Goal: Task Accomplishment & Management: Use online tool/utility

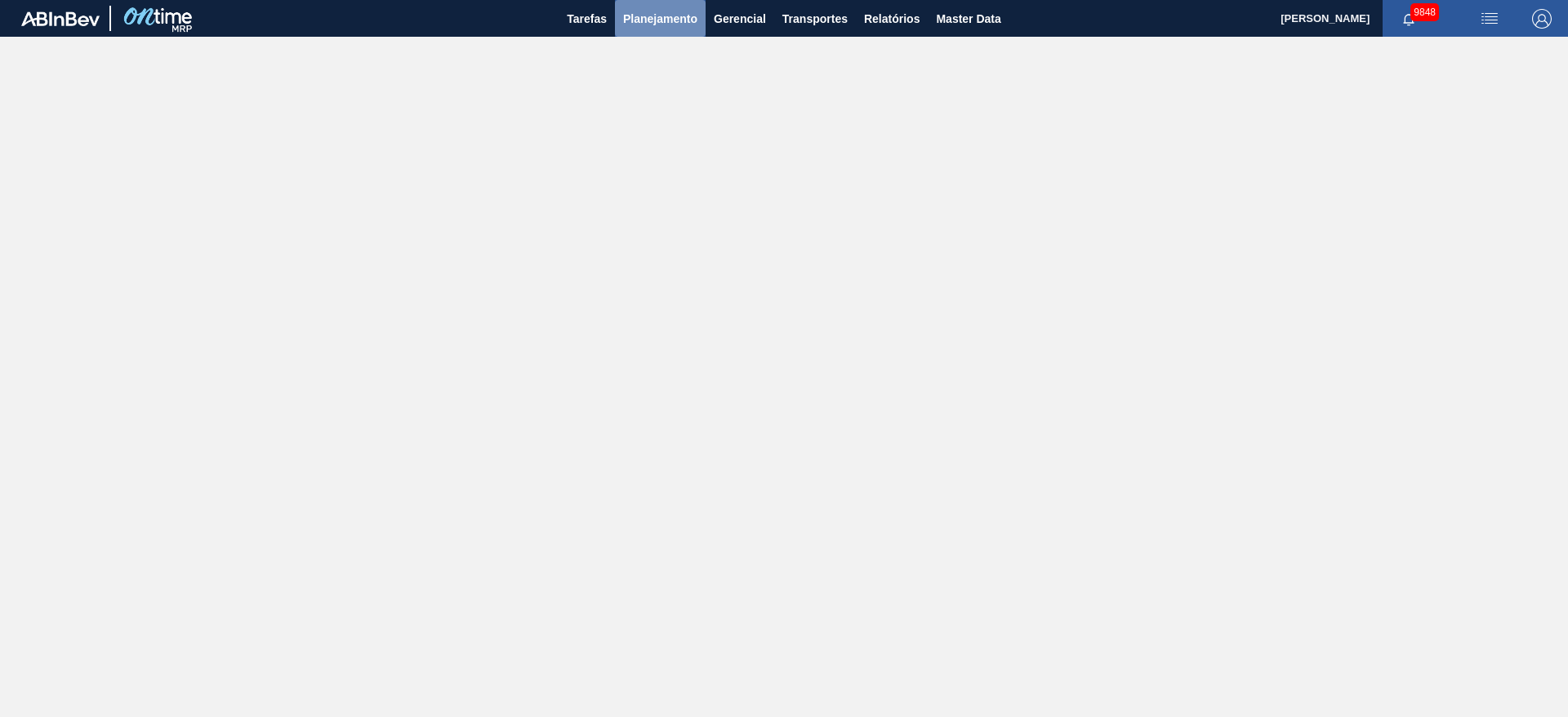
click at [687, 15] on span "Planejamento" at bounding box center [660, 19] width 74 height 20
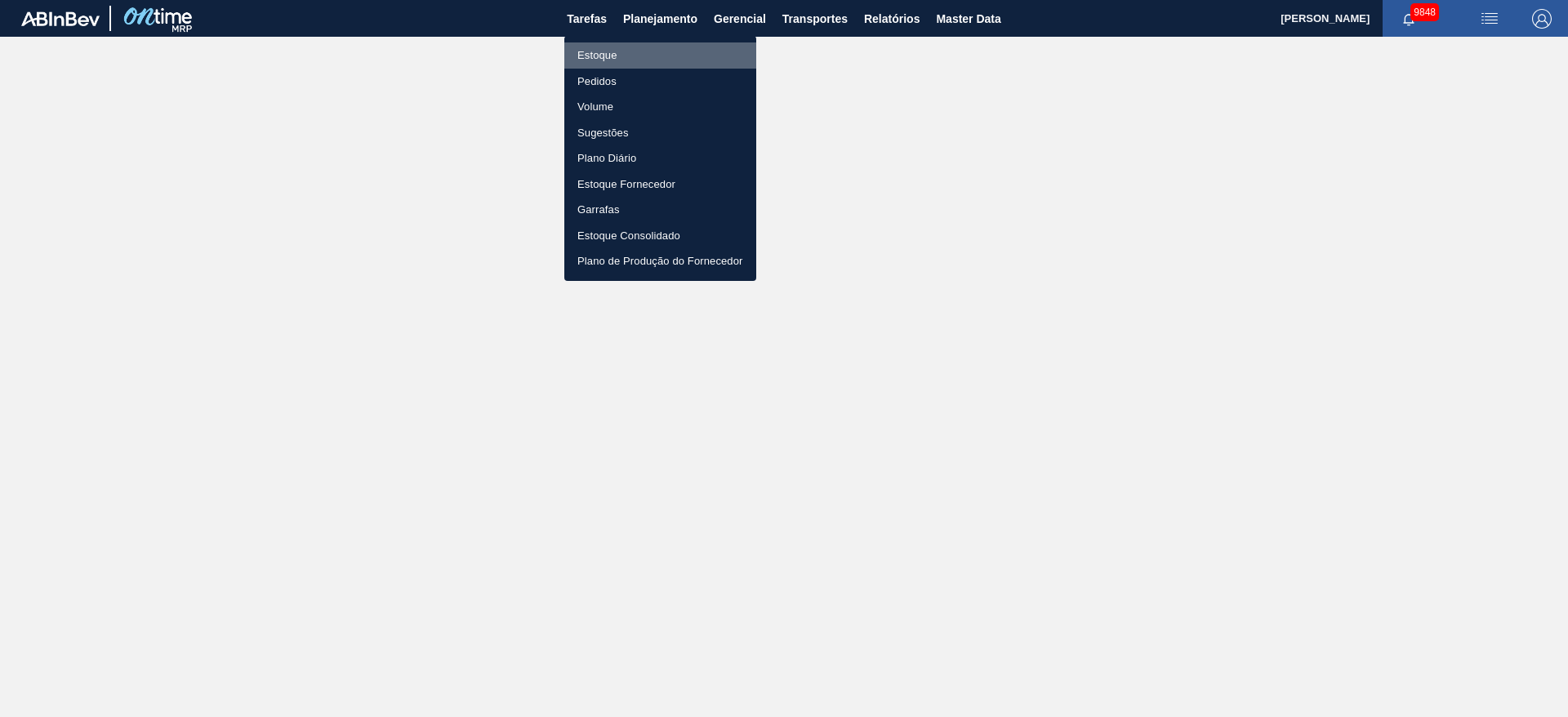
click at [630, 53] on li "Estoque" at bounding box center [660, 55] width 192 height 26
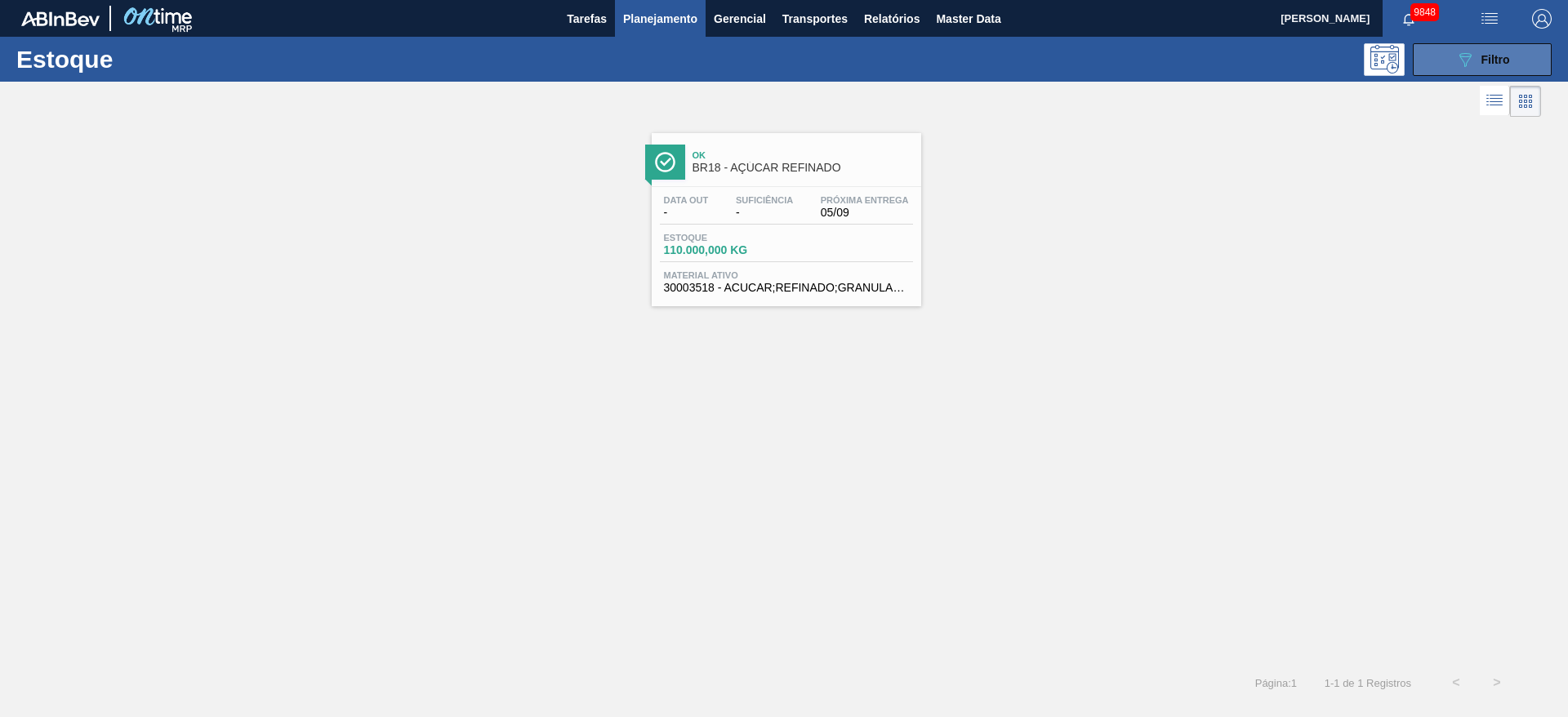
click at [1468, 58] on icon "089F7B8B-B2A5-4AFE-B5C0-19BA573D28AC" at bounding box center [1466, 60] width 20 height 20
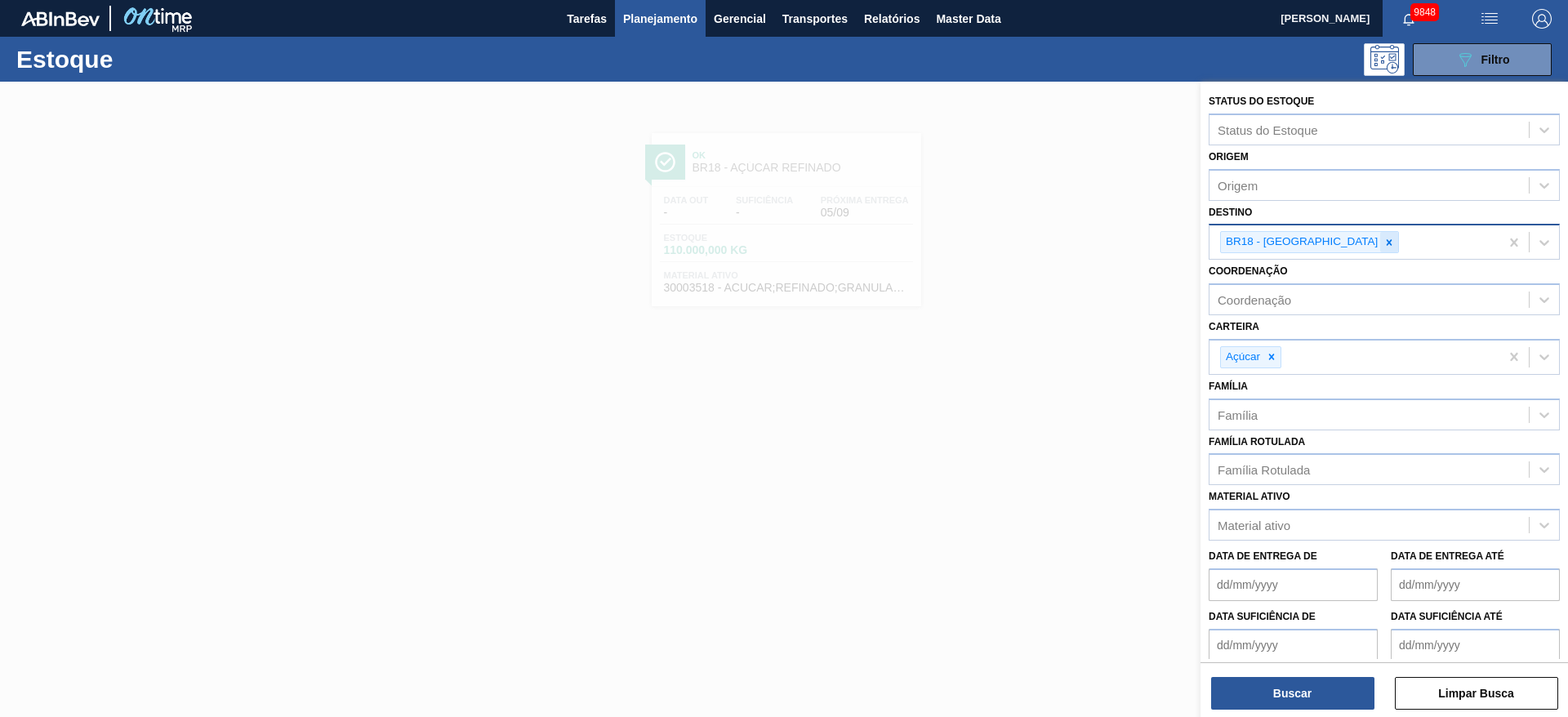
click at [1384, 243] on icon at bounding box center [1389, 243] width 12 height 12
click at [1333, 242] on div "BR18 - Pernambuco" at bounding box center [1354, 242] width 290 height 33
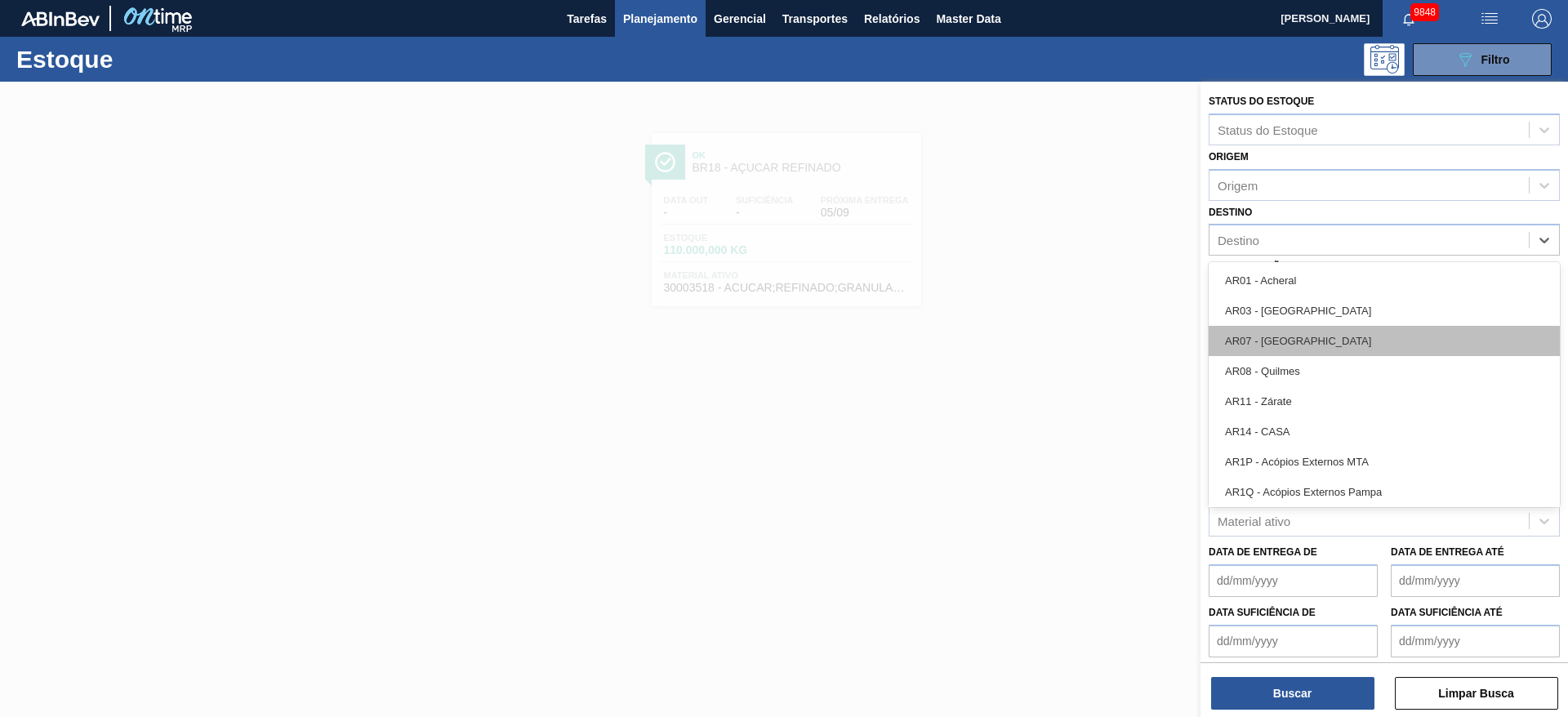
scroll to position [735, 0]
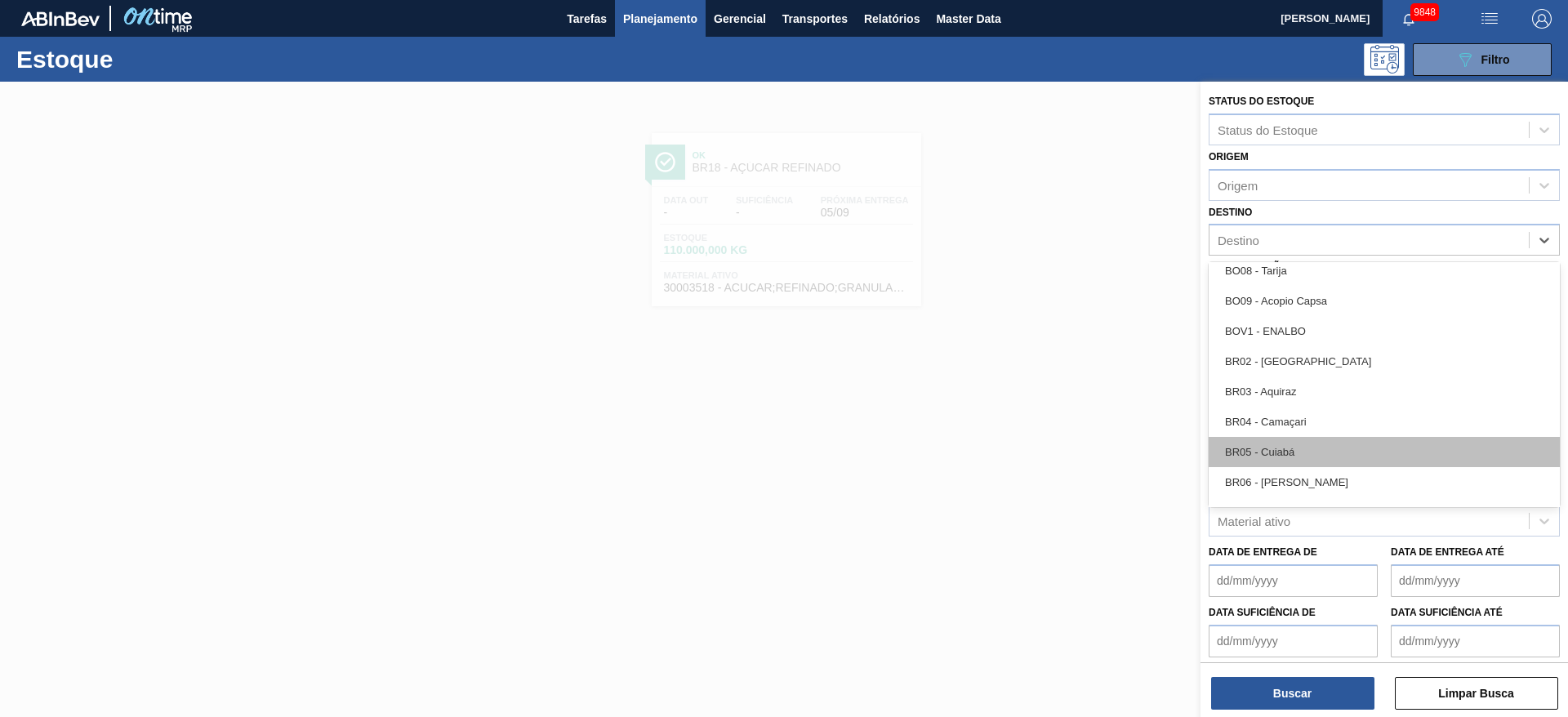
click at [1318, 445] on div "BR05 - Cuiabá" at bounding box center [1384, 452] width 351 height 30
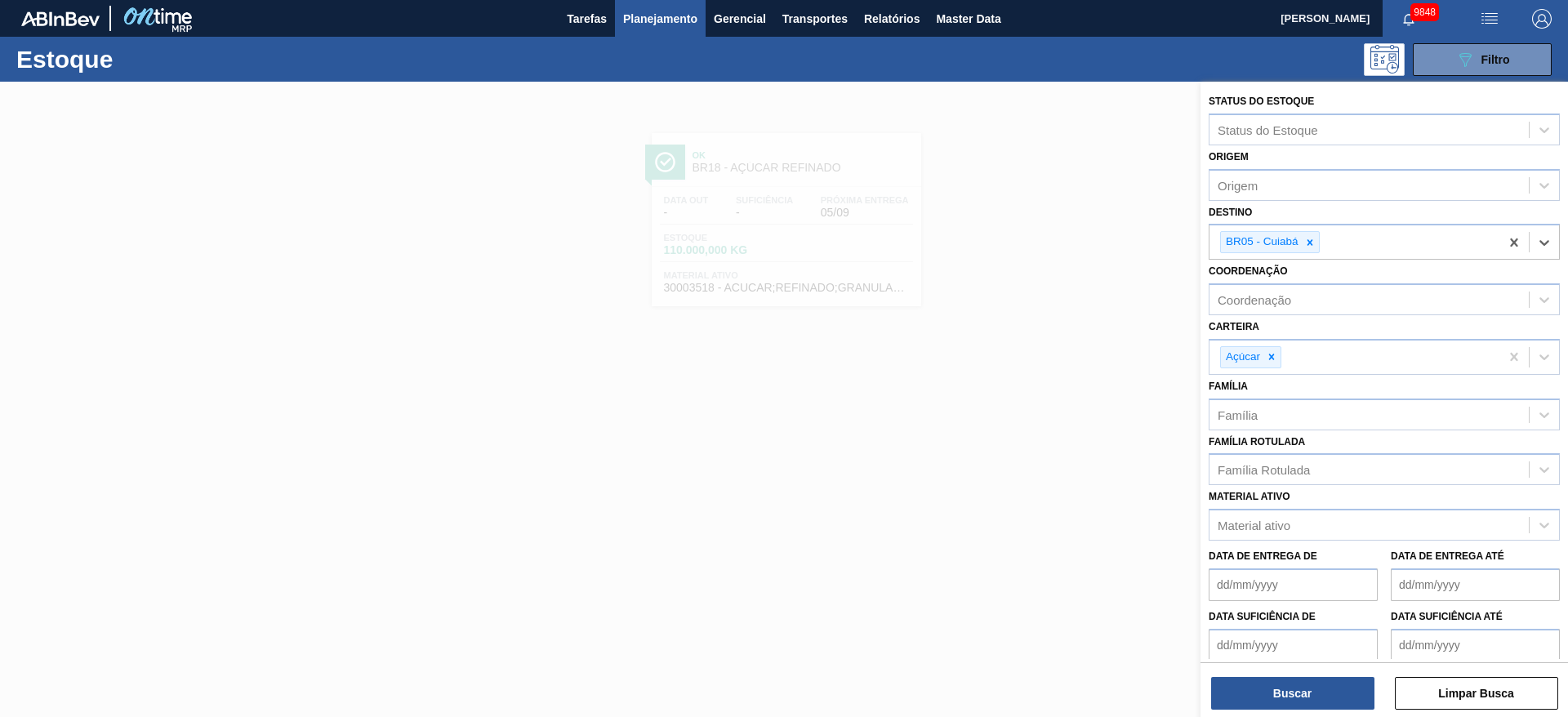
click at [1276, 674] on div "Buscar Limpar Busca" at bounding box center [1384, 685] width 367 height 46
click at [1276, 674] on div "Buscar Limpar Busca" at bounding box center [1384, 685] width 367 height 46
click at [1299, 685] on button "Buscar" at bounding box center [1293, 693] width 164 height 32
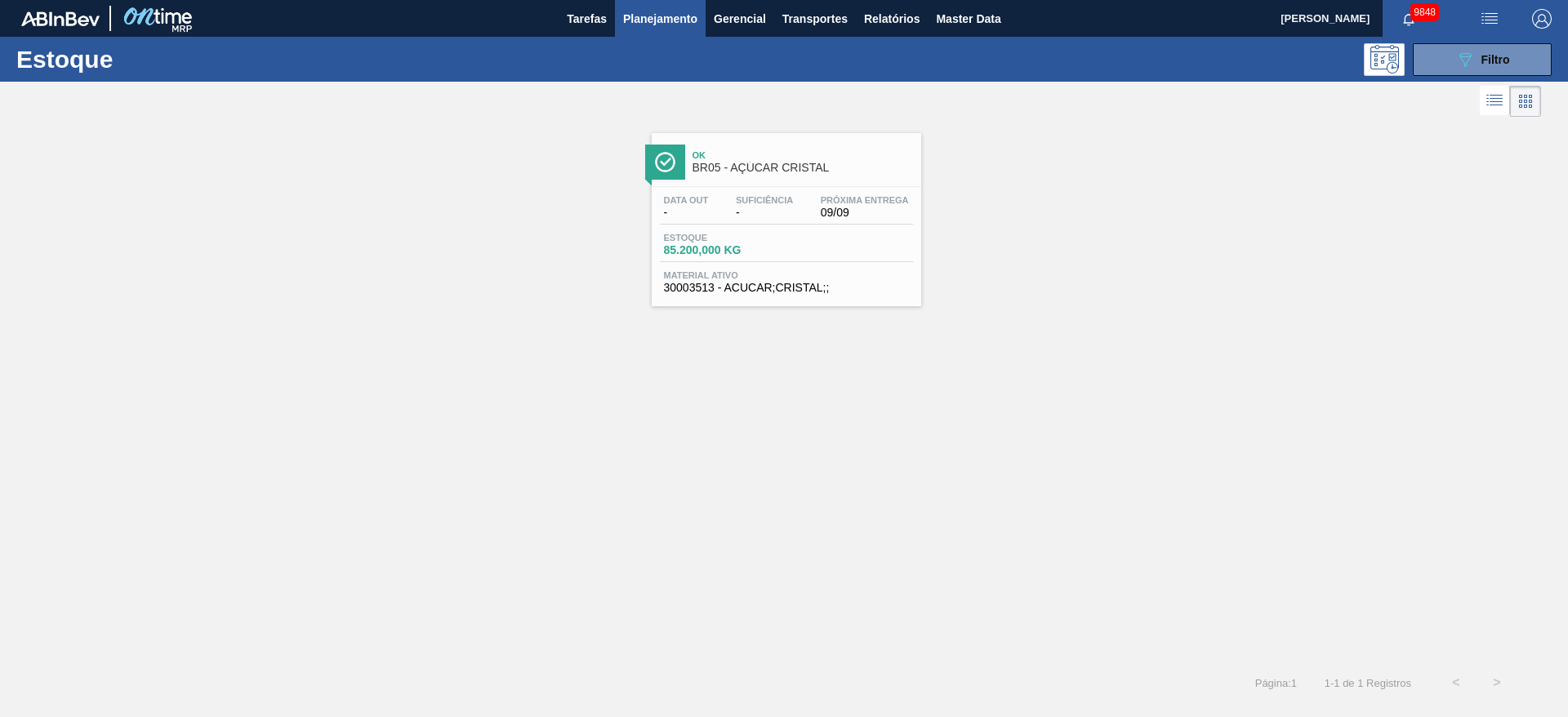
click at [533, 222] on div "Ok BR05 - AÇÚCAR CRISTAL Data out - Suficiência - Próxima Entrega 09/09 Estoque…" at bounding box center [784, 213] width 1568 height 185
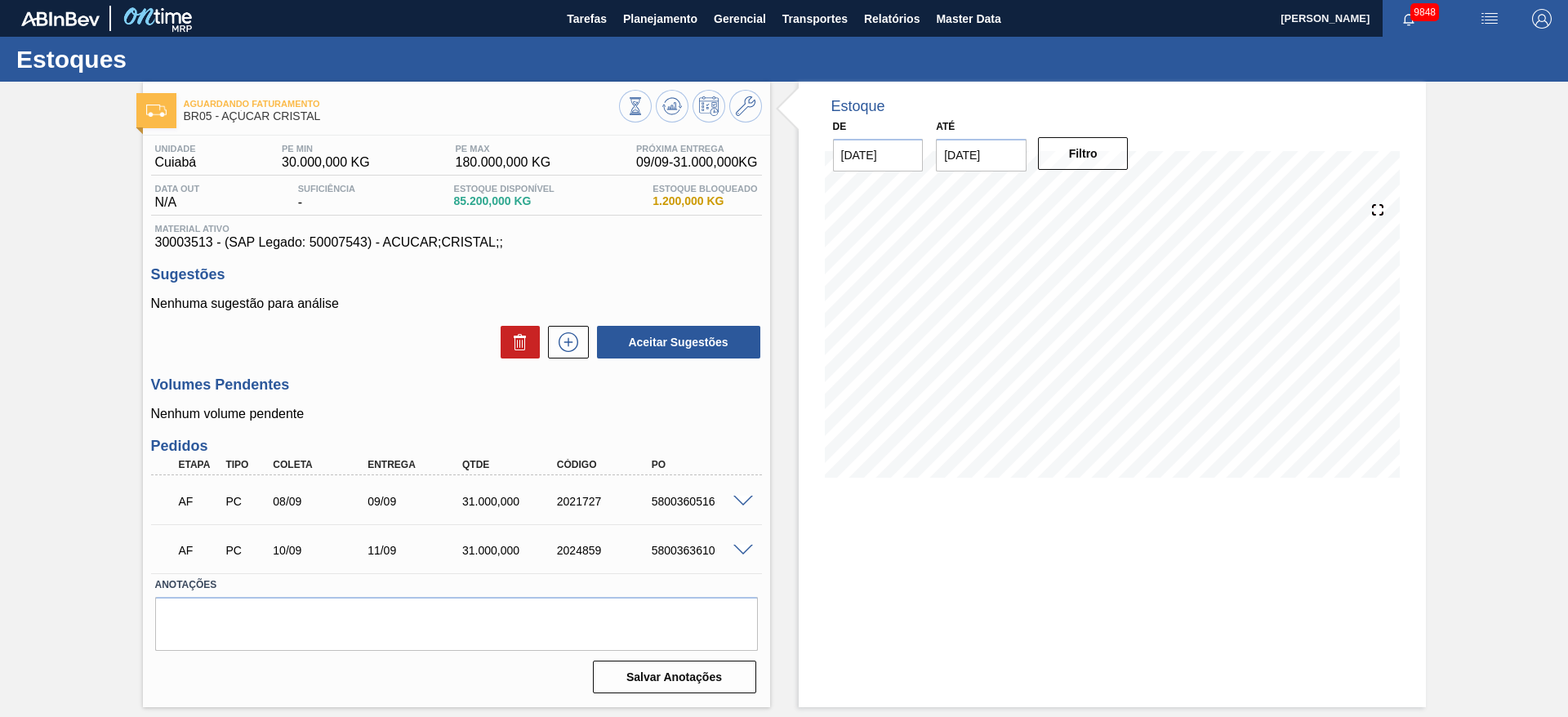
click at [748, 504] on span at bounding box center [744, 502] width 20 height 12
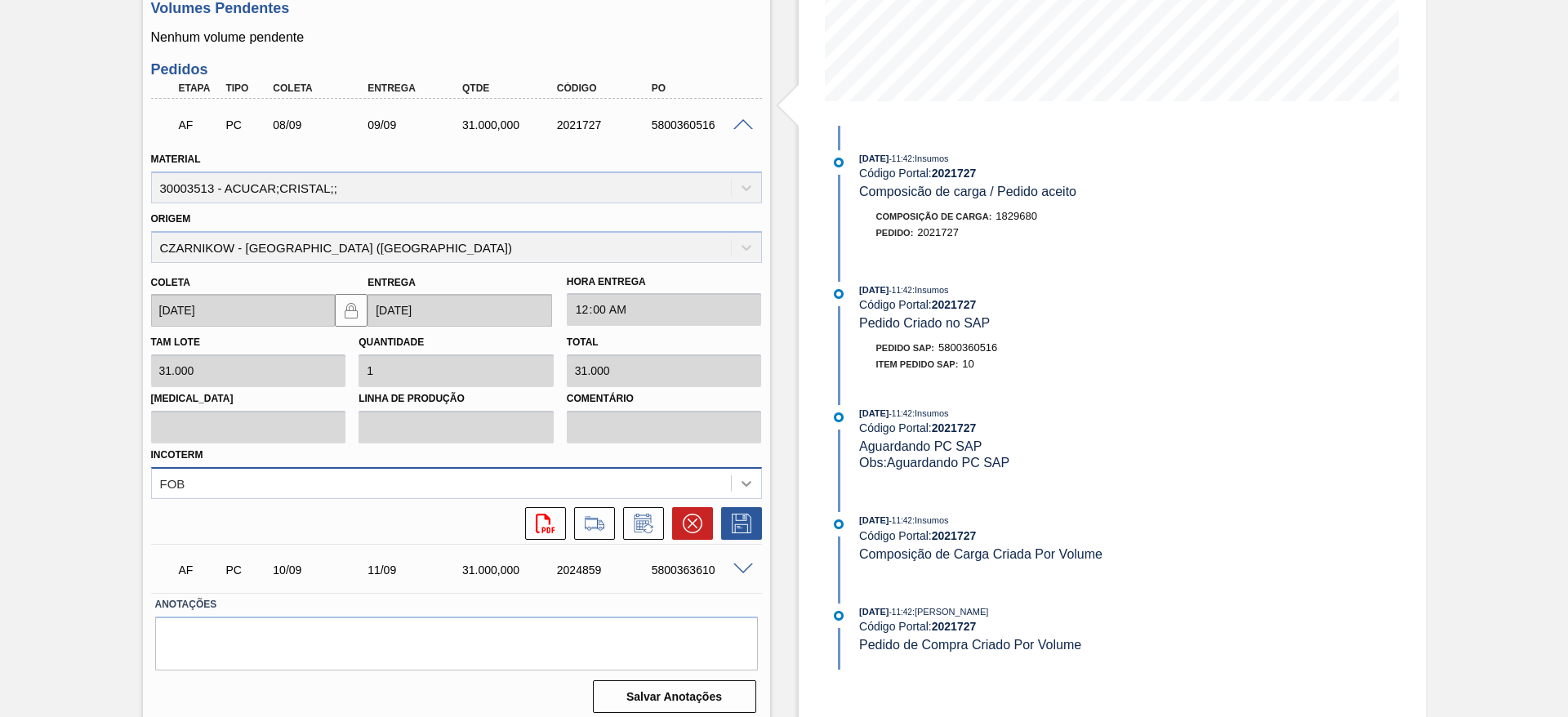
scroll to position [386, 0]
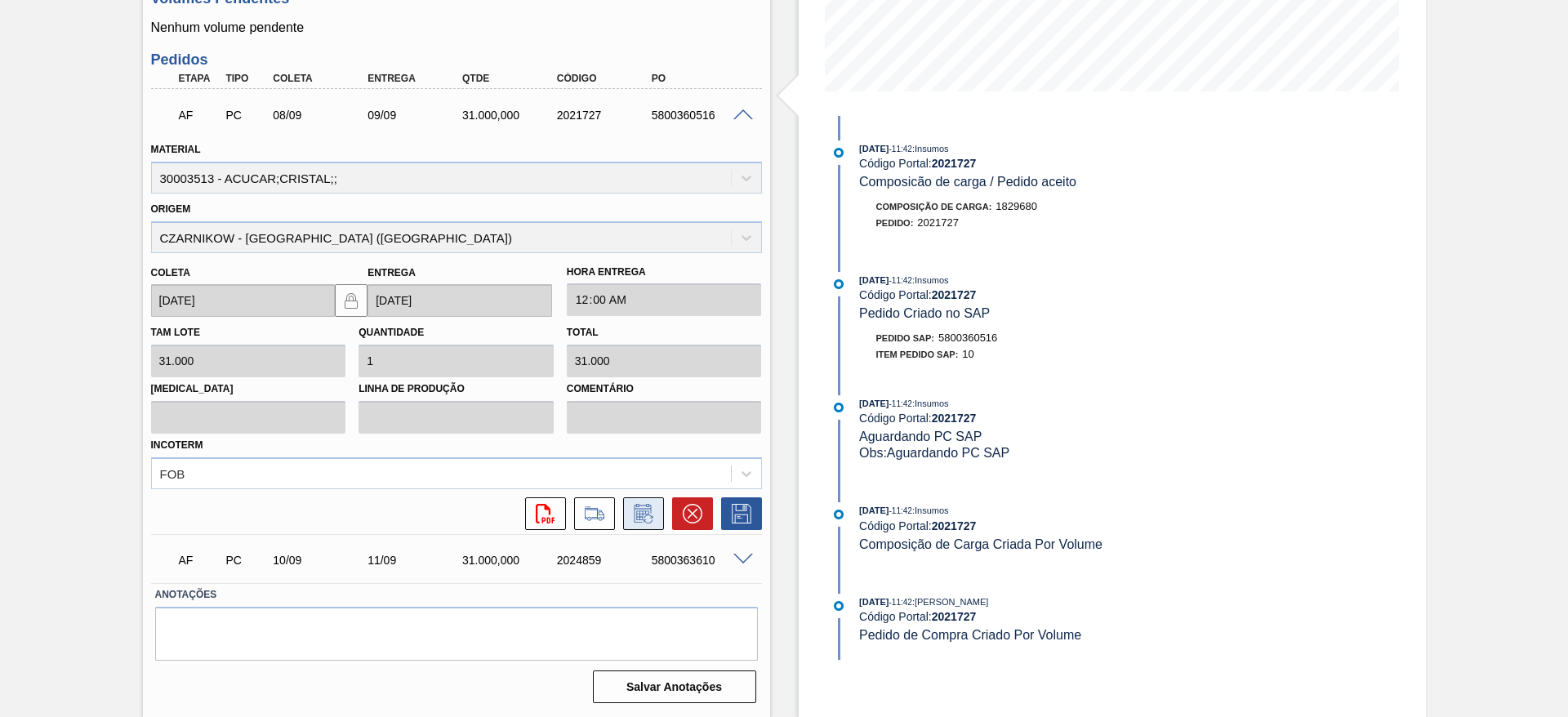
click at [655, 517] on button at bounding box center [643, 513] width 41 height 32
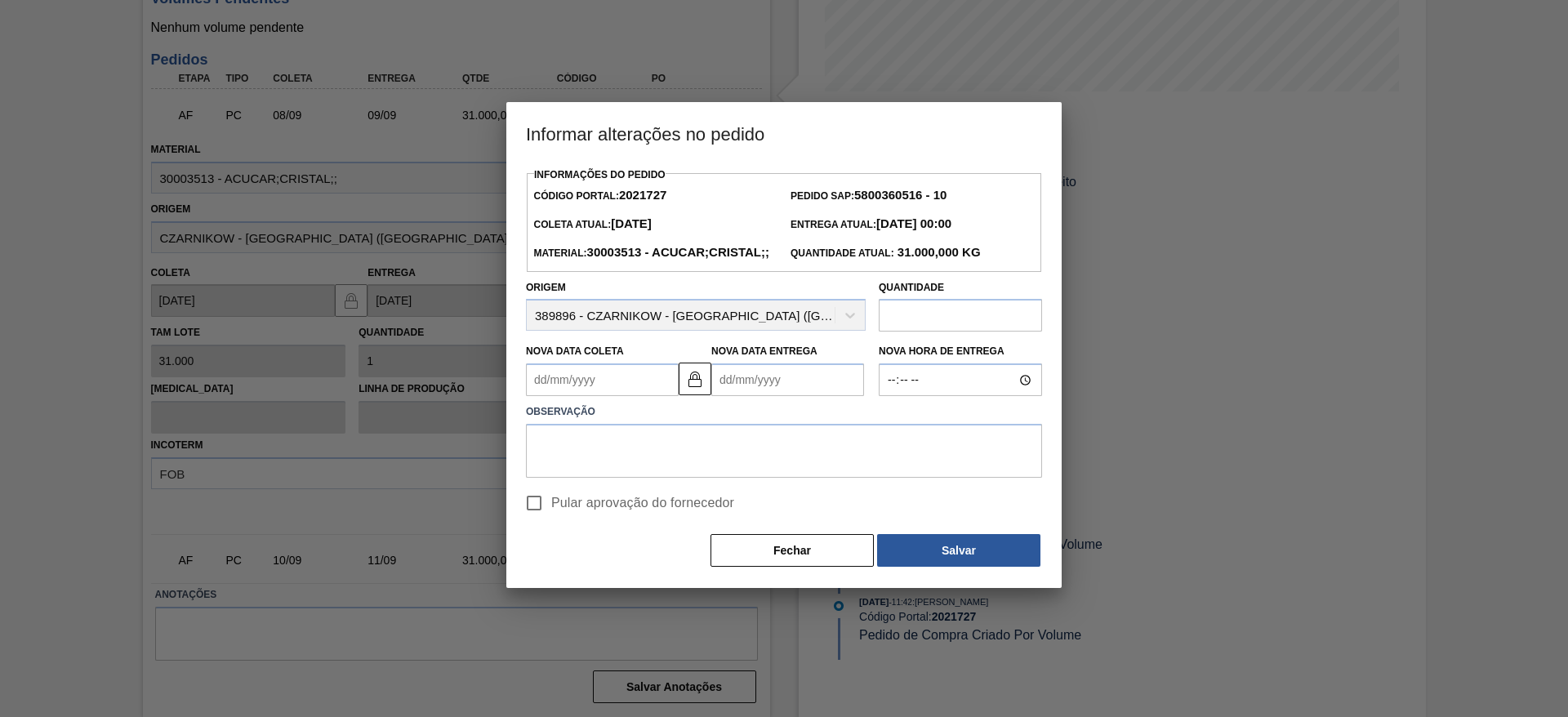
click at [553, 513] on span "Pular aprovação do fornecedor" at bounding box center [643, 503] width 183 height 20
click at [552, 520] on input "Pular aprovação do fornecedor" at bounding box center [533, 503] width 34 height 34
checkbox input "true"
click at [548, 396] on Coleta2021727 "Nova Data Coleta" at bounding box center [602, 379] width 153 height 32
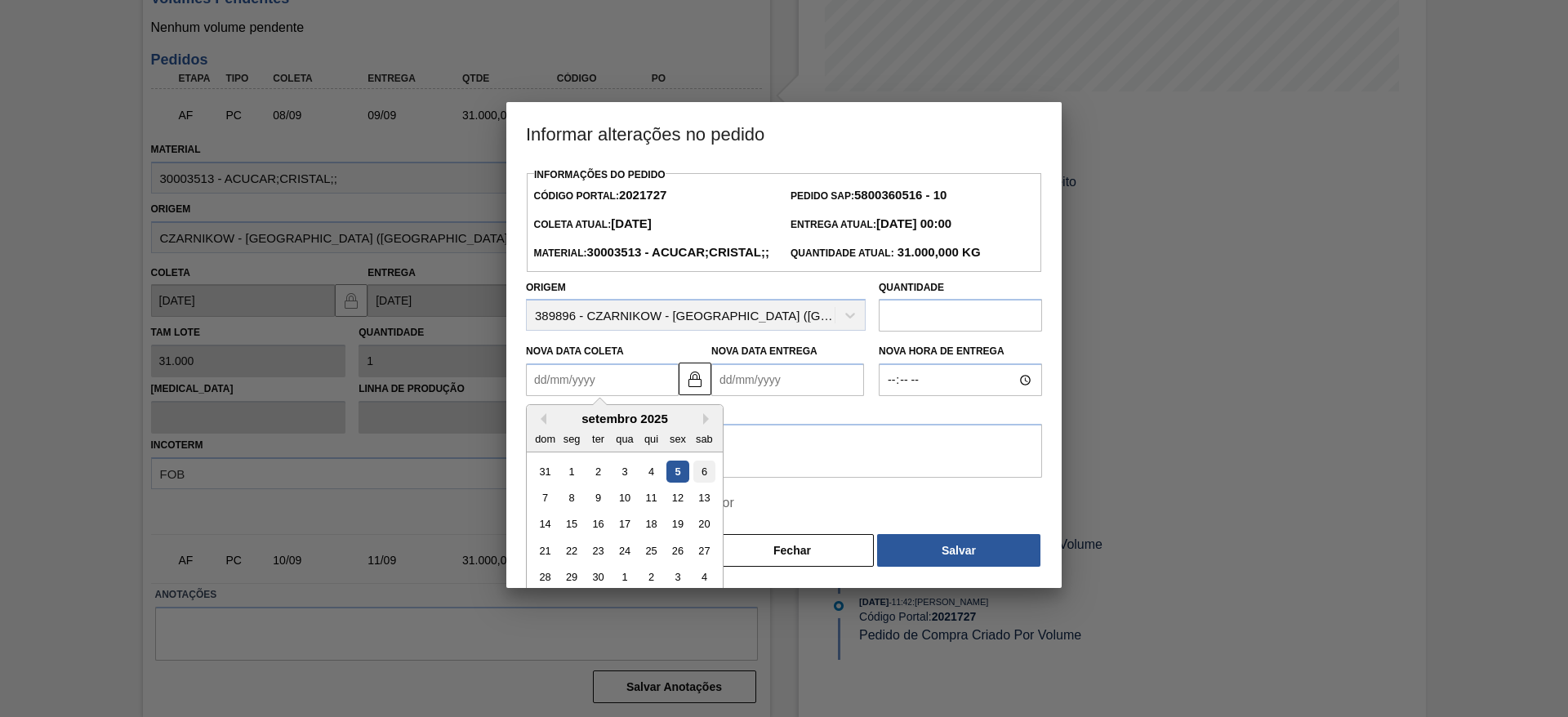
click at [694, 483] on div "6" at bounding box center [705, 471] width 22 height 22
type Coleta2021727 "[DATE]"
type Entrega2021727 "[DATE]"
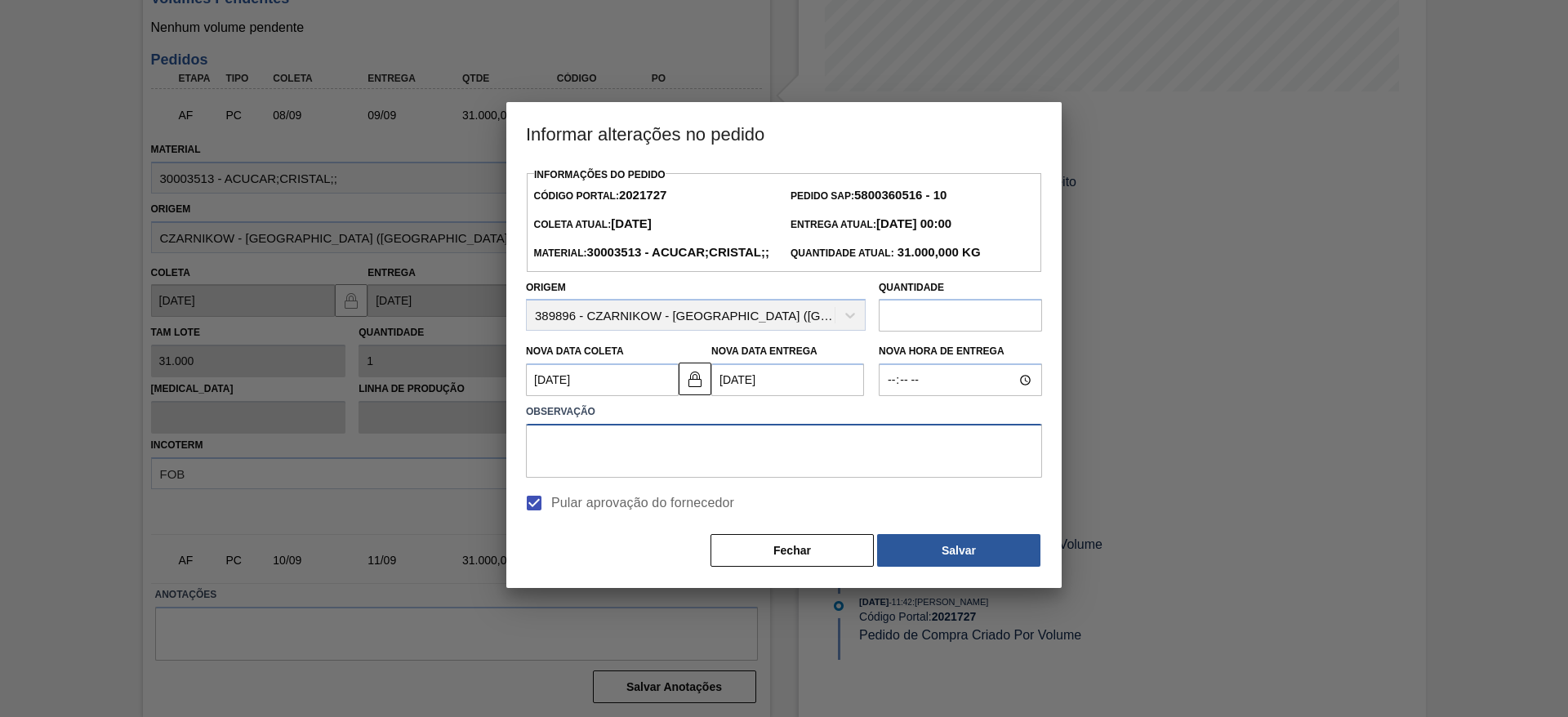
click at [686, 478] on textarea at bounding box center [784, 450] width 516 height 54
type textarea "."
click at [985, 567] on button "Salvar" at bounding box center [959, 550] width 164 height 32
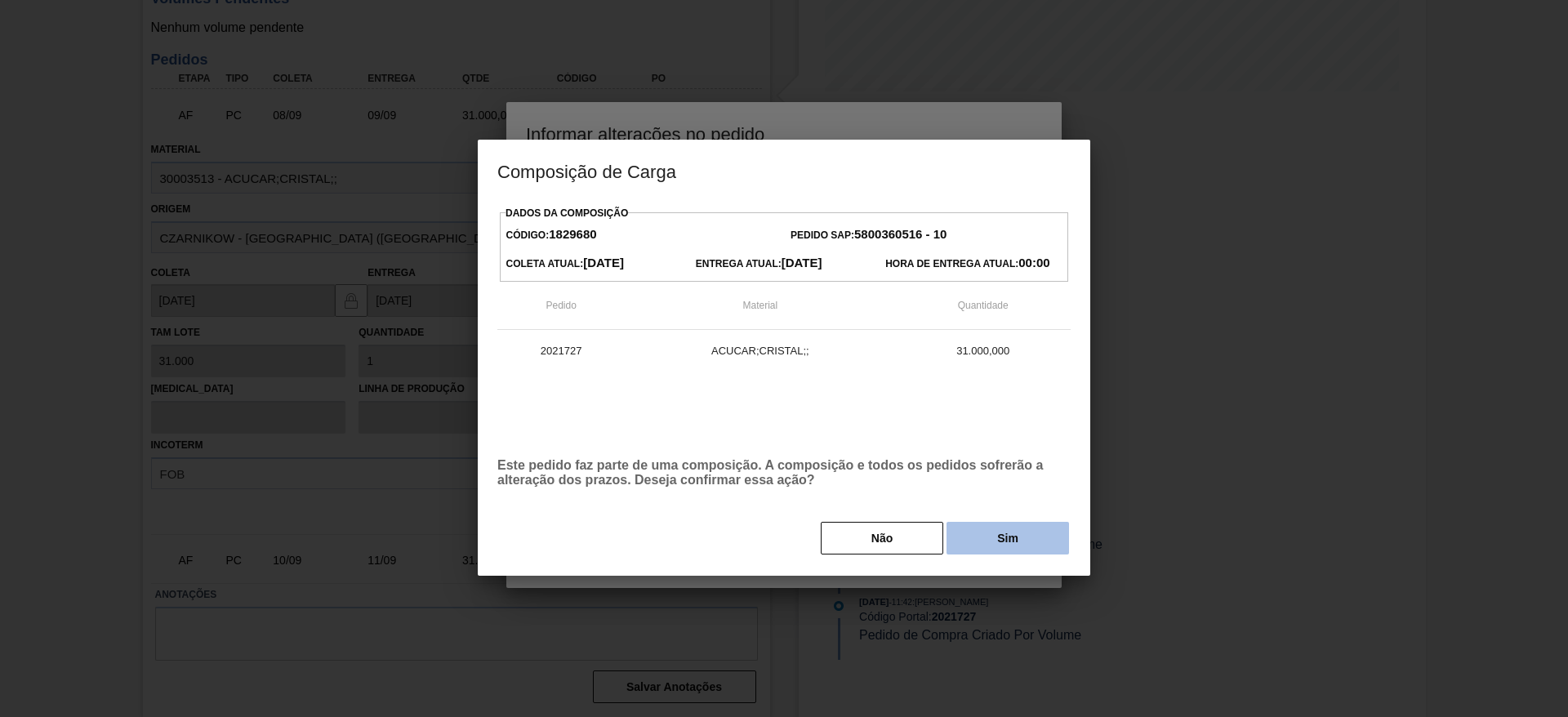
click at [1016, 541] on button "Sim" at bounding box center [1007, 538] width 122 height 32
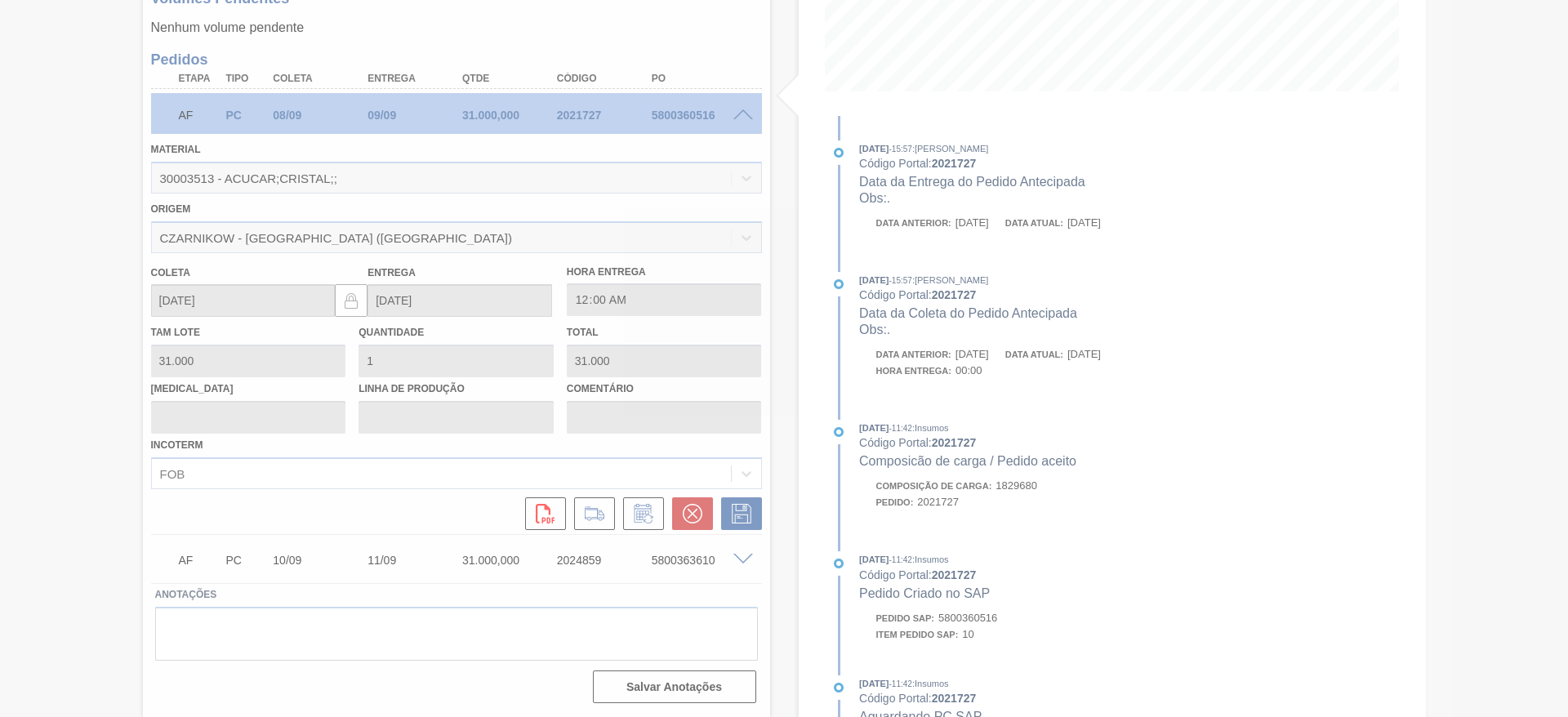
type input "."
type input "06/09/2025"
type input "07/09/2025"
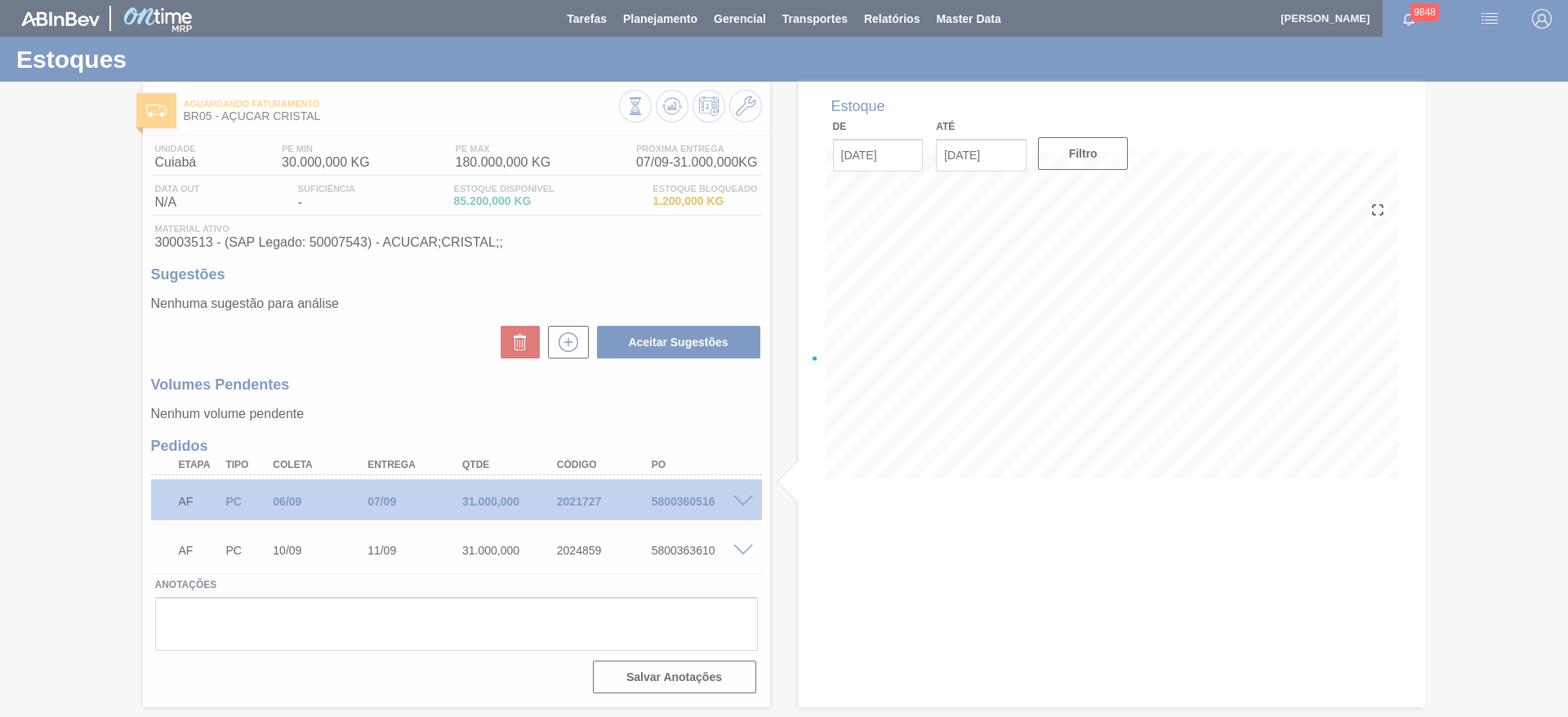
scroll to position [0, 0]
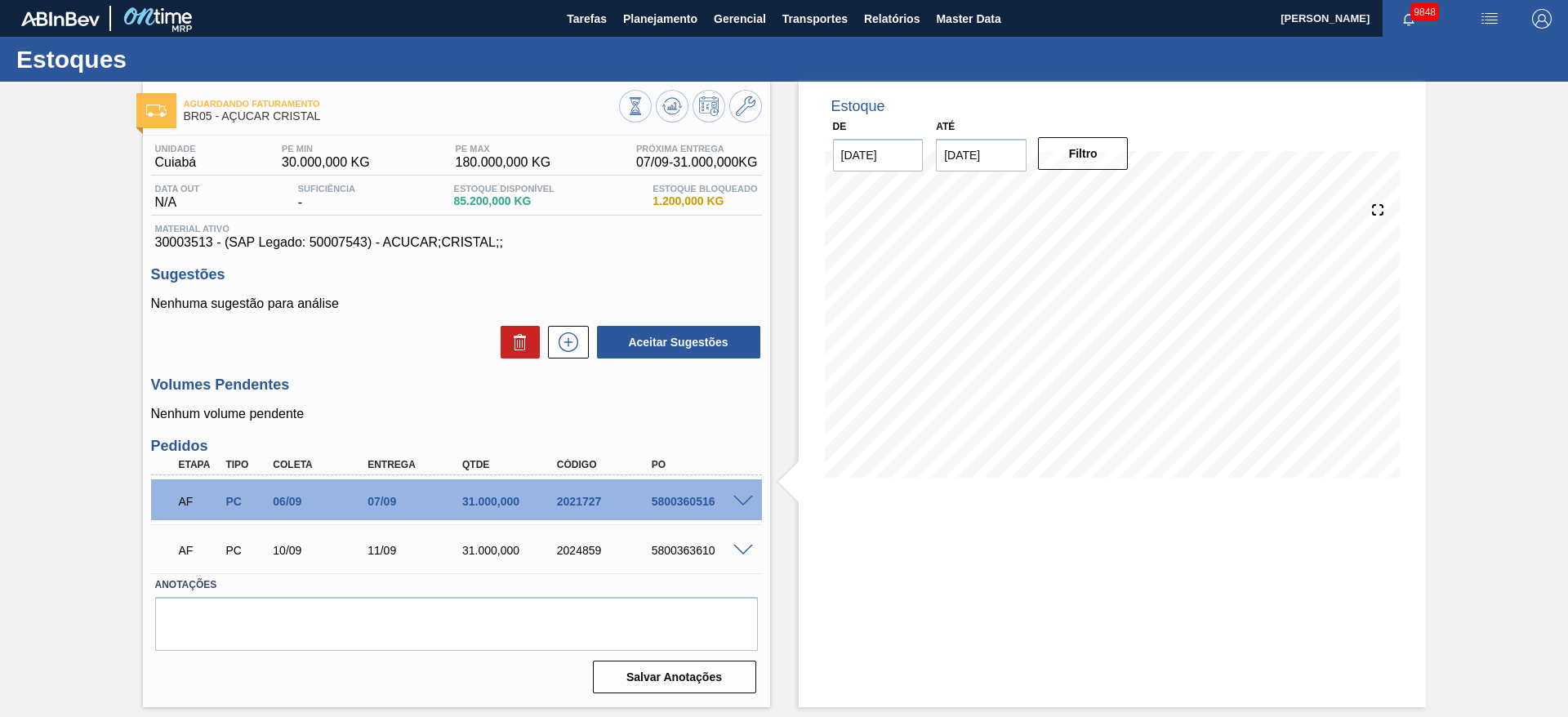
click at [745, 557] on div "AF PC 10/09 11/09 31.000,000 2024859 5800363610" at bounding box center [456, 548] width 611 height 41
click at [740, 553] on span at bounding box center [744, 551] width 20 height 12
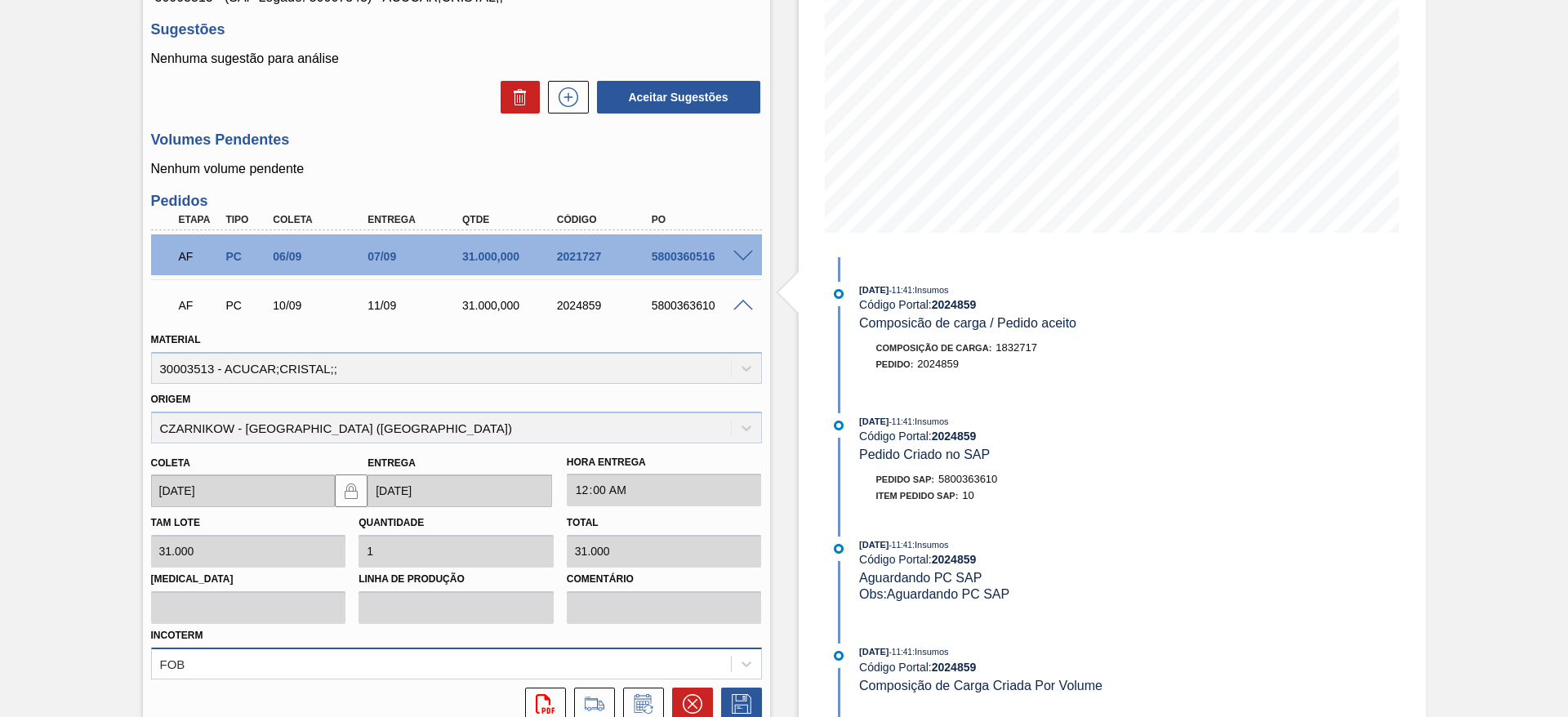
scroll to position [367, 0]
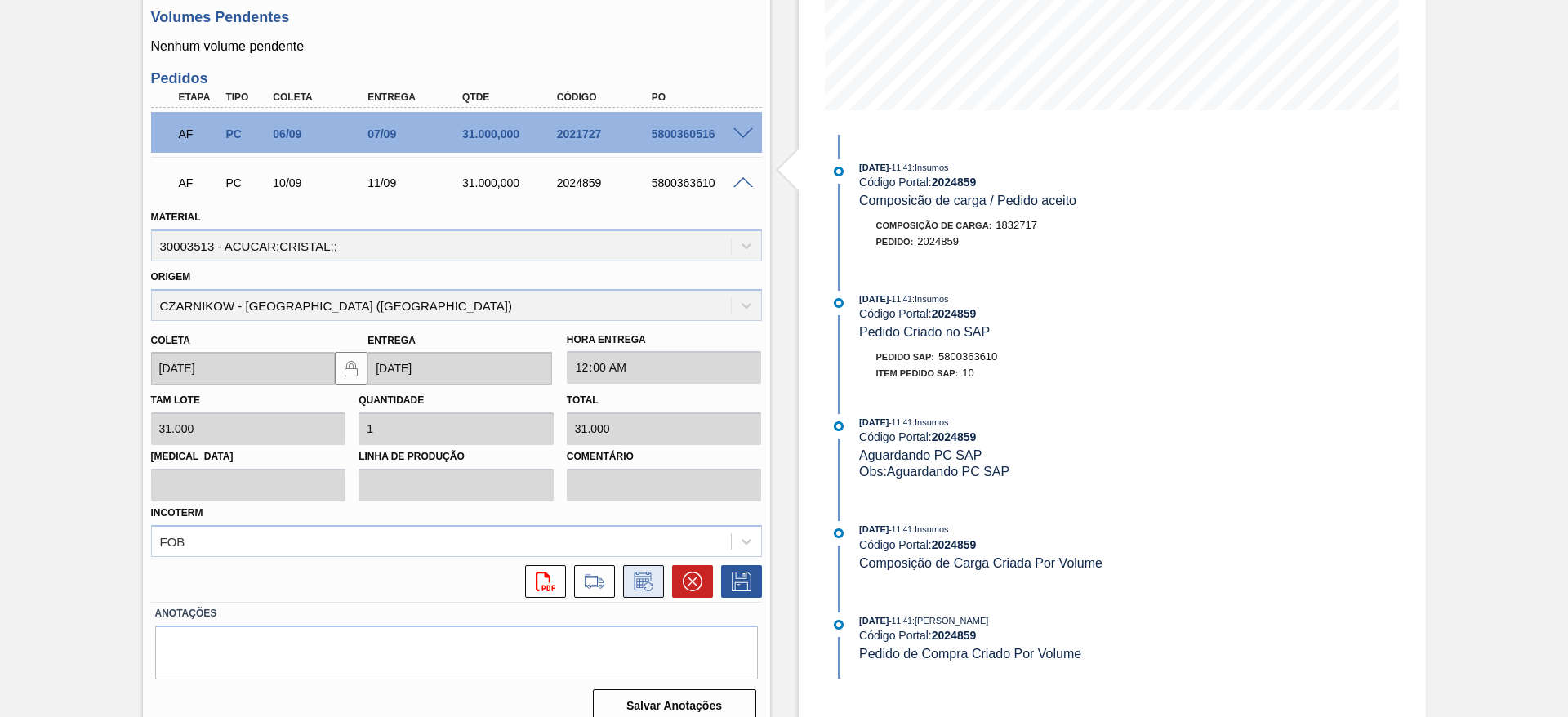
click at [637, 578] on icon at bounding box center [642, 583] width 12 height 10
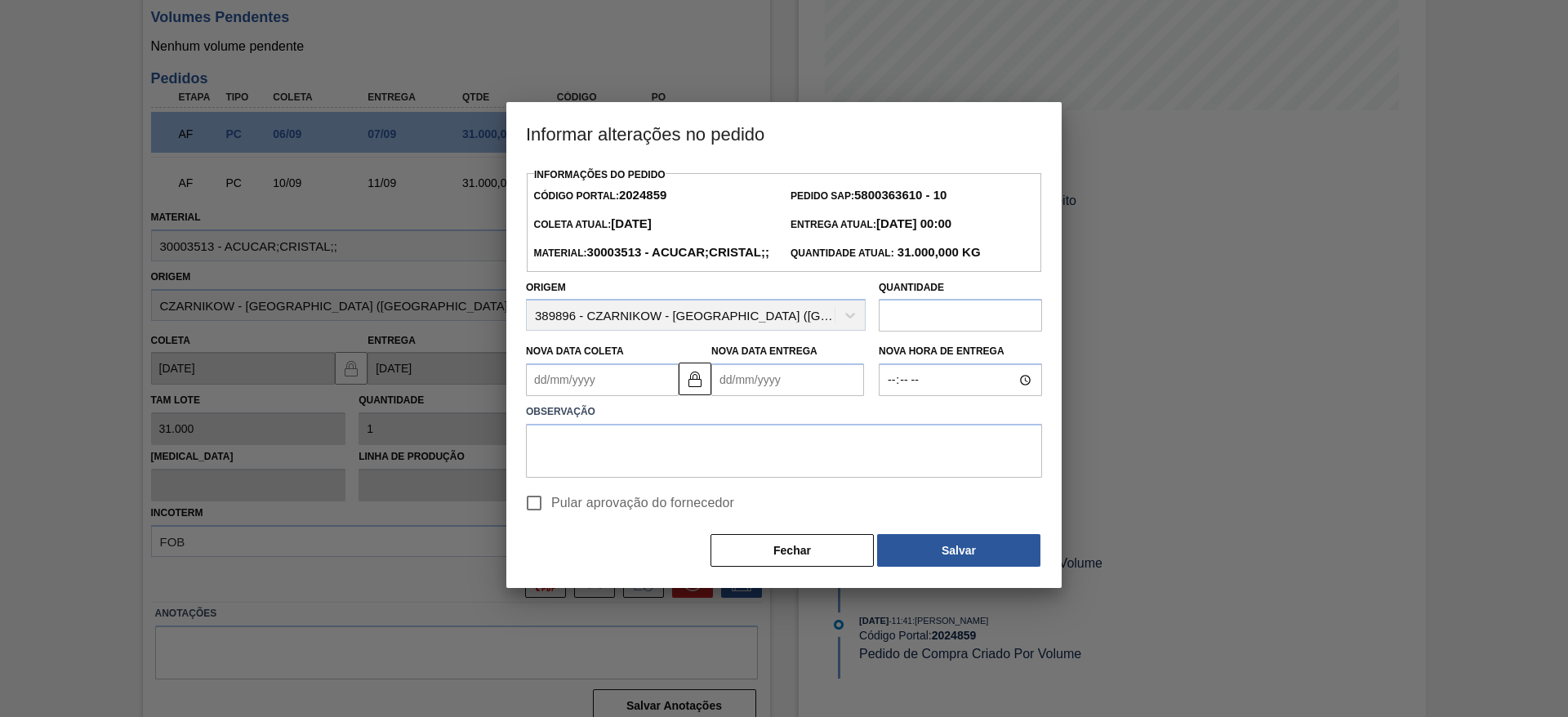
click at [532, 520] on input "Pular aprovação do fornecedor" at bounding box center [533, 503] width 34 height 34
checkbox input "true"
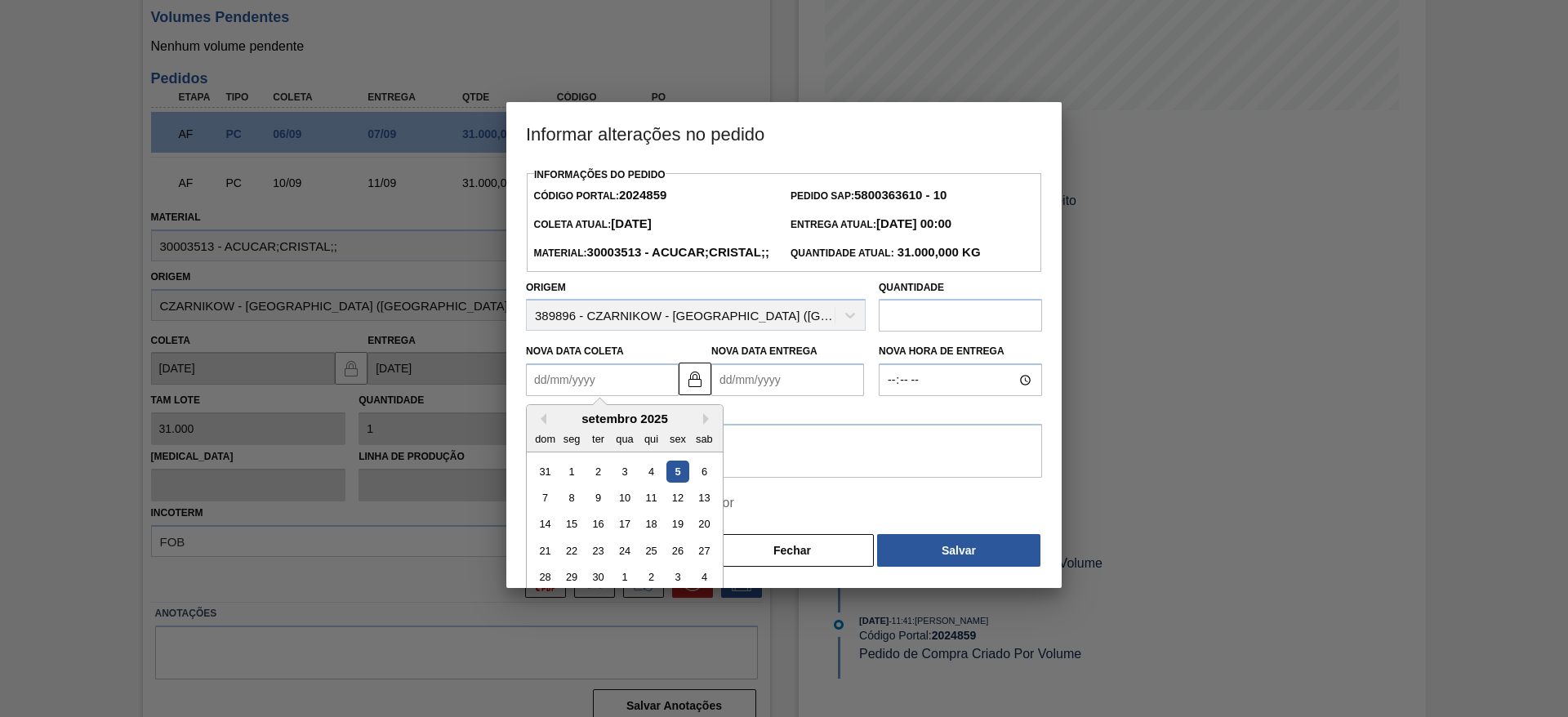
click at [570, 396] on Coleta2024859 "Nova Data Coleta" at bounding box center [602, 379] width 153 height 32
click at [700, 484] on div "31 1 2 3 4 5 6" at bounding box center [624, 470] width 185 height 26
click at [694, 483] on div "6" at bounding box center [705, 471] width 22 height 22
type Coleta2024859 "06/09/2025"
type Entrega2024859 "07/09/2025"
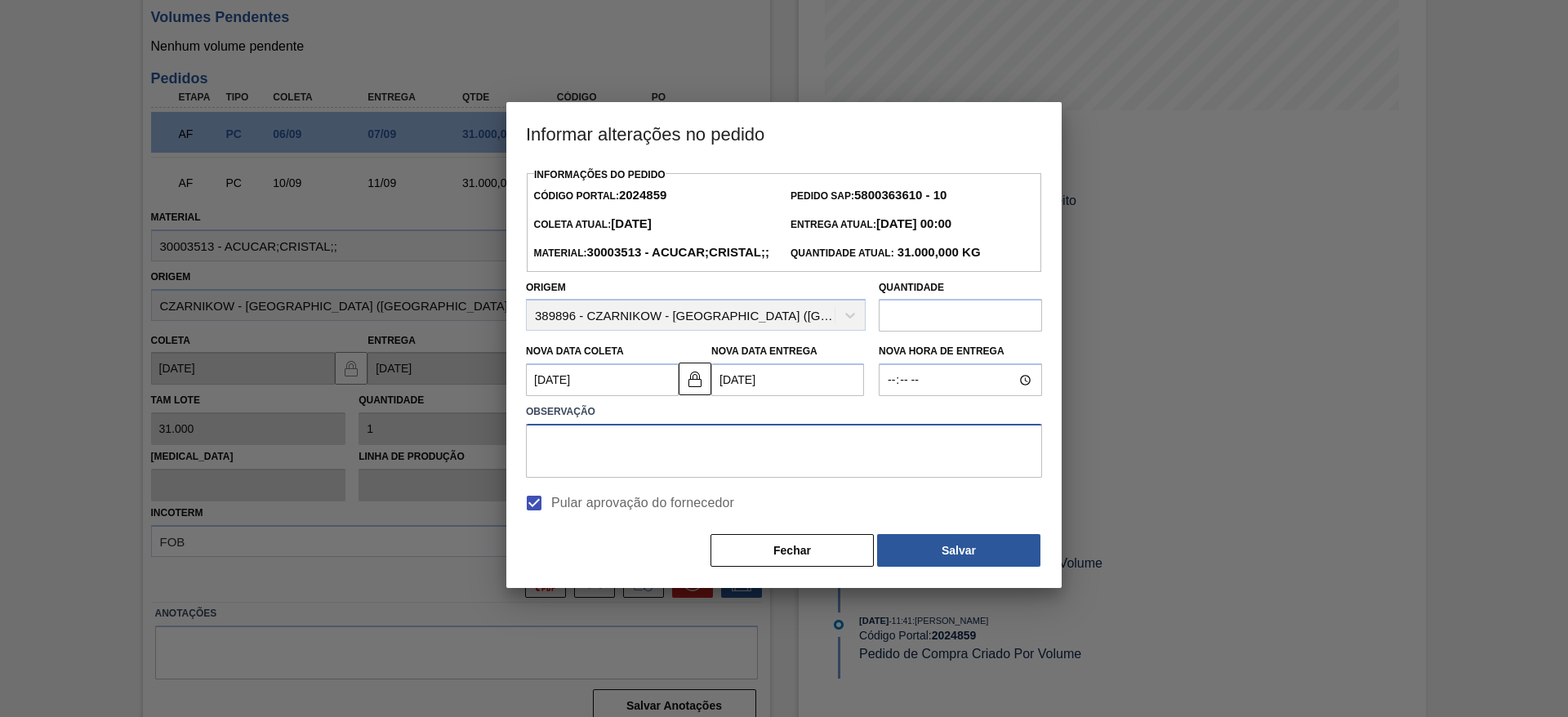
click at [702, 478] on textarea at bounding box center [784, 450] width 516 height 54
type textarea "."
click at [961, 565] on button "Salvar" at bounding box center [959, 550] width 164 height 32
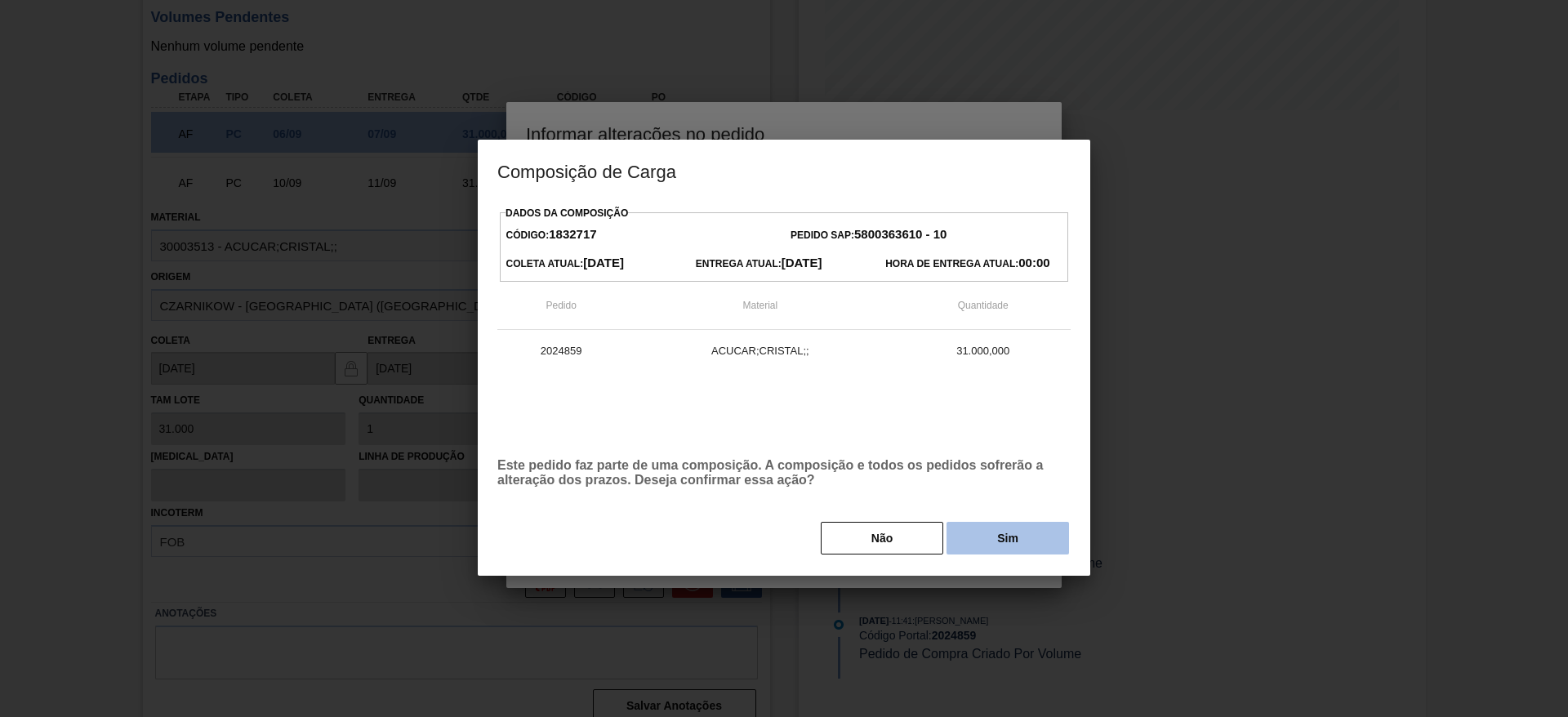
click at [1009, 554] on button "Sim" at bounding box center [1007, 538] width 122 height 32
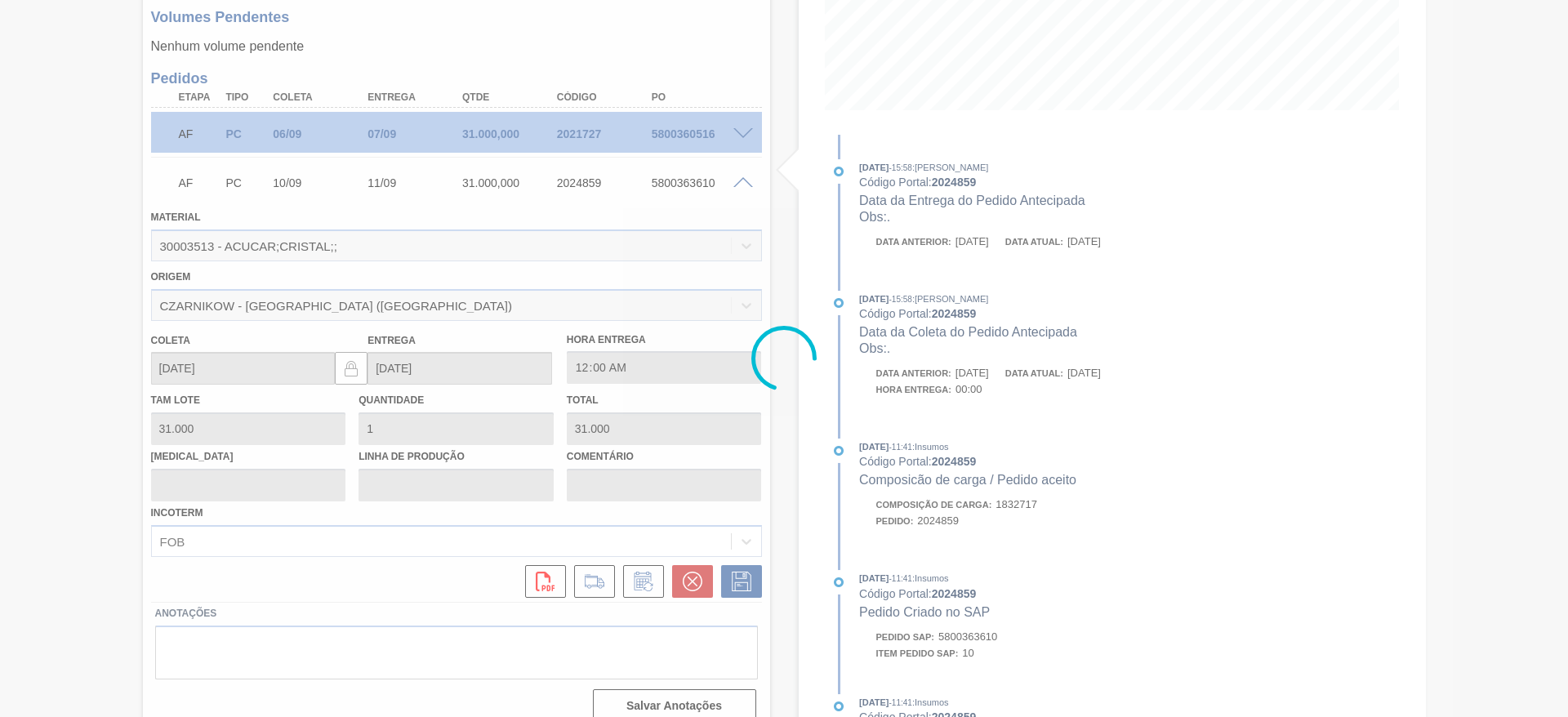
type input "."
type input "06/09/2025"
type input "07/09/2025"
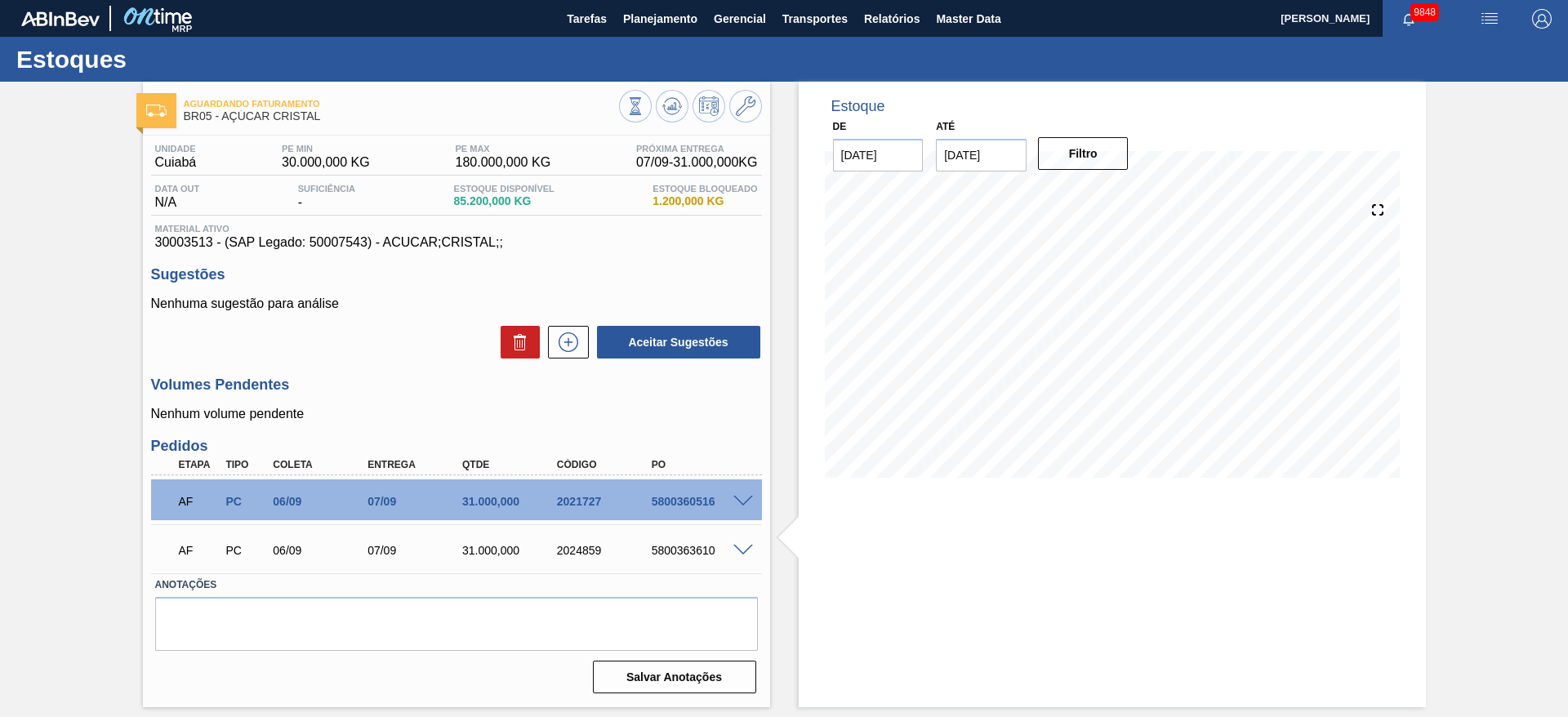
click at [695, 504] on div "5800360516" at bounding box center [701, 502] width 106 height 13
copy div "5800360516"
click at [673, 551] on div "5800363610" at bounding box center [701, 551] width 106 height 13
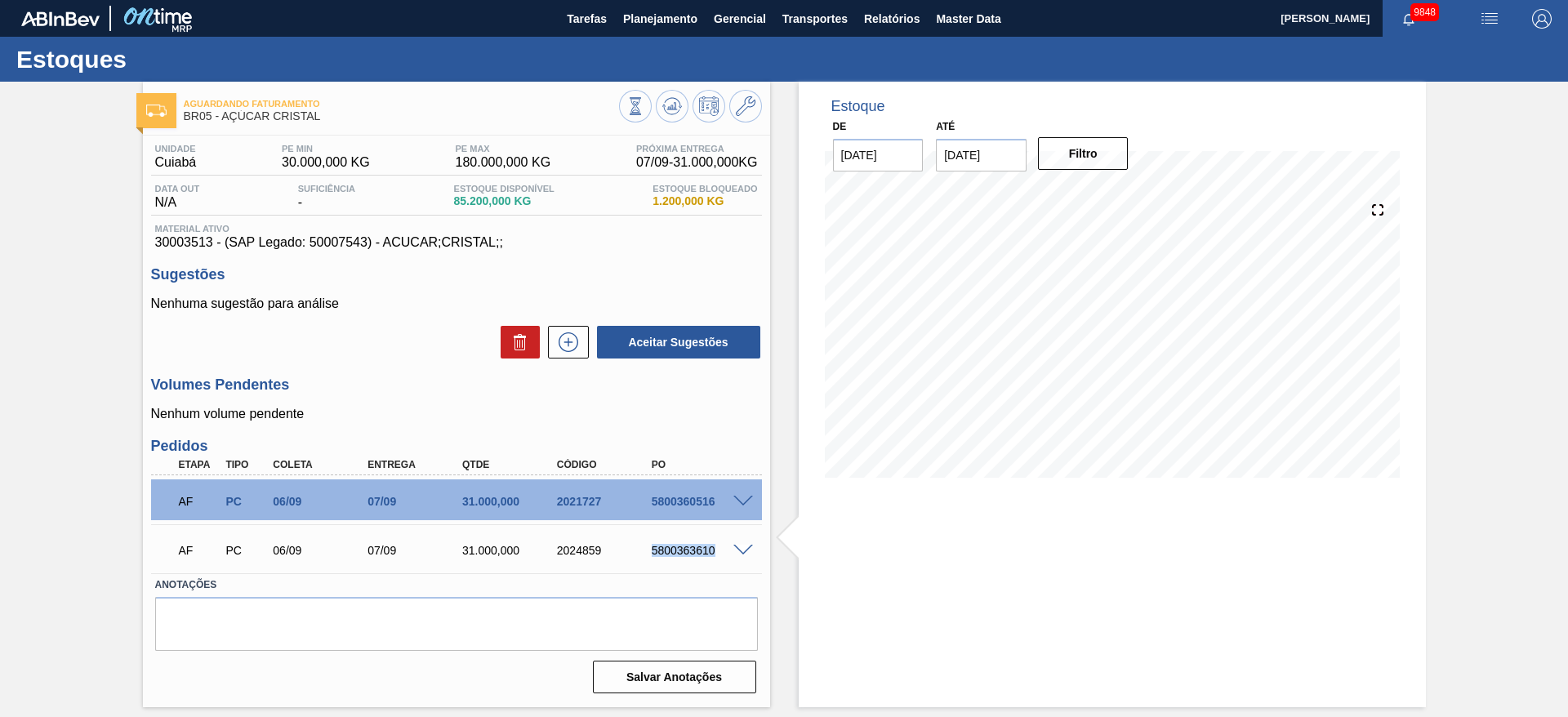
copy div "5800363610"
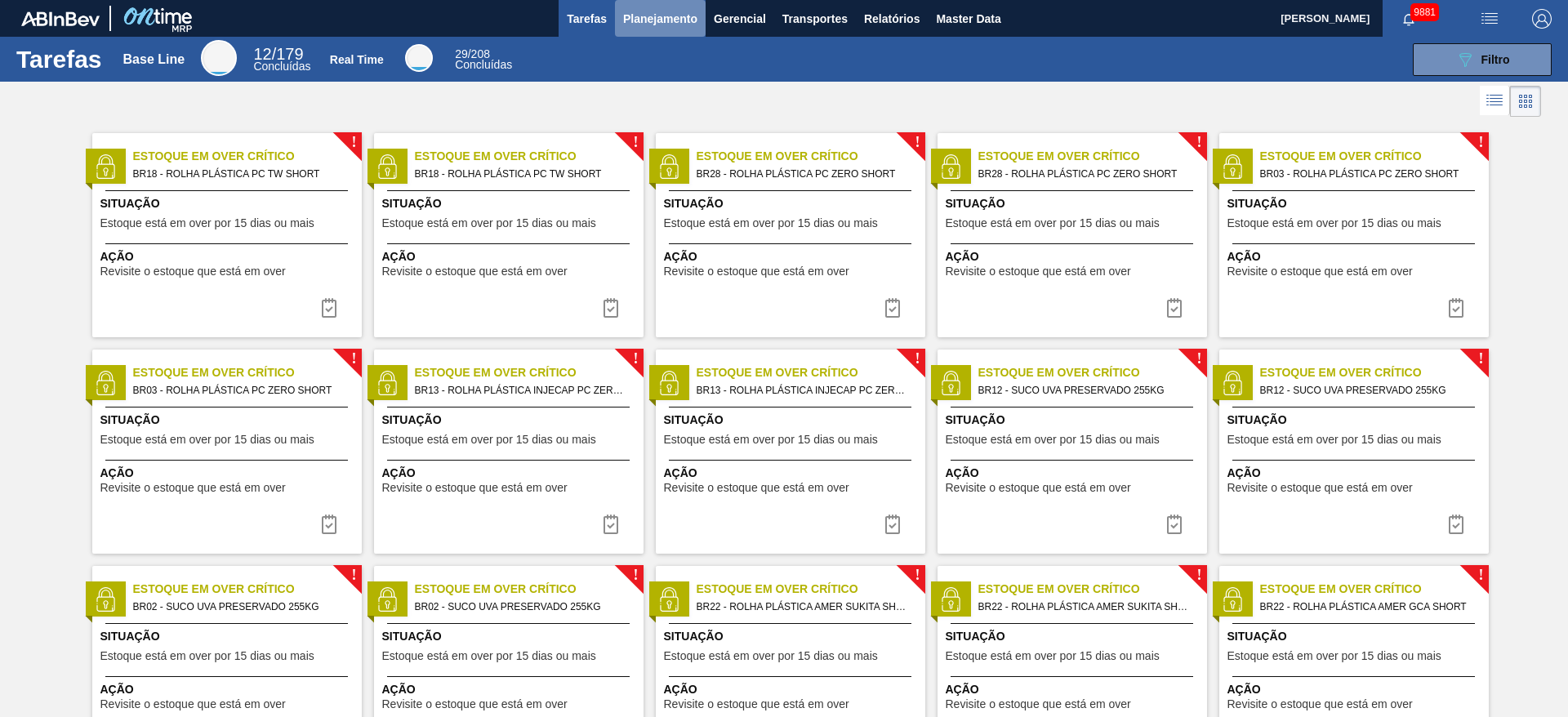
click at [673, 26] on button "Planejamento" at bounding box center [660, 18] width 91 height 37
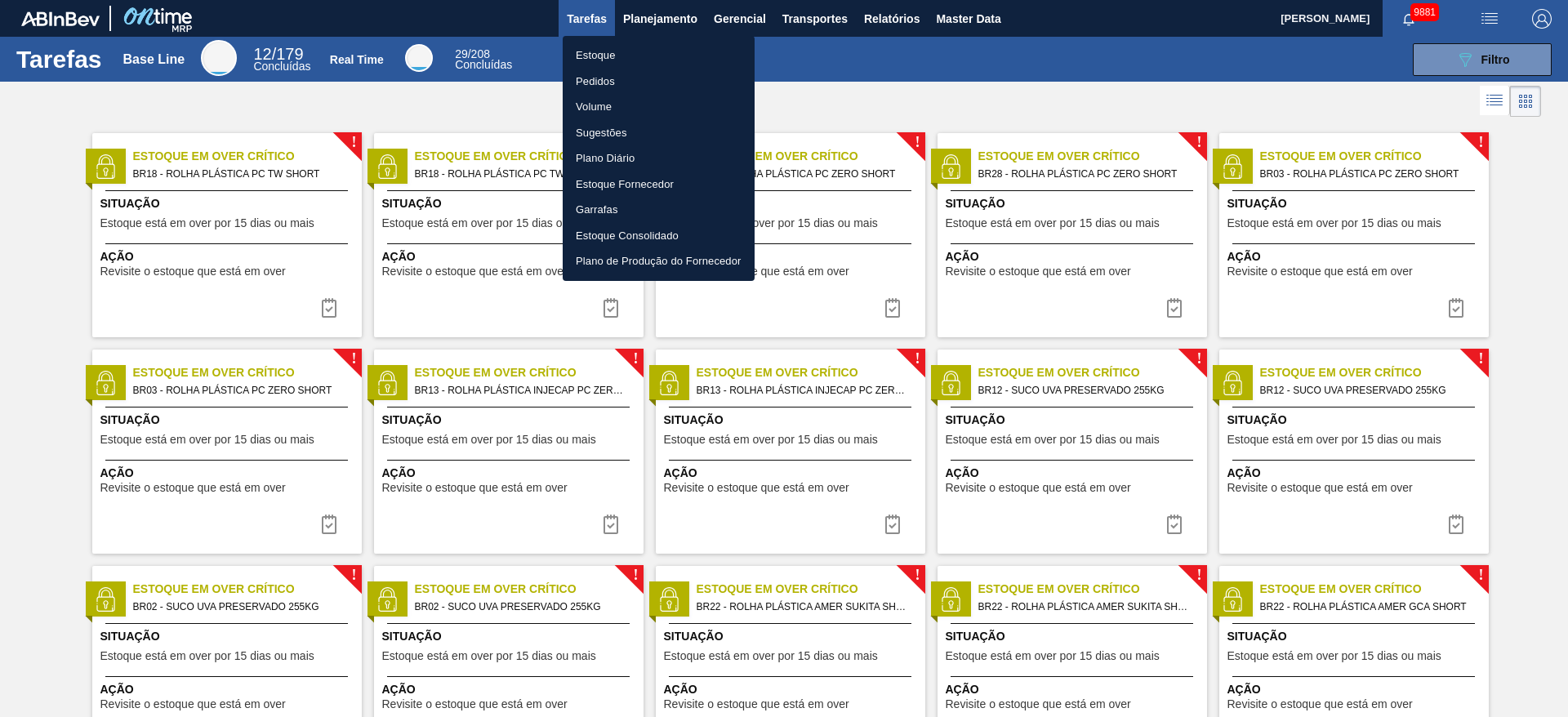
click at [662, 56] on li "Estoque" at bounding box center [658, 55] width 192 height 26
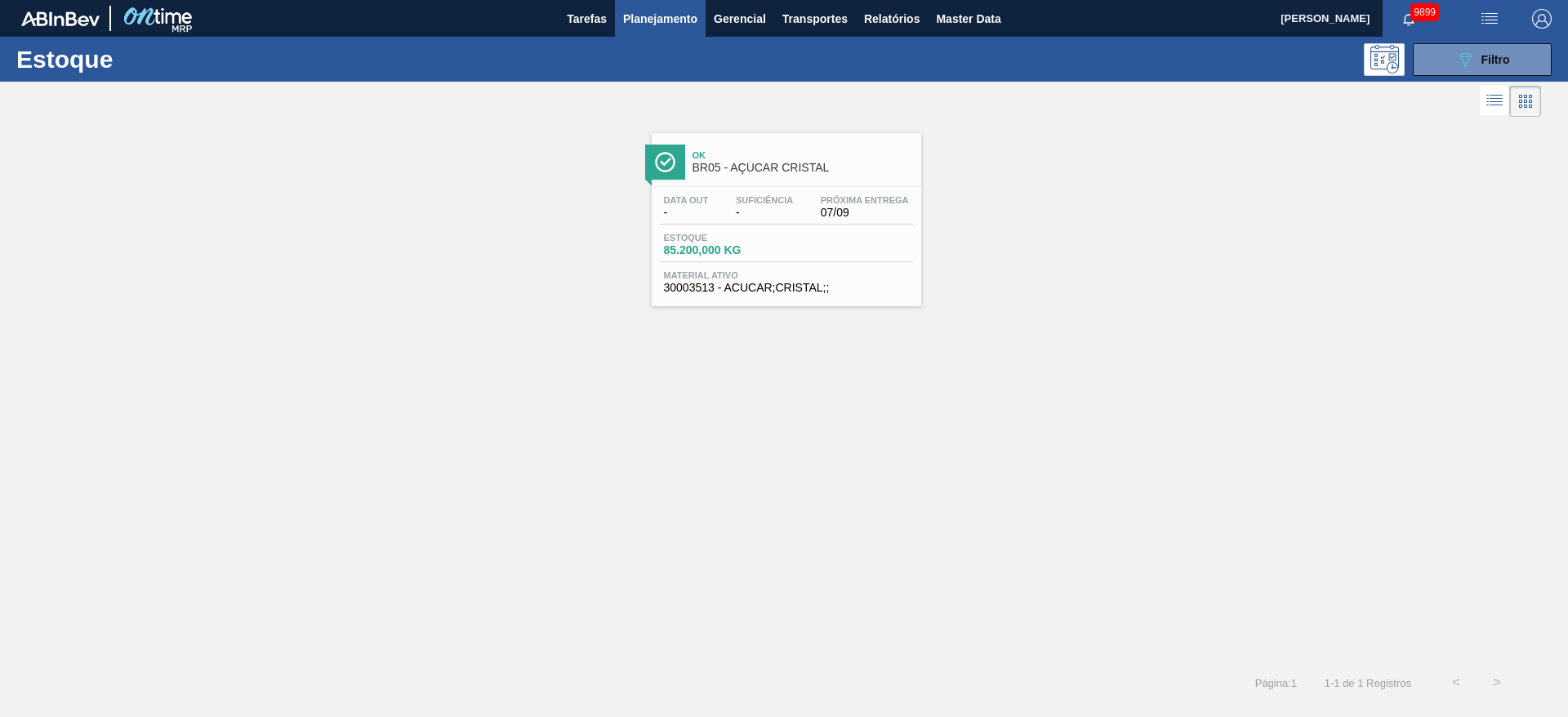
drag, startPoint x: 1452, startPoint y: 71, endPoint x: 1431, endPoint y: 83, distance: 24.2
click at [1452, 74] on button "089F7B8B-B2A5-4AFE-B5C0-19BA573D28AC Filtro" at bounding box center [1482, 59] width 139 height 32
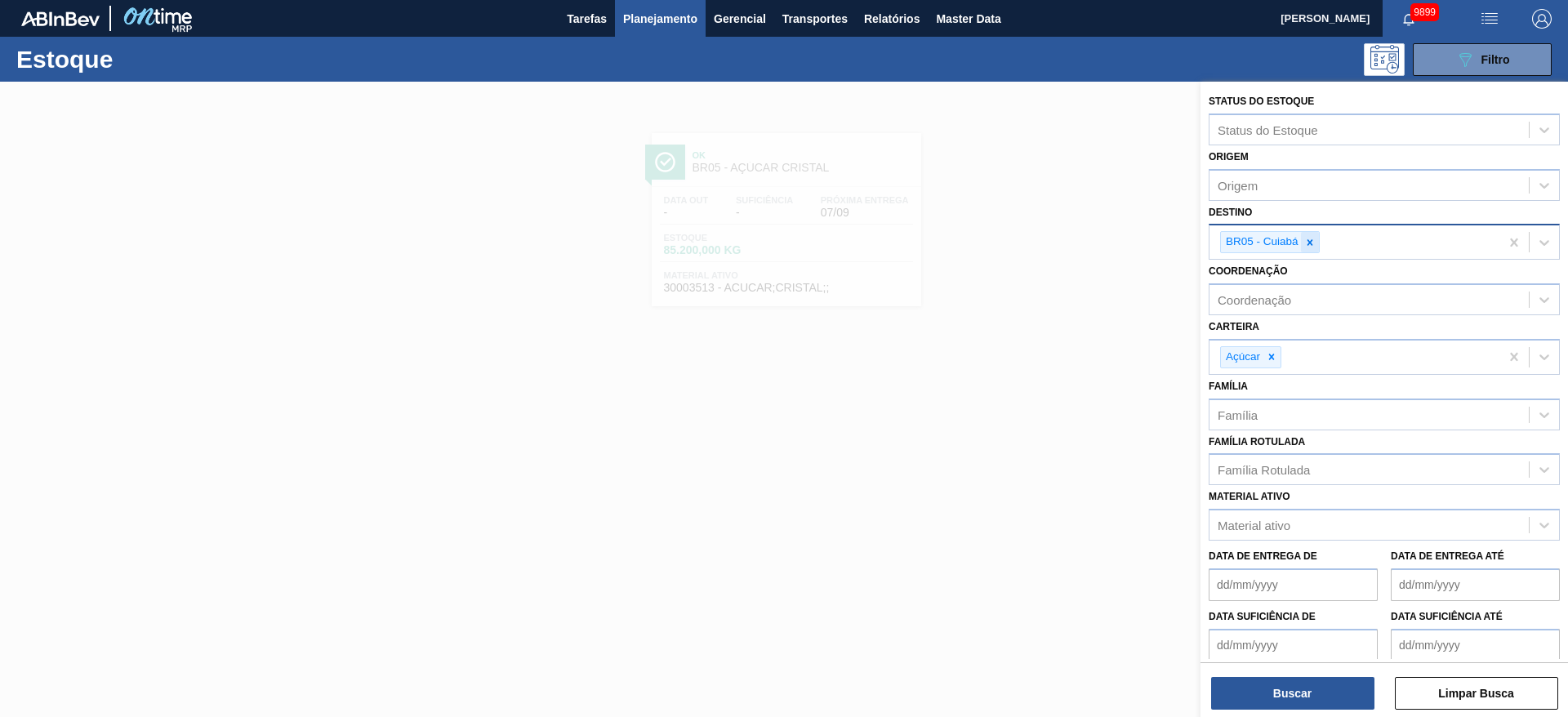
click at [1315, 234] on div at bounding box center [1310, 242] width 18 height 21
type input "15"
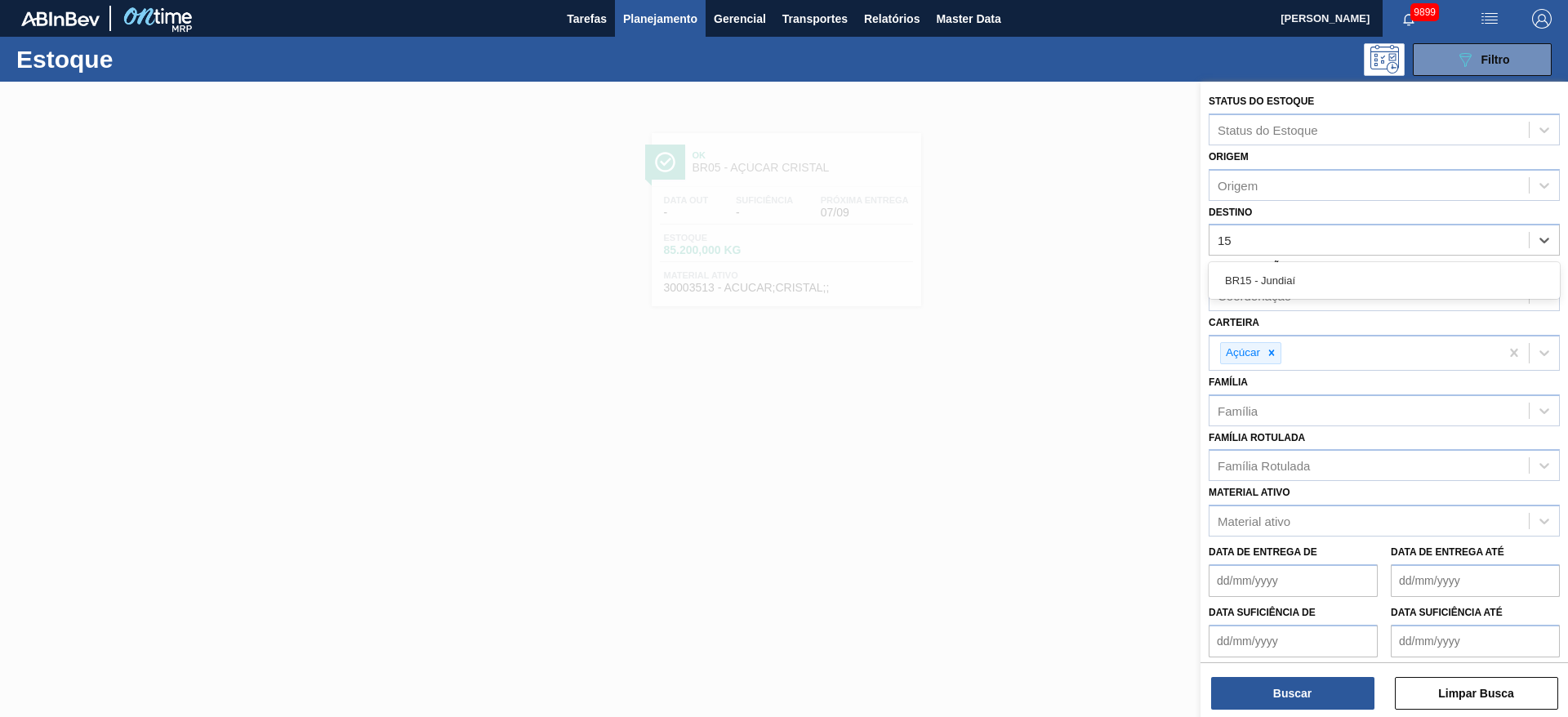
drag, startPoint x: 1290, startPoint y: 282, endPoint x: 1290, endPoint y: 440, distance: 158.0
click at [1290, 285] on div "BR15 - Jundiaí" at bounding box center [1384, 280] width 351 height 30
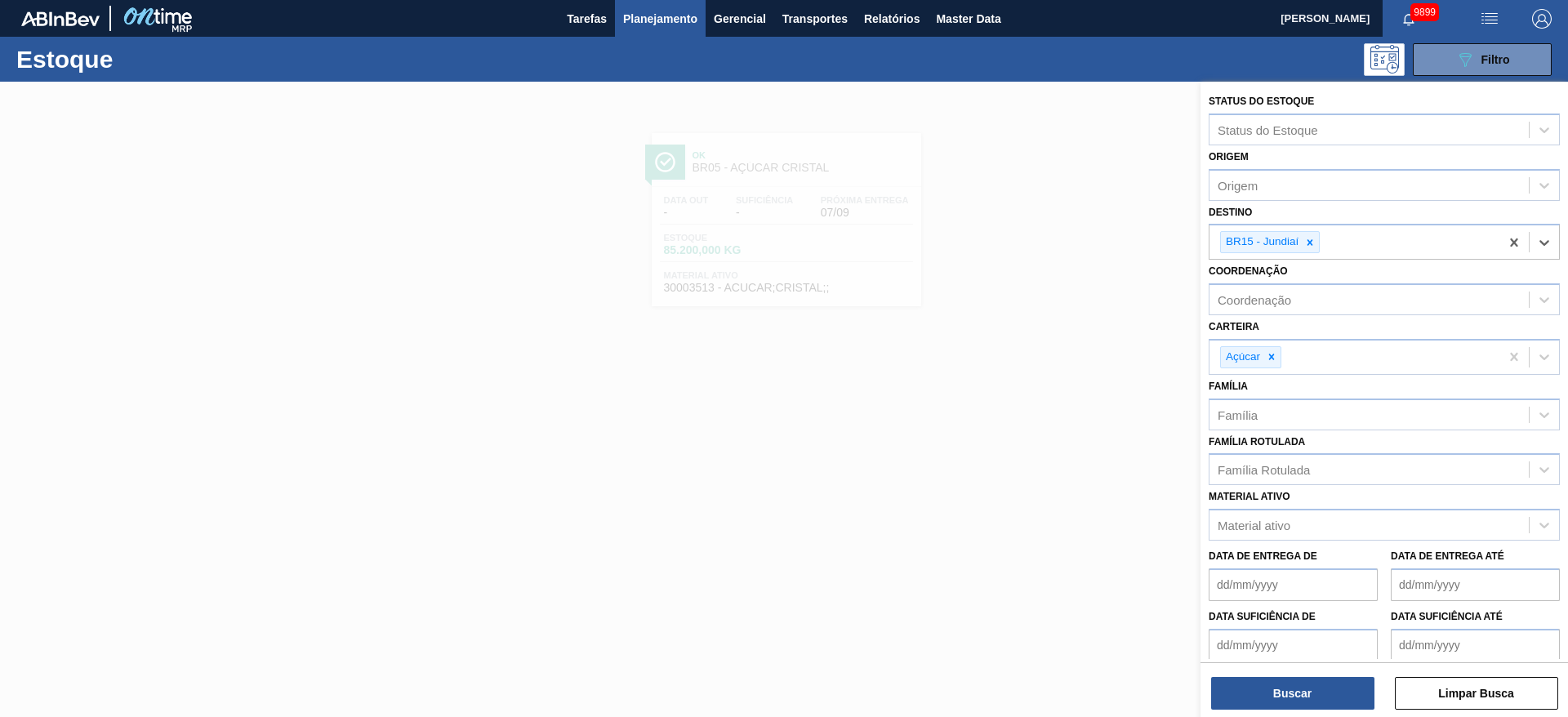
click at [1258, 330] on label "Carteira" at bounding box center [1234, 327] width 51 height 12
click at [1285, 351] on input "Carteira" at bounding box center [1285, 357] width 2 height 14
click at [1268, 362] on div at bounding box center [1272, 357] width 18 height 21
click at [1268, 362] on div "Açúcar" at bounding box center [1354, 357] width 290 height 33
drag, startPoint x: 1276, startPoint y: 422, endPoint x: 1279, endPoint y: 504, distance: 82.1
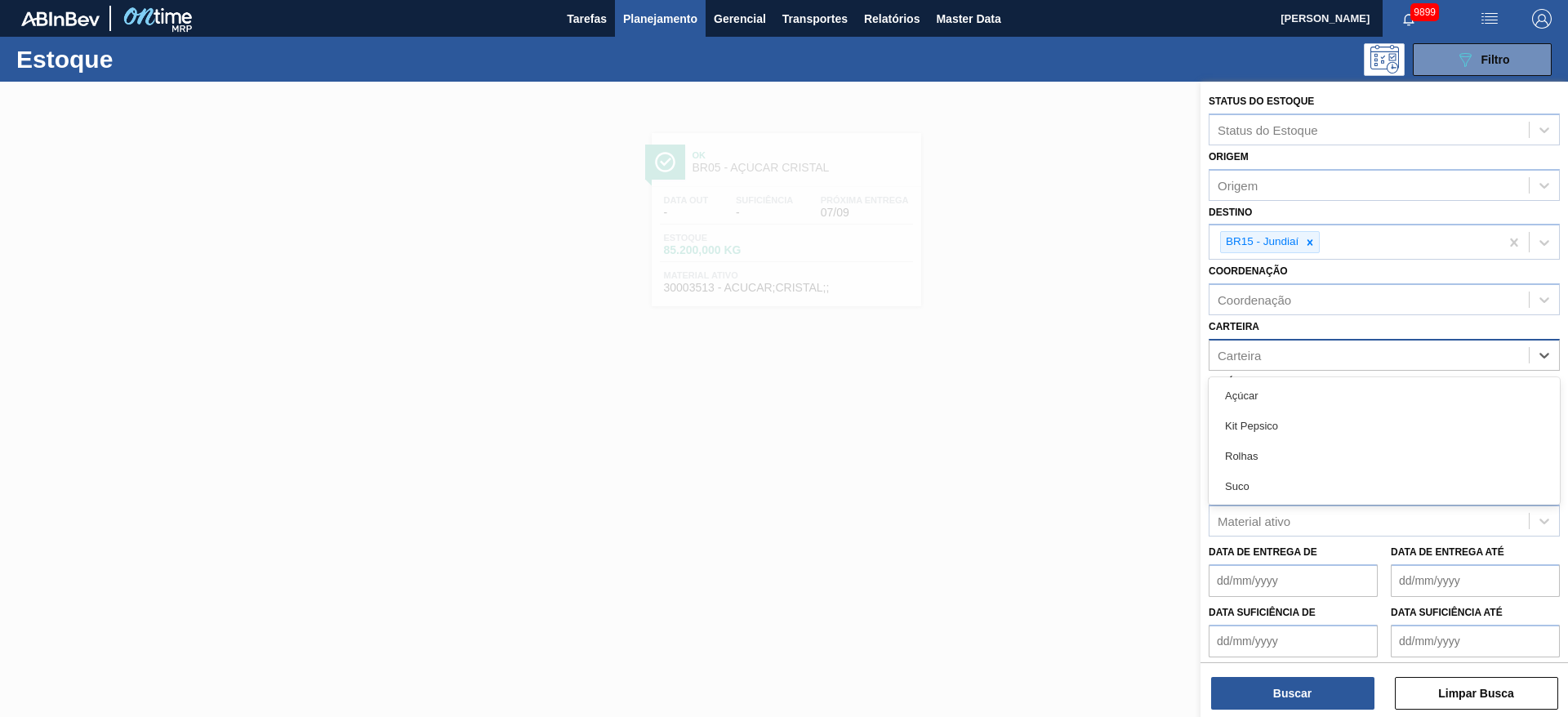
click at [1276, 423] on div "Kit Pepsico" at bounding box center [1384, 425] width 351 height 30
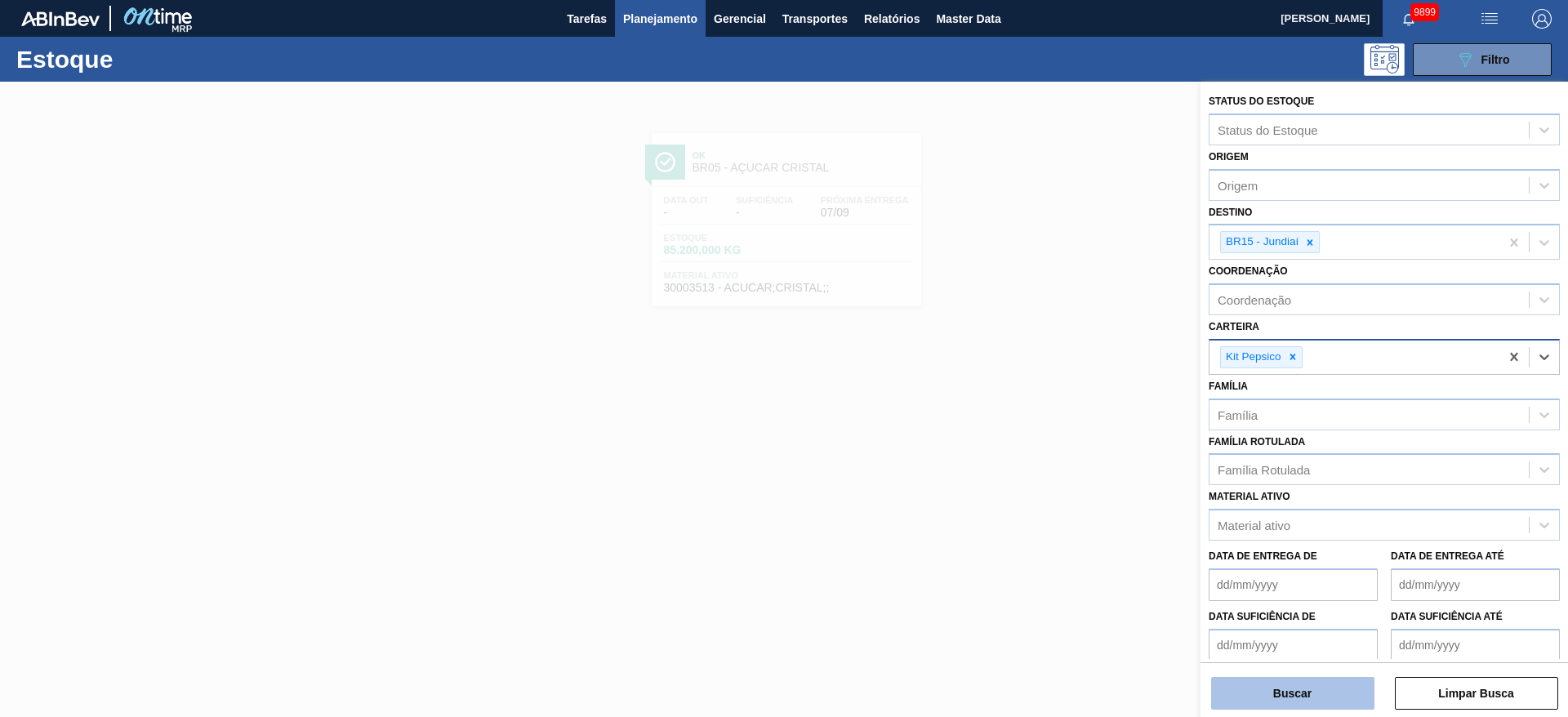
click at [1287, 698] on button "Buscar" at bounding box center [1293, 693] width 164 height 32
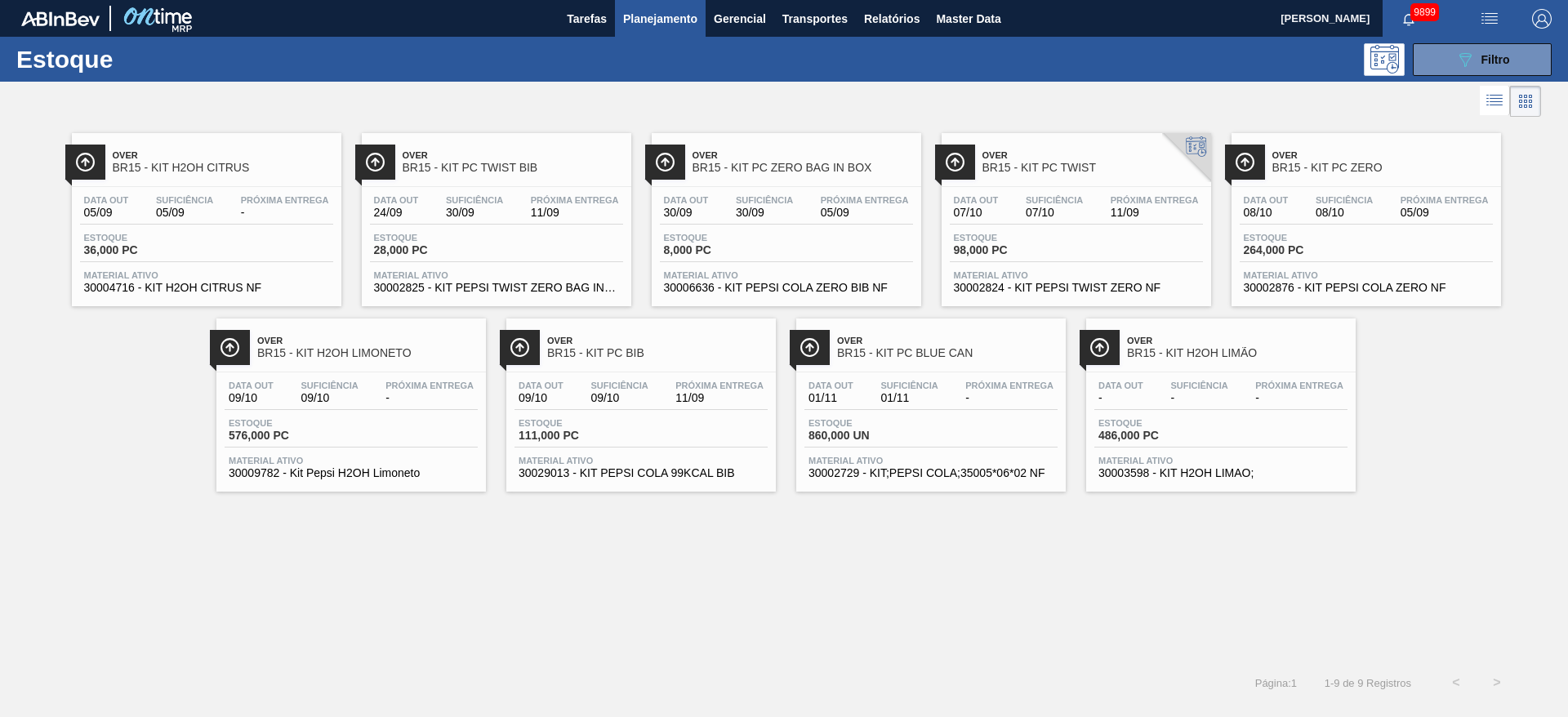
click at [1492, 11] on img "button" at bounding box center [1490, 19] width 20 height 20
click at [1493, 54] on li "Pedido Contingência" at bounding box center [1481, 57] width 150 height 29
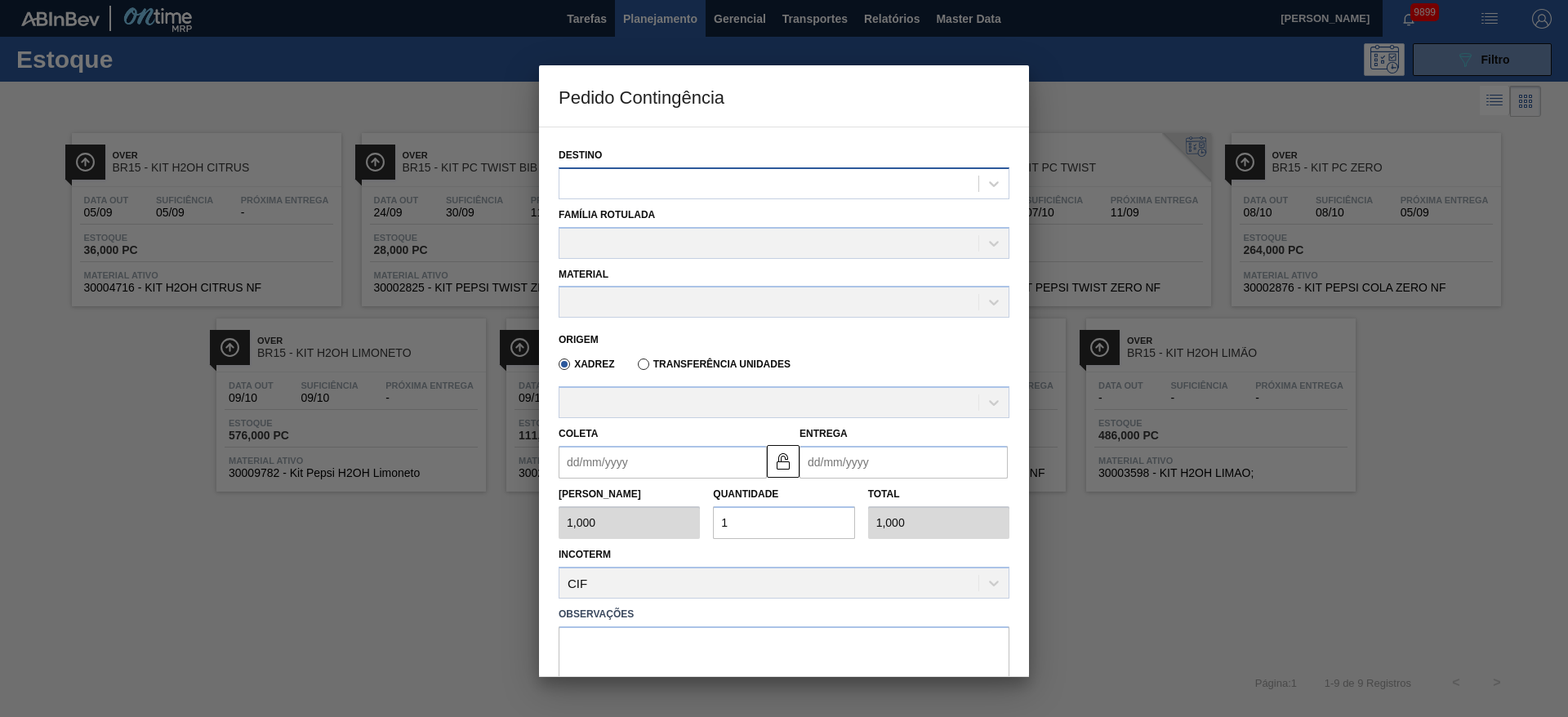
click at [655, 179] on div at bounding box center [769, 183] width 419 height 24
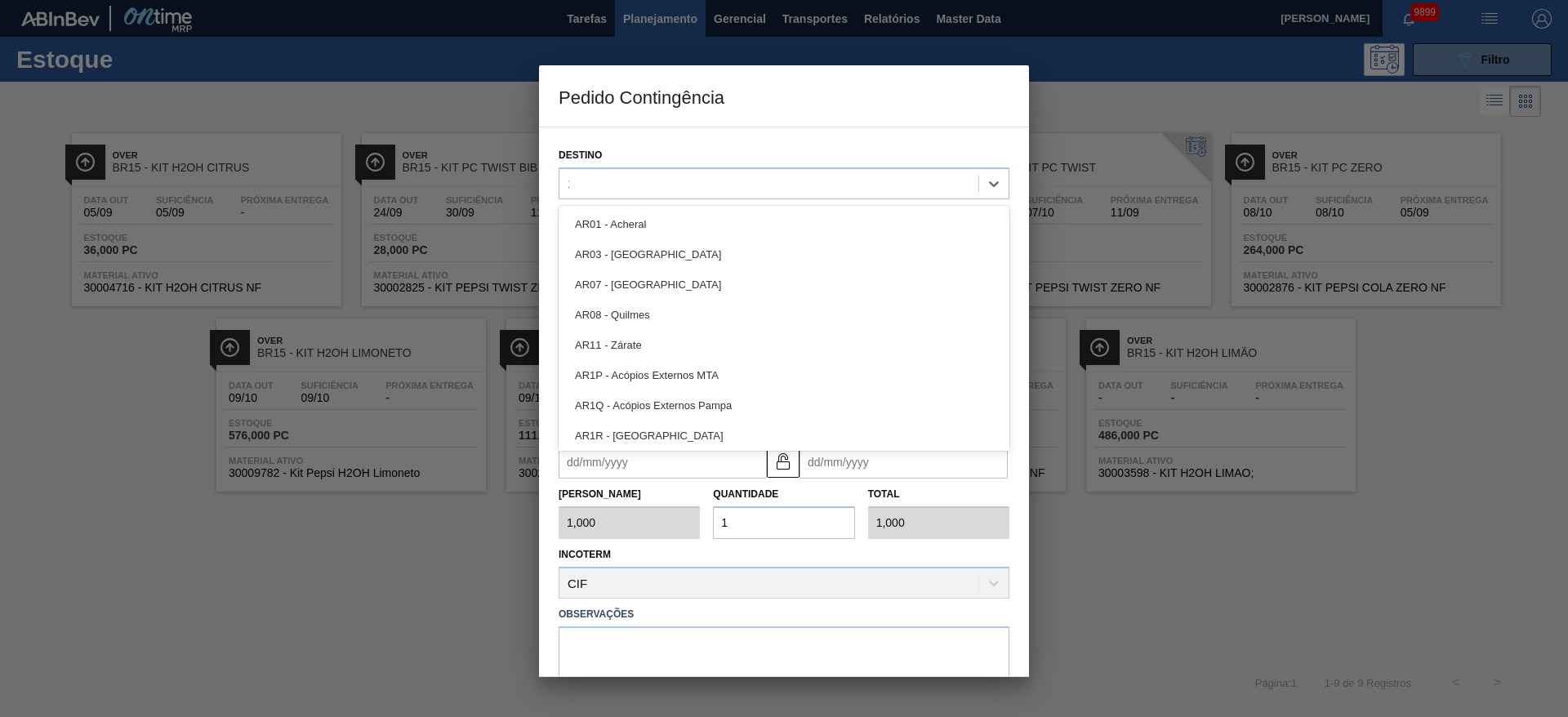
type input "15"
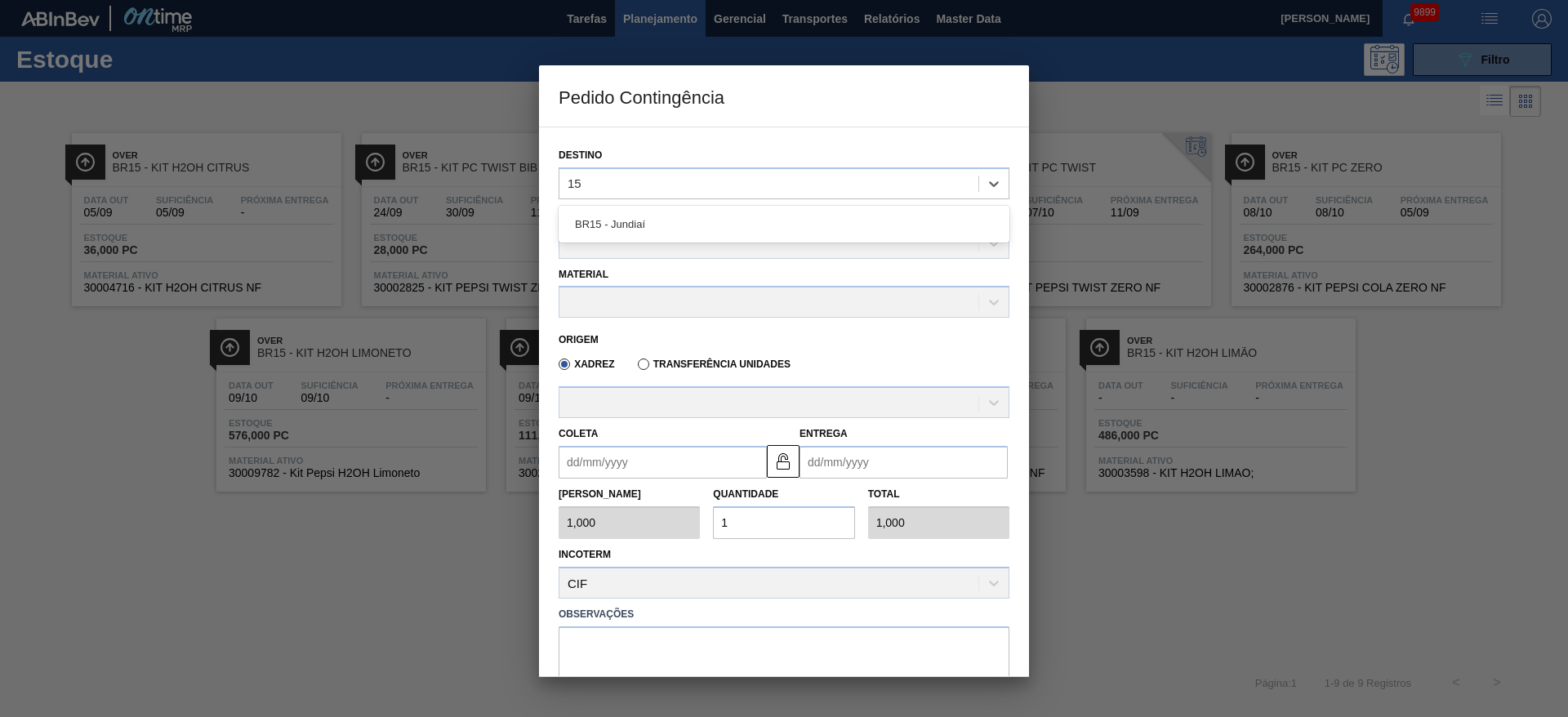
click at [637, 232] on div "BR15 - Jundiaí" at bounding box center [784, 224] width 451 height 30
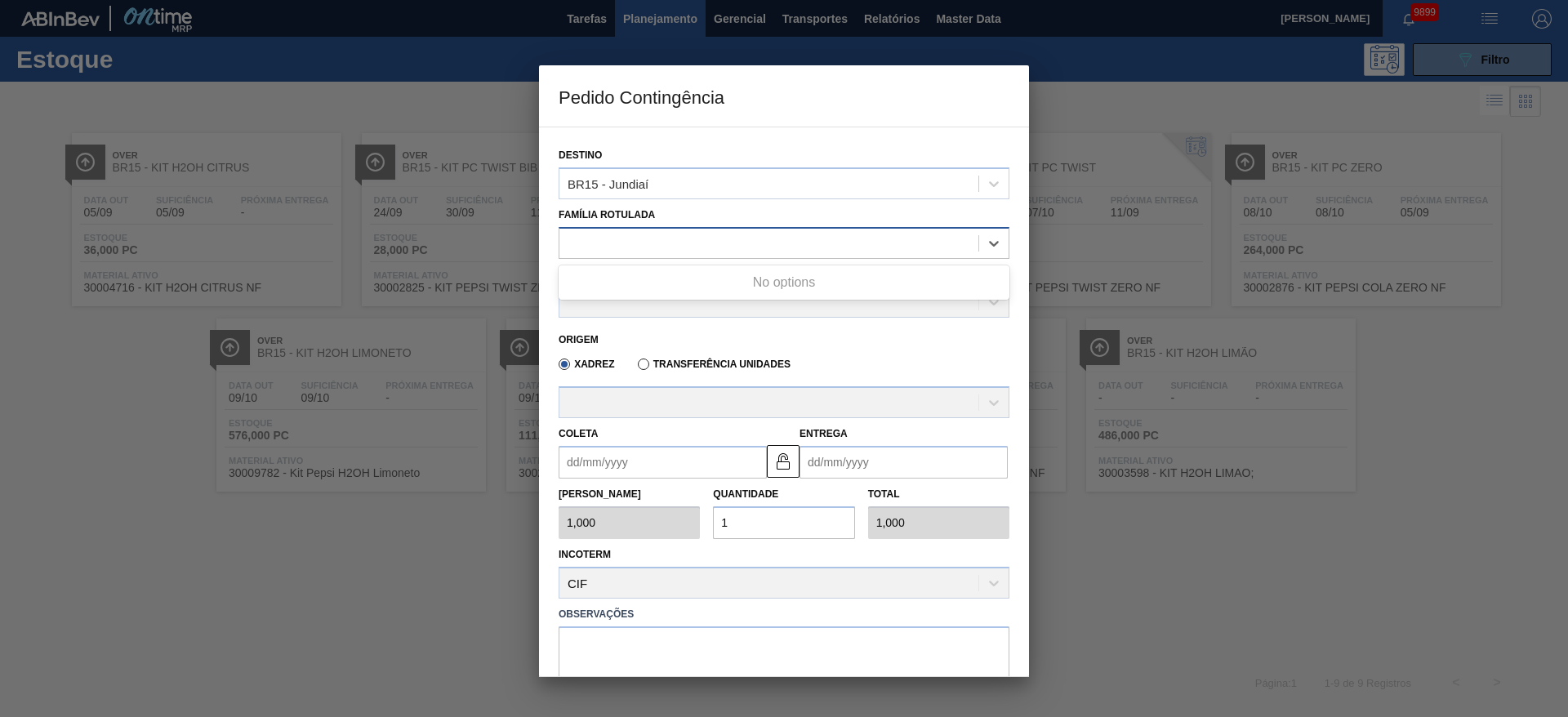
click at [634, 249] on div at bounding box center [769, 243] width 419 height 24
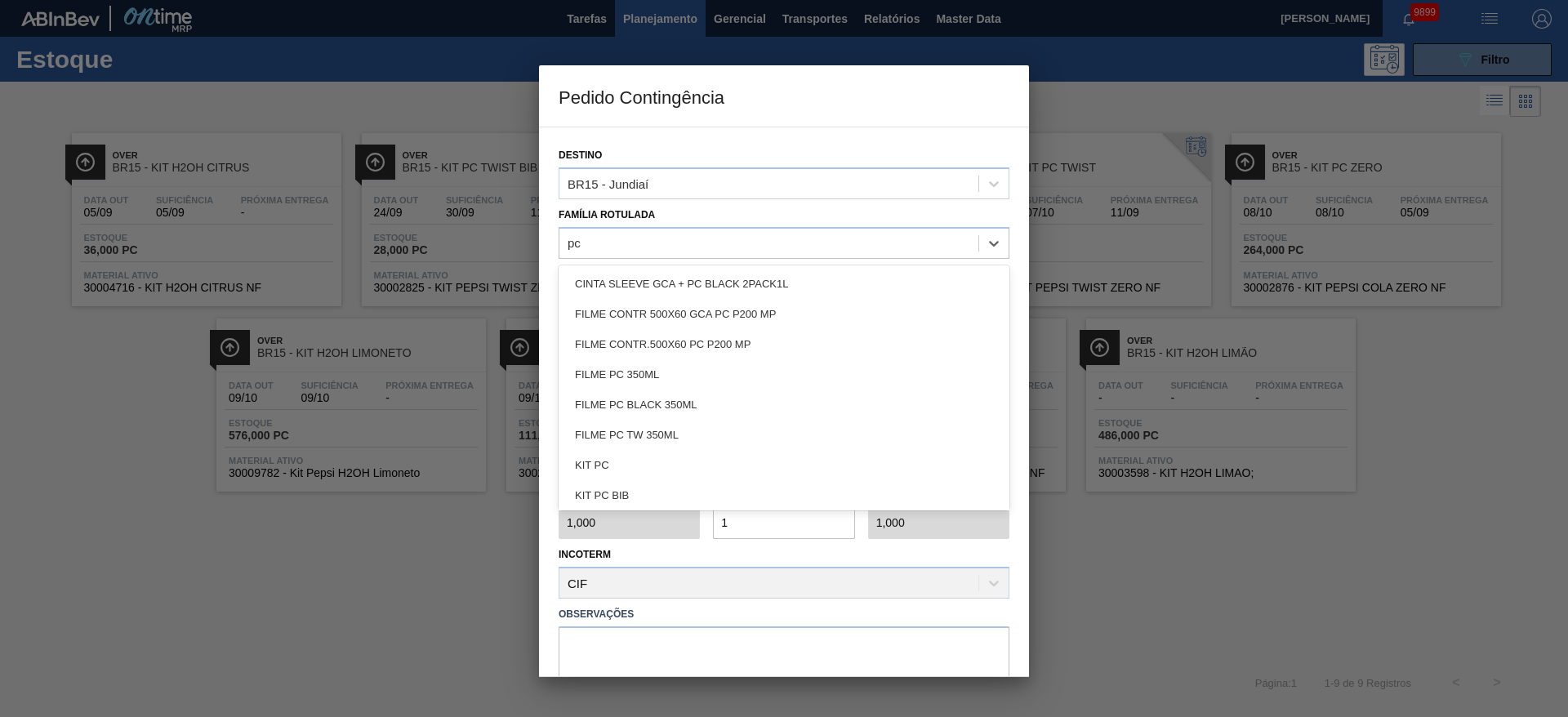
type Rotulada "pc t"
drag, startPoint x: 691, startPoint y: 363, endPoint x: 682, endPoint y: 361, distance: 9.2
click at [691, 365] on div "KIT PC TWIST BIB" at bounding box center [784, 375] width 451 height 30
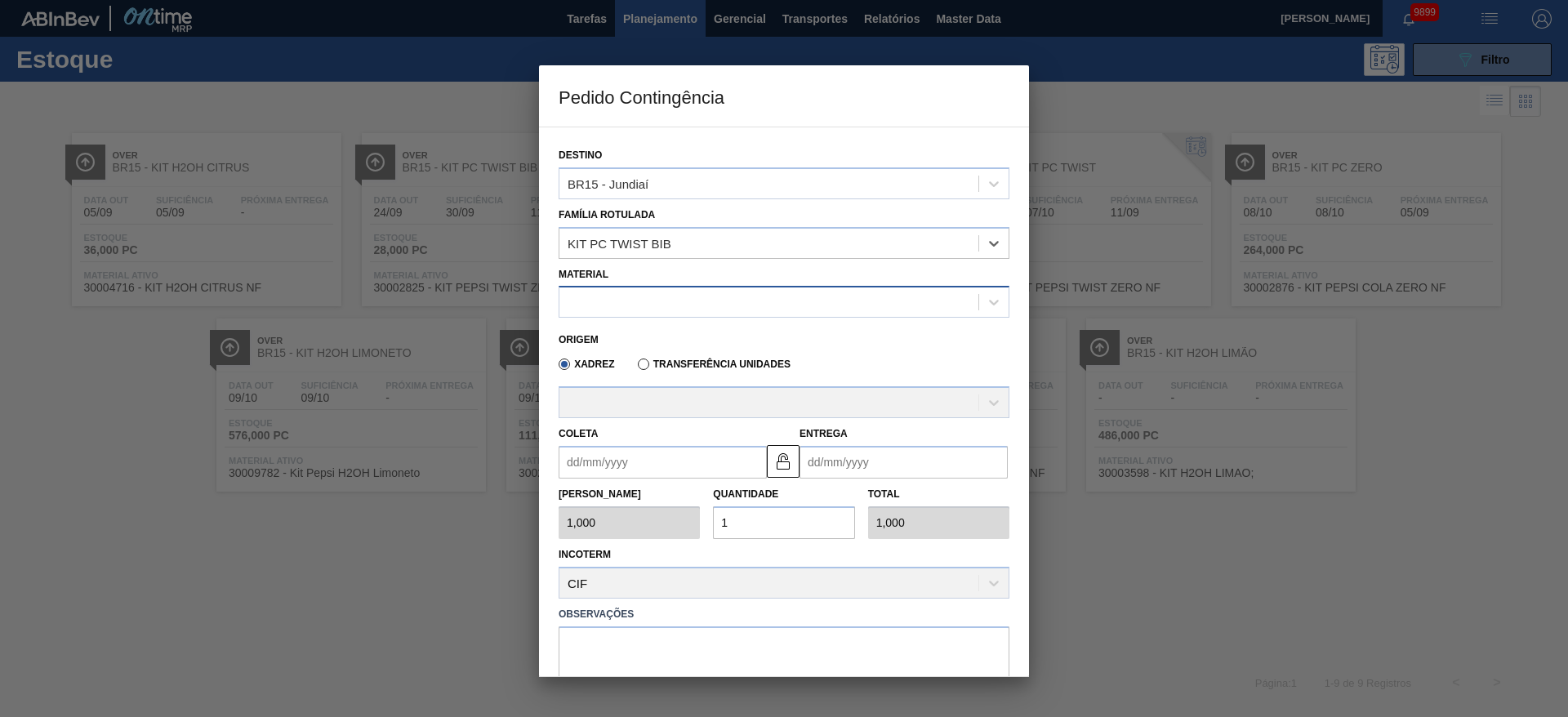
click at [657, 303] on div at bounding box center [769, 302] width 419 height 24
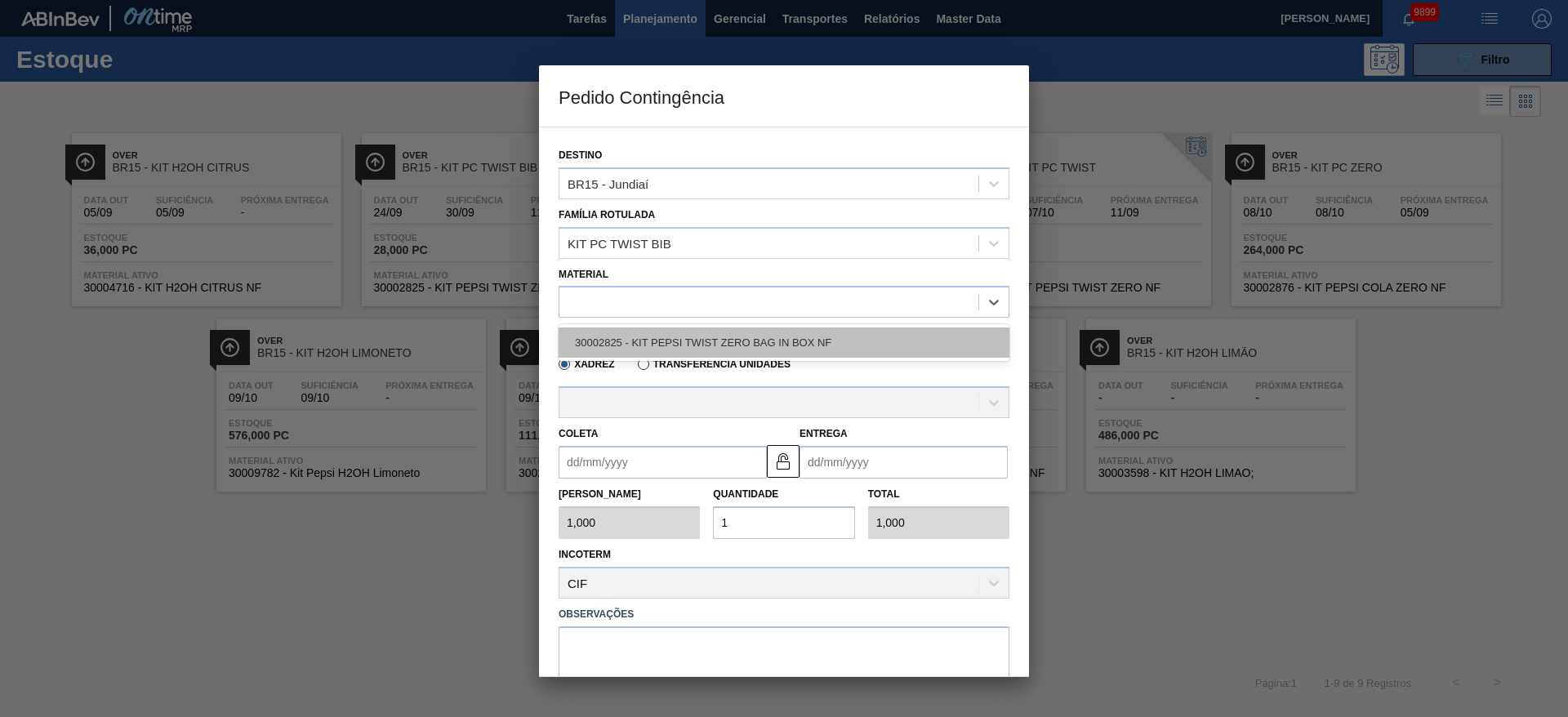
click at [661, 336] on div "30002825 - KIT PEPSI TWIST ZERO BAG IN BOX NF" at bounding box center [784, 342] width 451 height 30
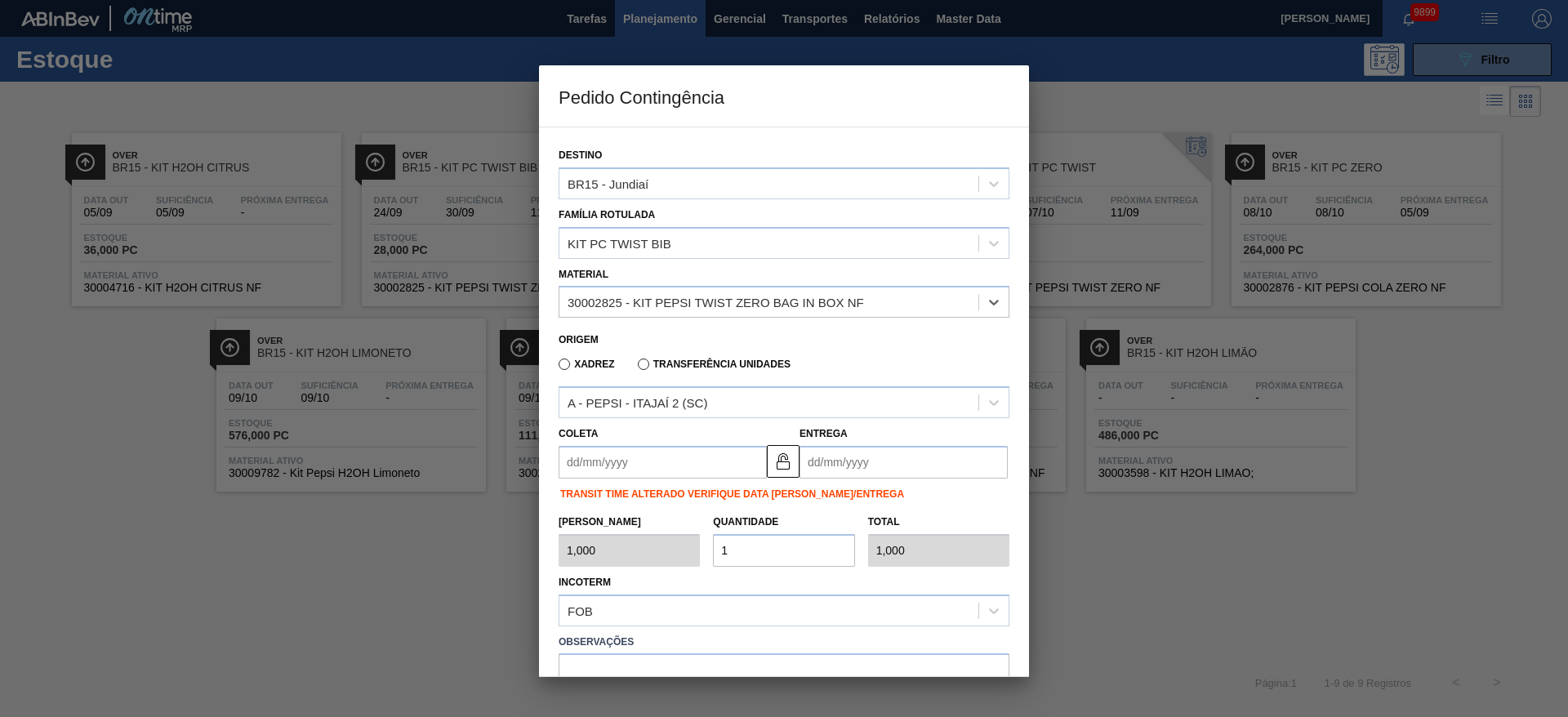
click at [610, 470] on input "Coleta" at bounding box center [662, 462] width 209 height 32
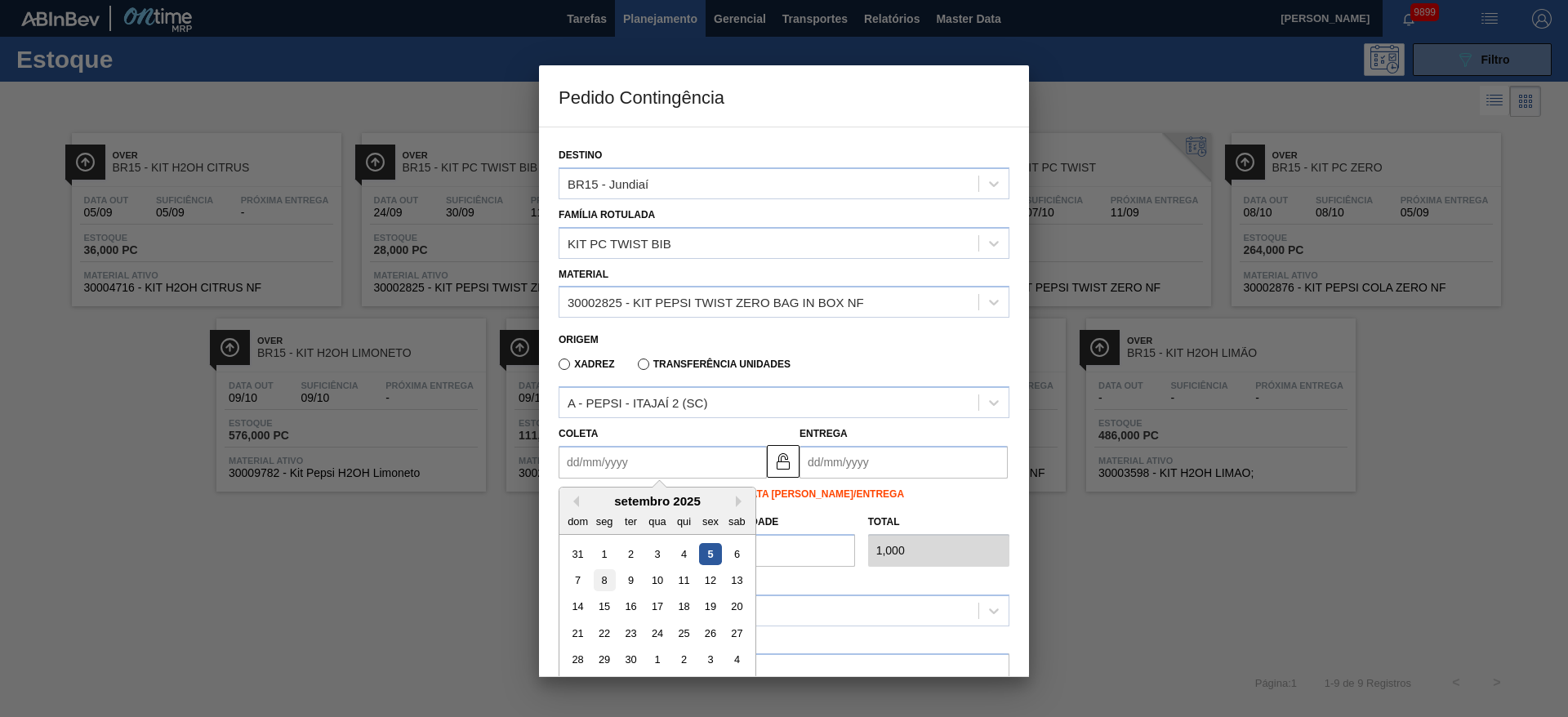
click at [598, 582] on div "8" at bounding box center [605, 580] width 22 height 22
type input "[DATE]"
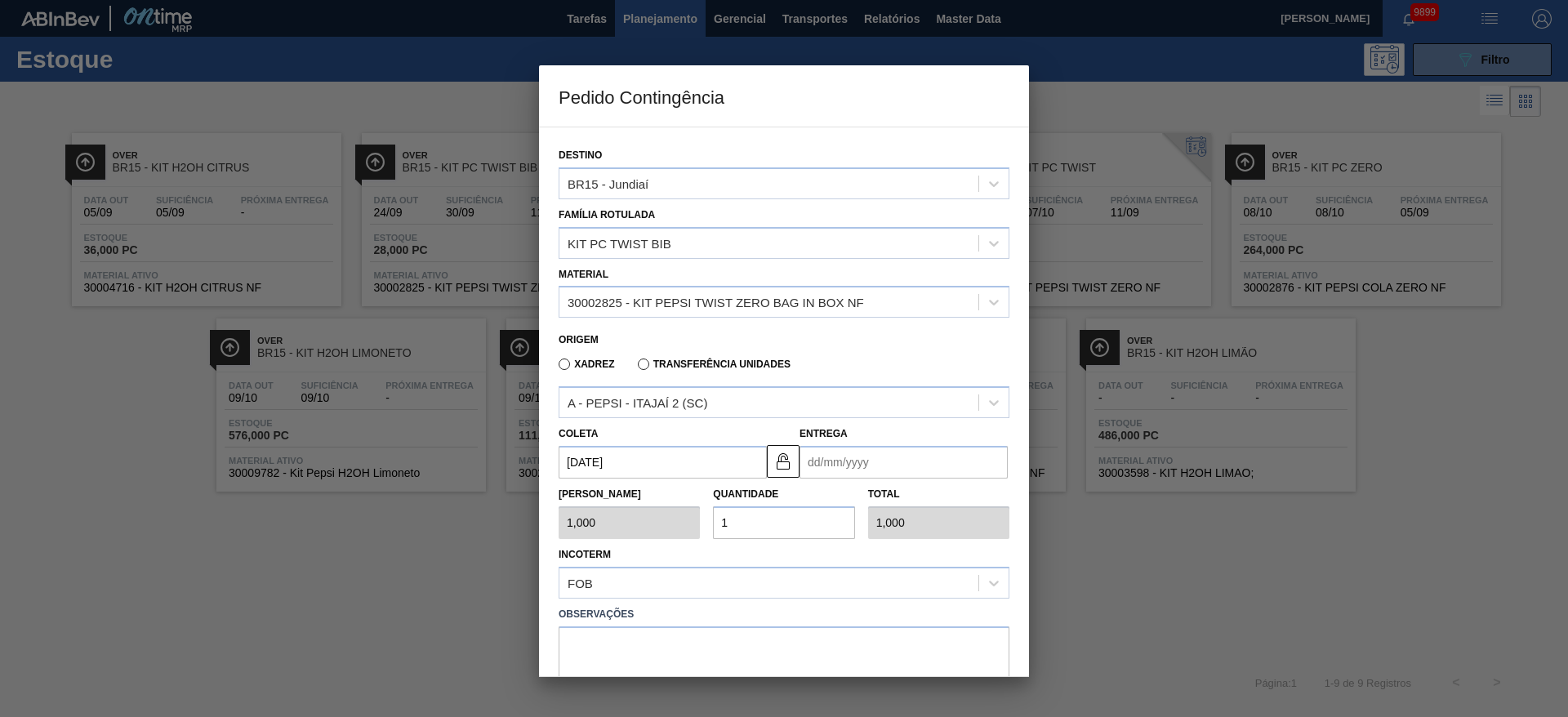
click at [825, 479] on div "Tam Lote 1,000 Quantidade 1 Total 1,000" at bounding box center [784, 508] width 464 height 61
click at [918, 583] on div "11" at bounding box center [925, 580] width 22 height 22
type input "[DATE]"
click at [797, 575] on div "FOB" at bounding box center [769, 582] width 419 height 24
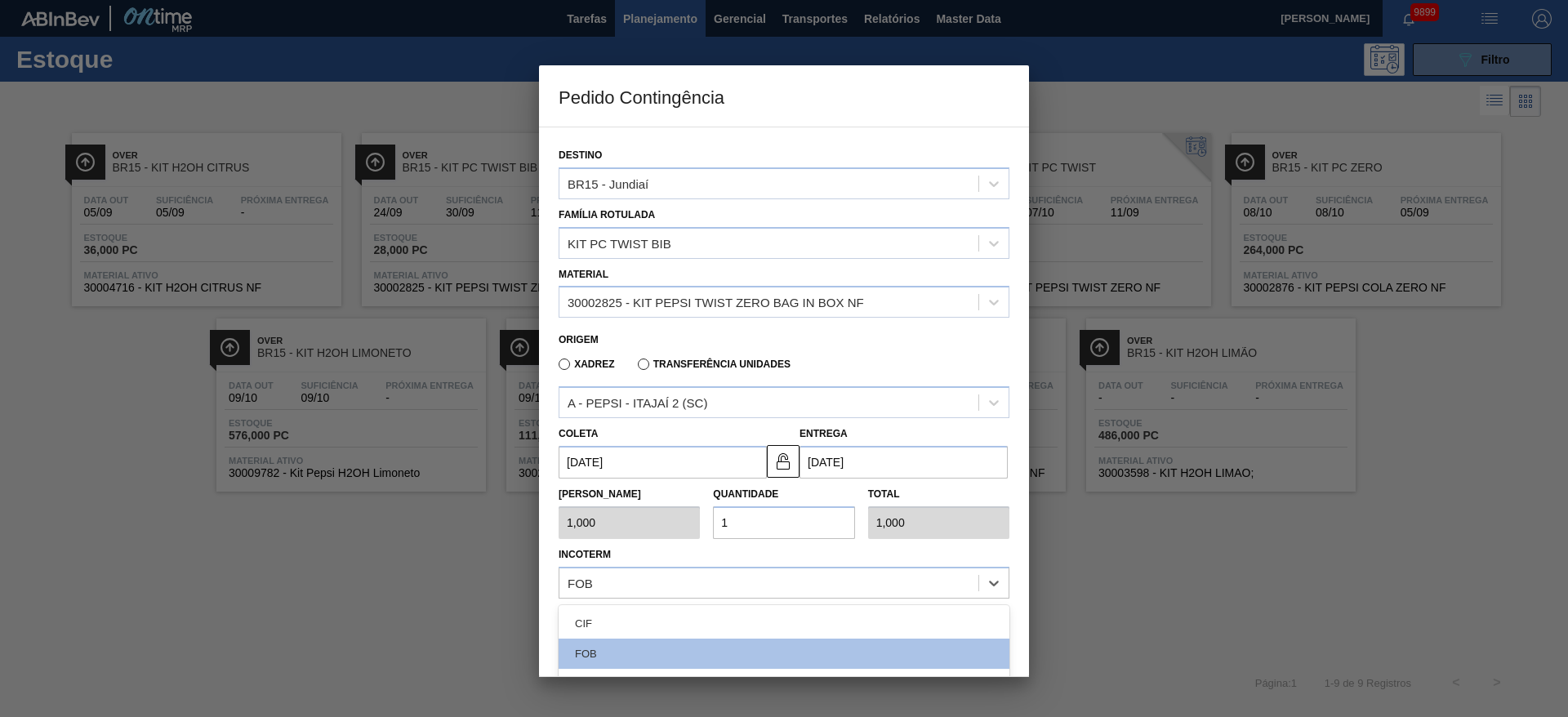
click at [866, 354] on div "Xadrez Transferência Unidades" at bounding box center [777, 361] width 437 height 32
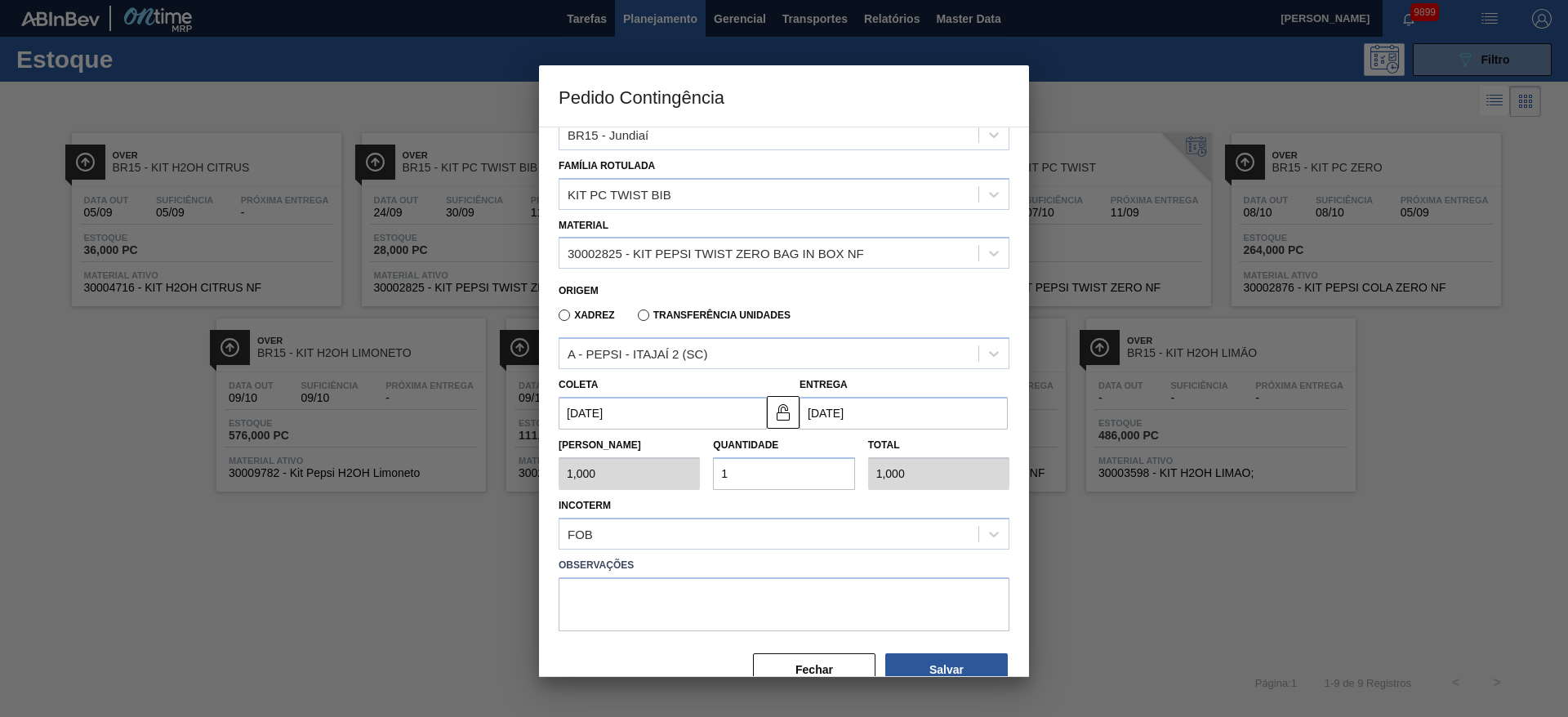
scroll to position [84, 0]
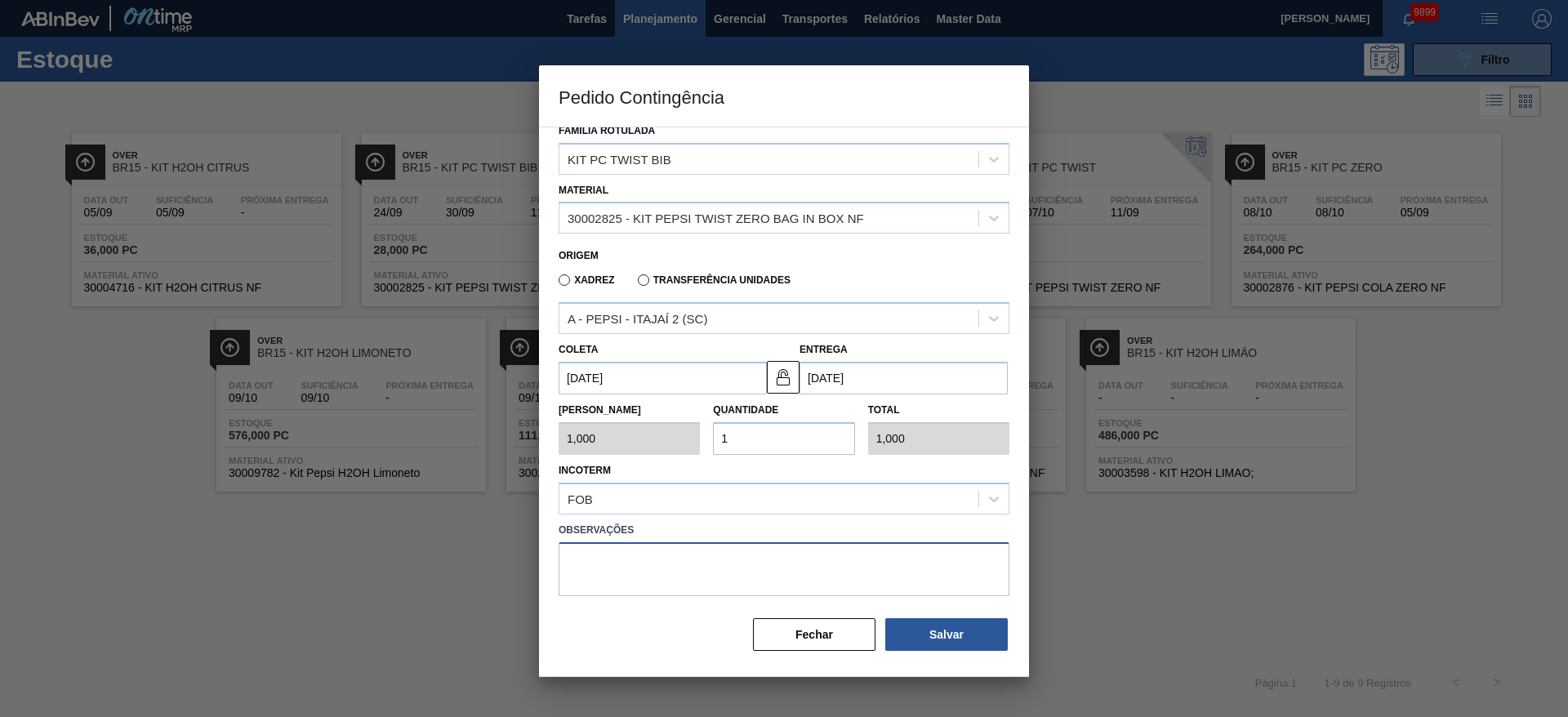
click at [764, 552] on textarea at bounding box center [784, 569] width 451 height 54
type textarea "."
click at [808, 430] on input "1" at bounding box center [784, 438] width 141 height 32
type input "18"
type input "18,000"
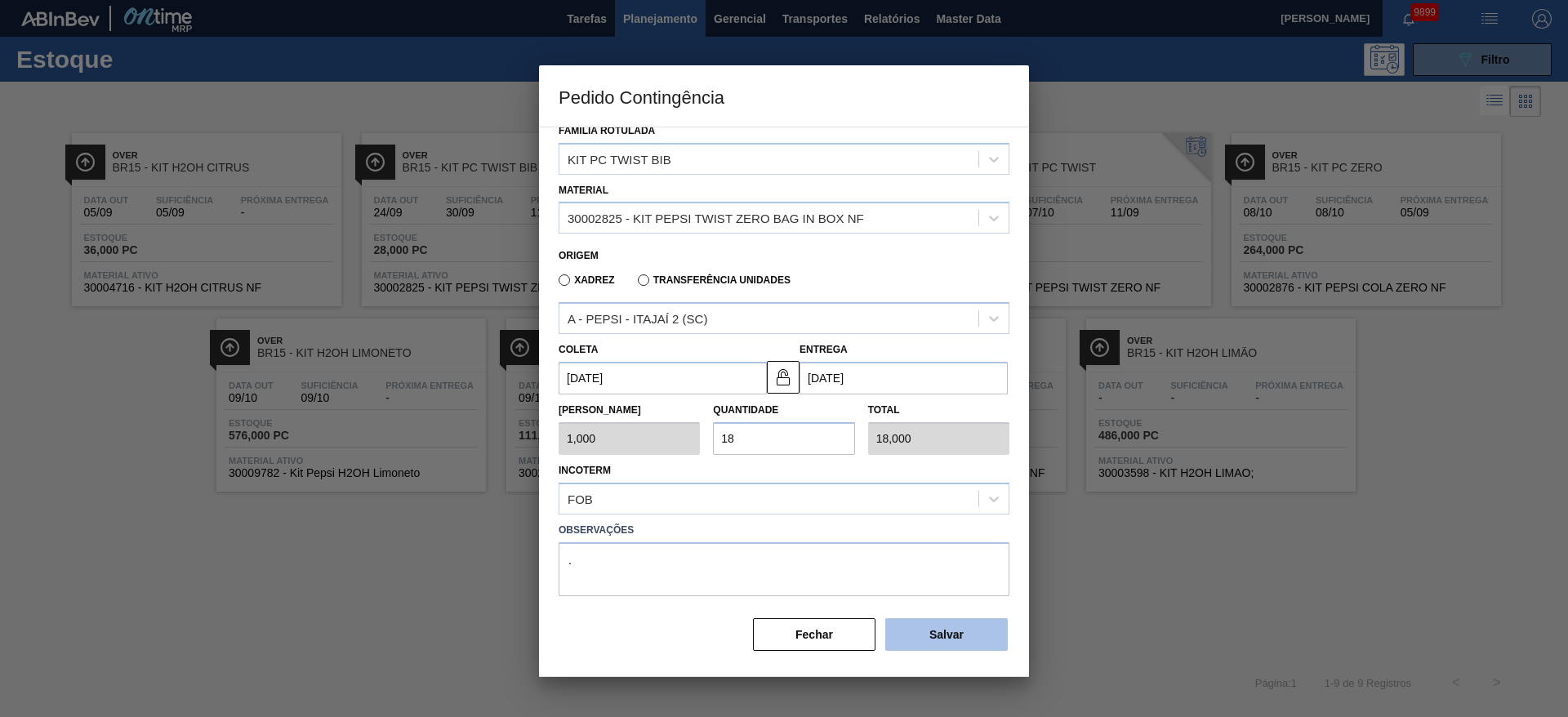
click at [946, 632] on button "Salvar" at bounding box center [946, 634] width 122 height 32
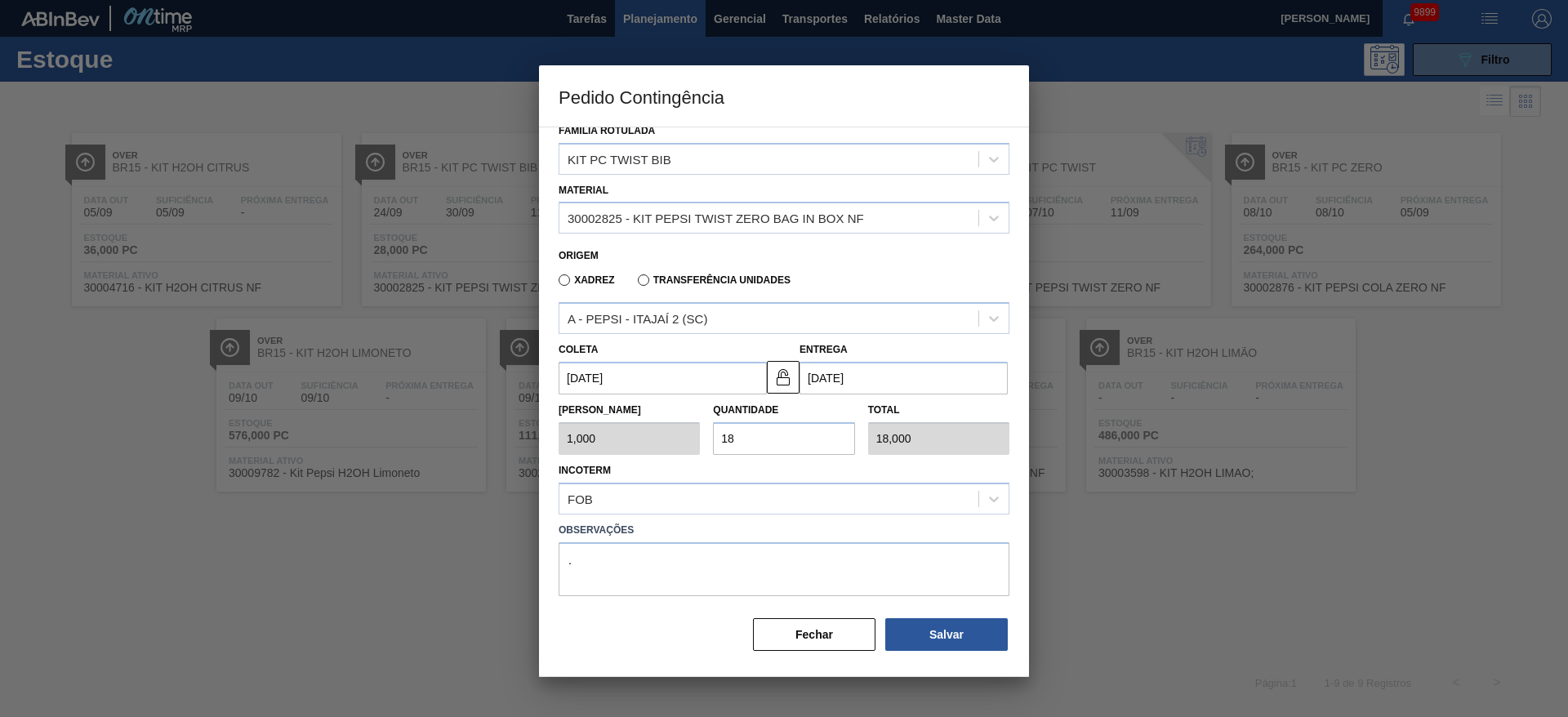
type input "1"
type input "1,000"
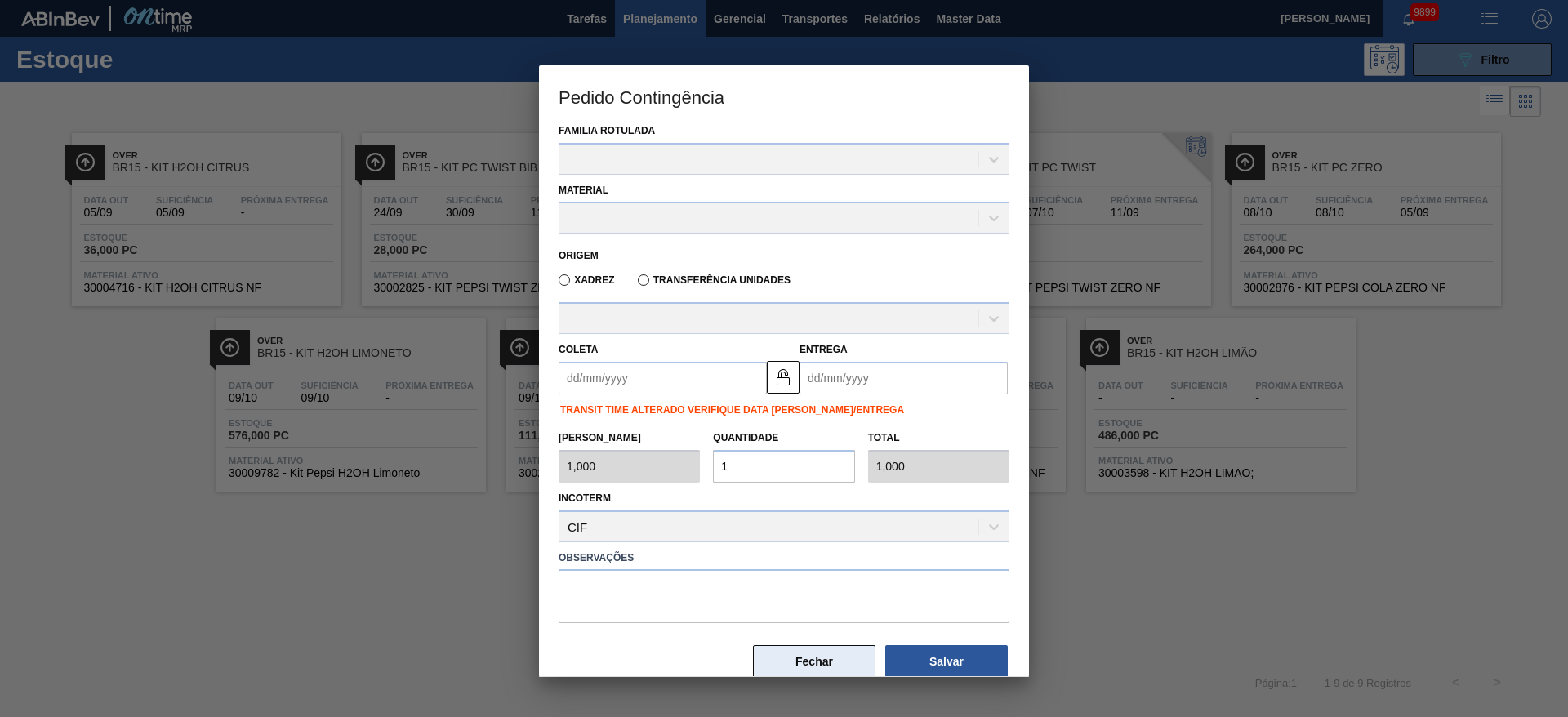
click at [800, 673] on button "Fechar" at bounding box center [813, 661] width 122 height 32
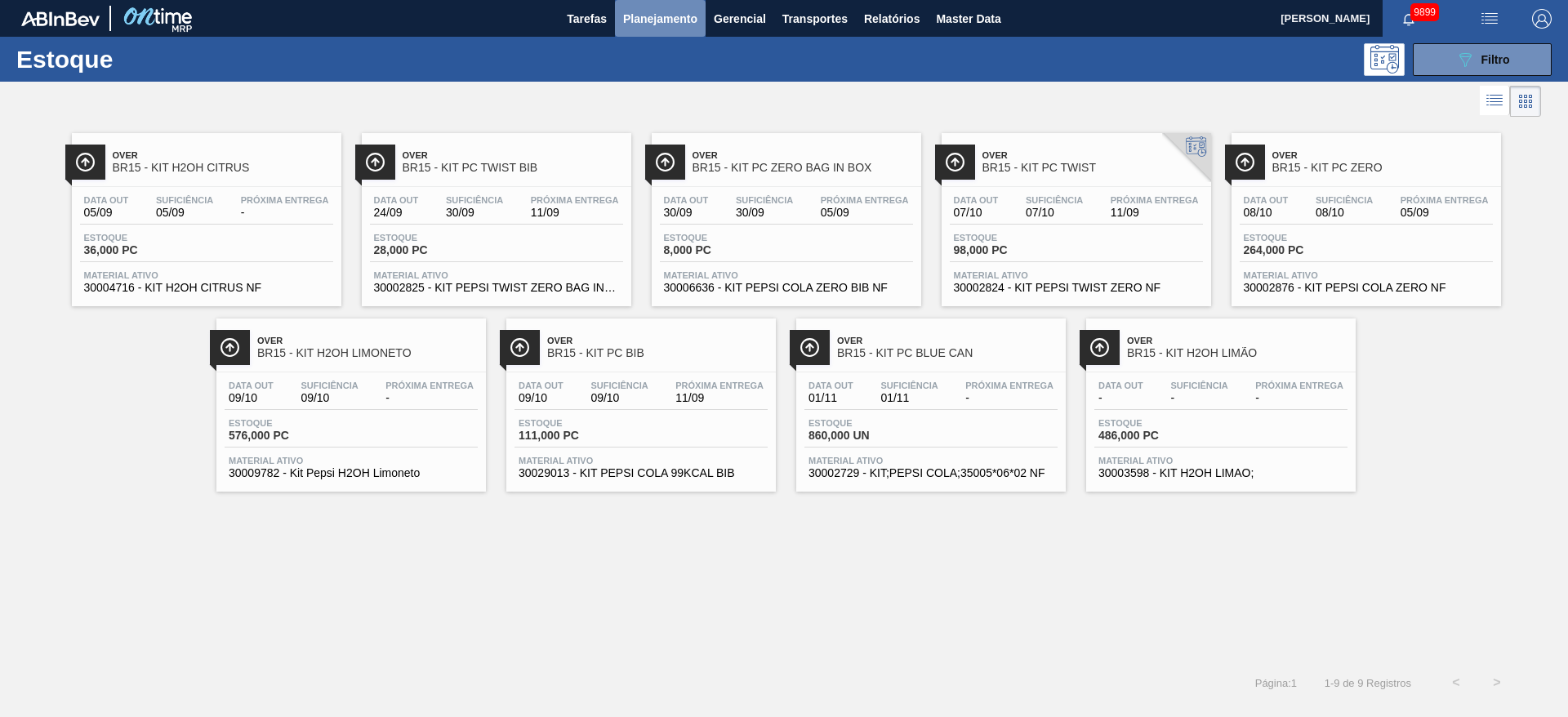
click at [659, 27] on button "Planejamento" at bounding box center [660, 18] width 91 height 37
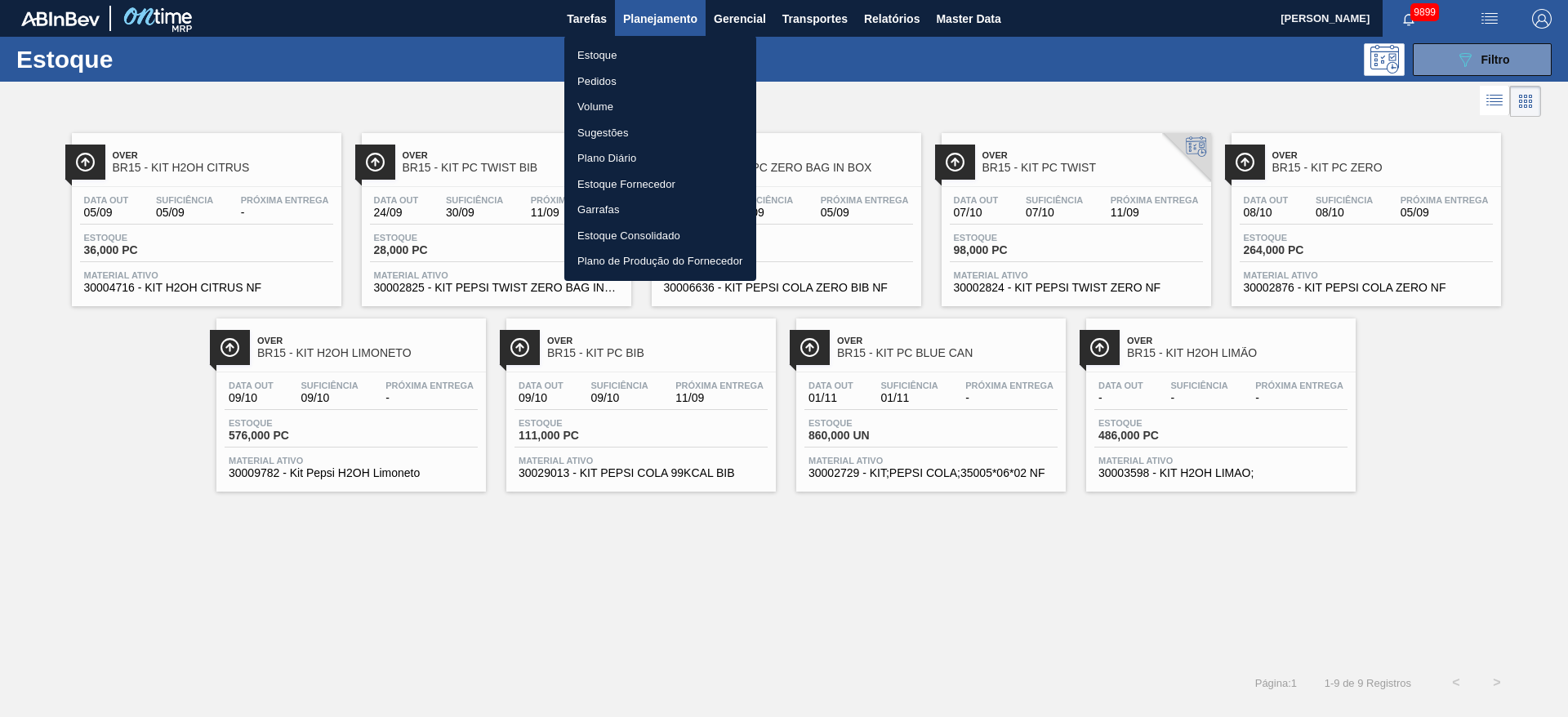
click at [1408, 83] on div at bounding box center [784, 358] width 1568 height 717
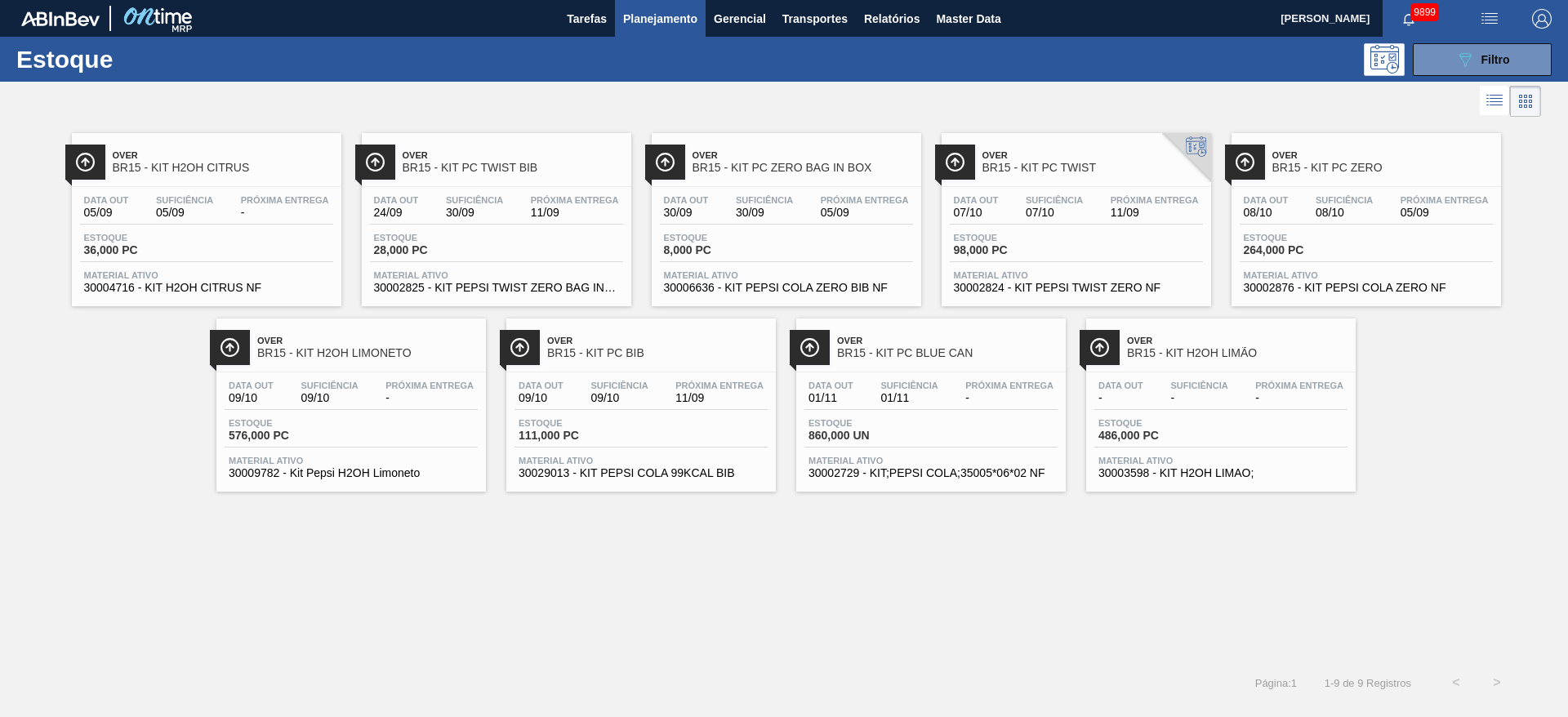
click at [1435, 70] on div "Estoque Pedidos Volume Sugestões Plano Diário Estoque Fornecedor Garrafas Estoq…" at bounding box center [784, 358] width 1568 height 717
click at [1443, 76] on div "Estoque 089F7B8B-B2A5-4AFE-B5C0-19BA573D28AC Filtro" at bounding box center [784, 59] width 1568 height 45
click at [1445, 72] on button "089F7B8B-B2A5-4AFE-B5C0-19BA573D28AC Filtro" at bounding box center [1482, 59] width 139 height 32
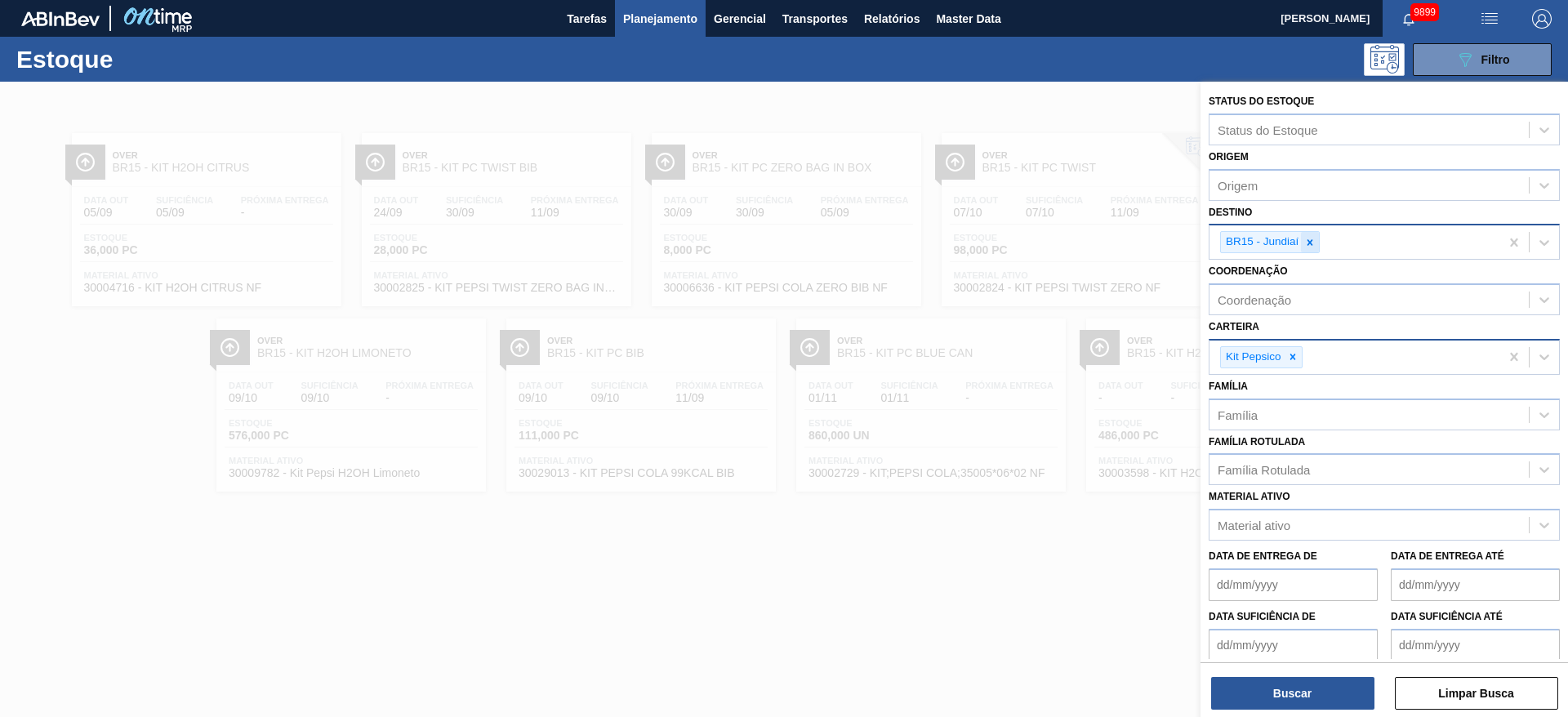
click at [1313, 247] on icon at bounding box center [1310, 243] width 12 height 12
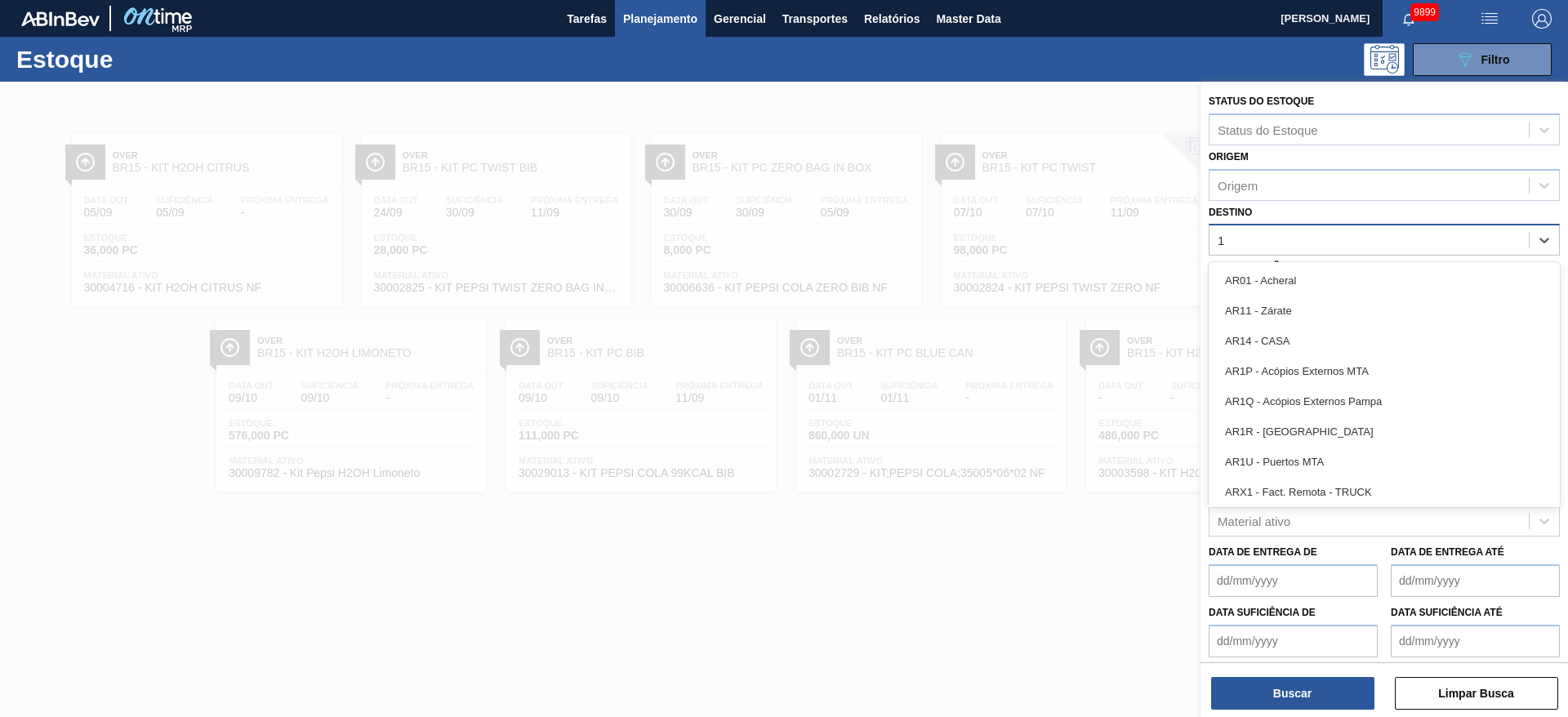
type input "18"
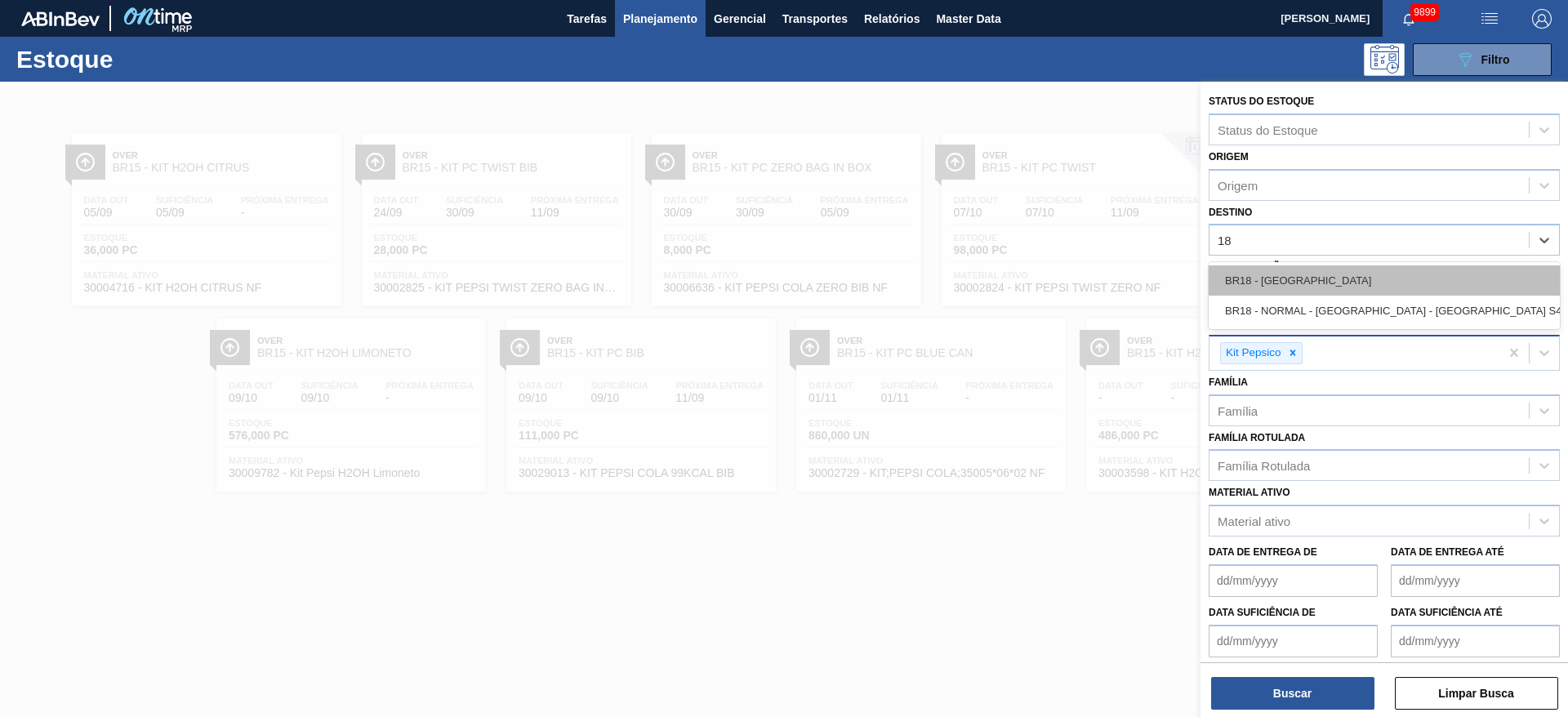
click at [1282, 276] on div "BR18 - [GEOGRAPHIC_DATA]" at bounding box center [1384, 280] width 351 height 30
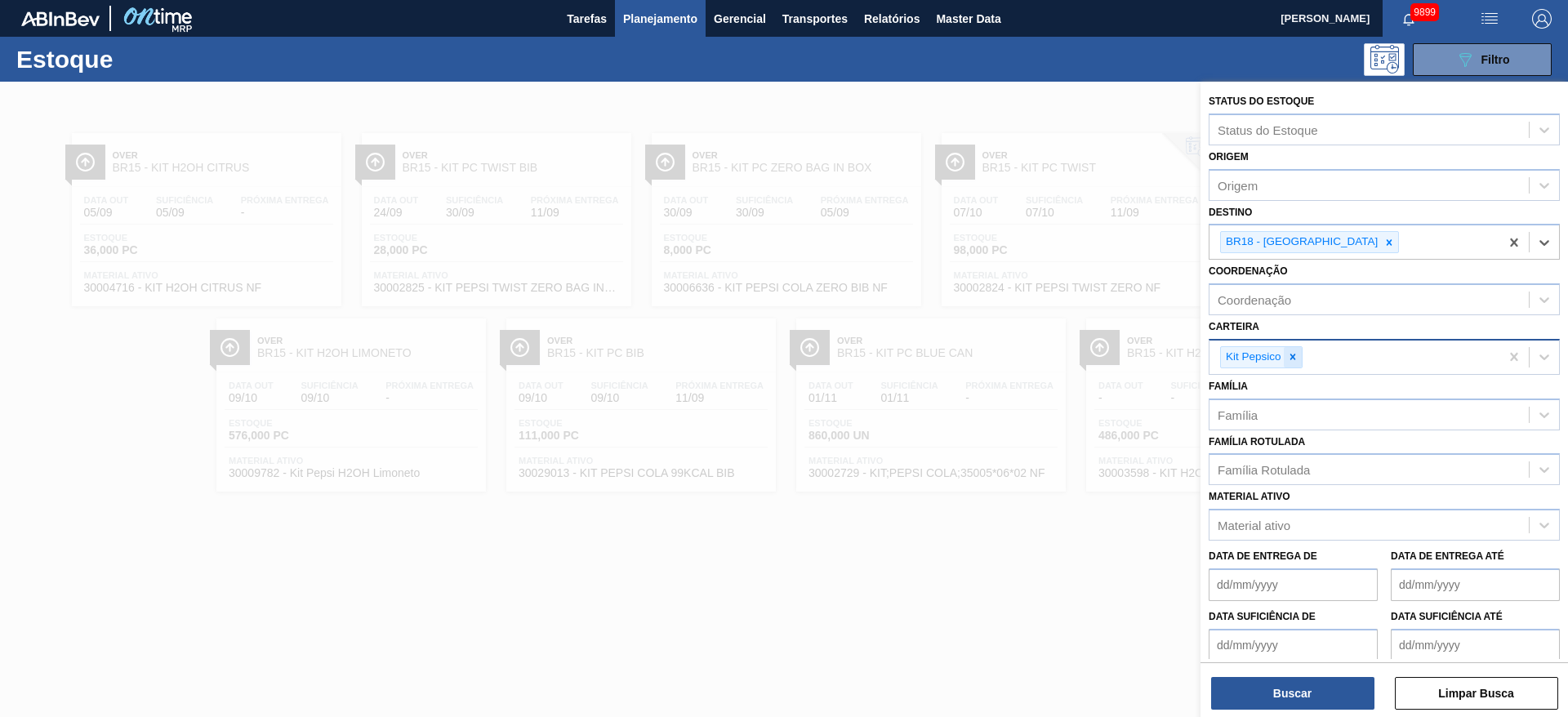
click at [1294, 351] on icon at bounding box center [1293, 357] width 12 height 12
click at [1294, 351] on div "Carteira" at bounding box center [1369, 355] width 319 height 24
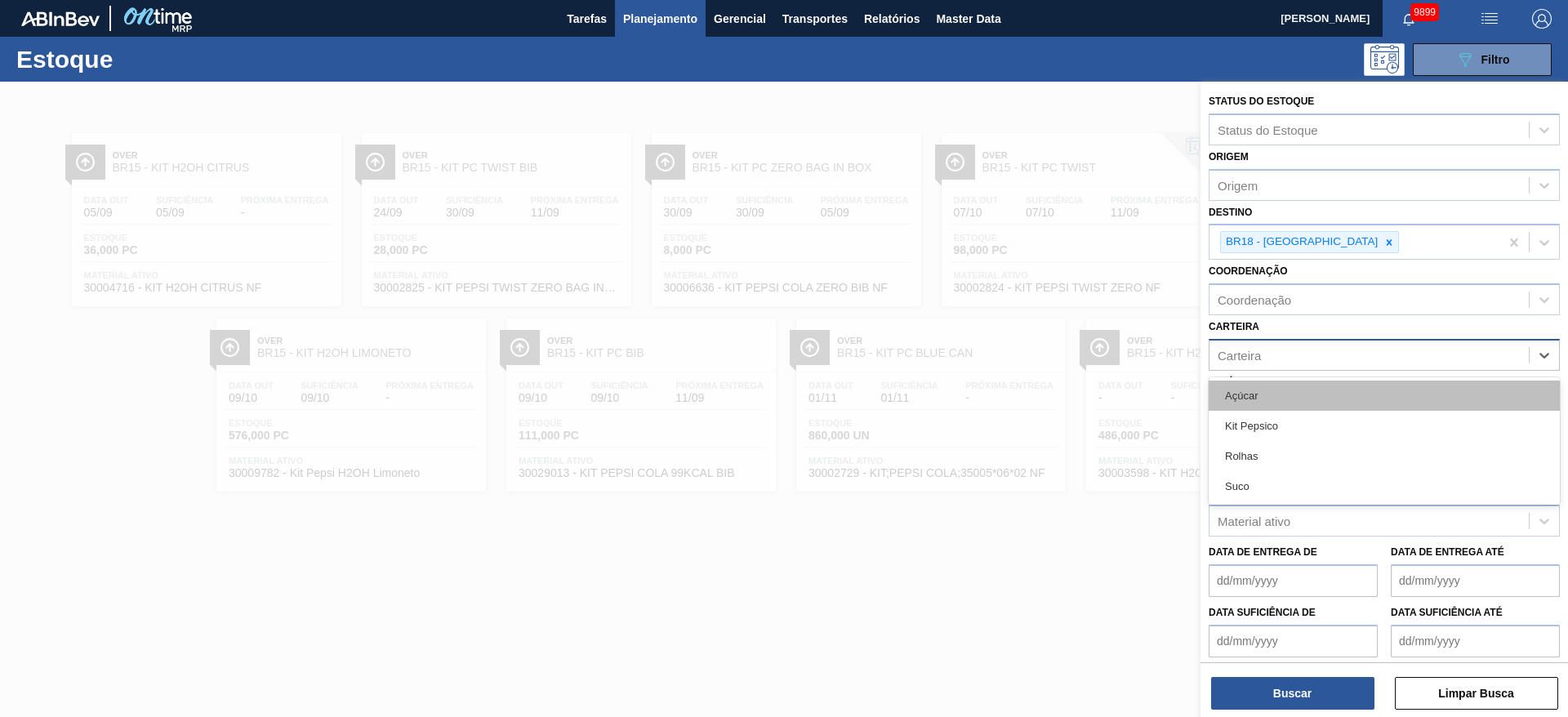
click at [1276, 395] on div "Açúcar" at bounding box center [1384, 395] width 351 height 30
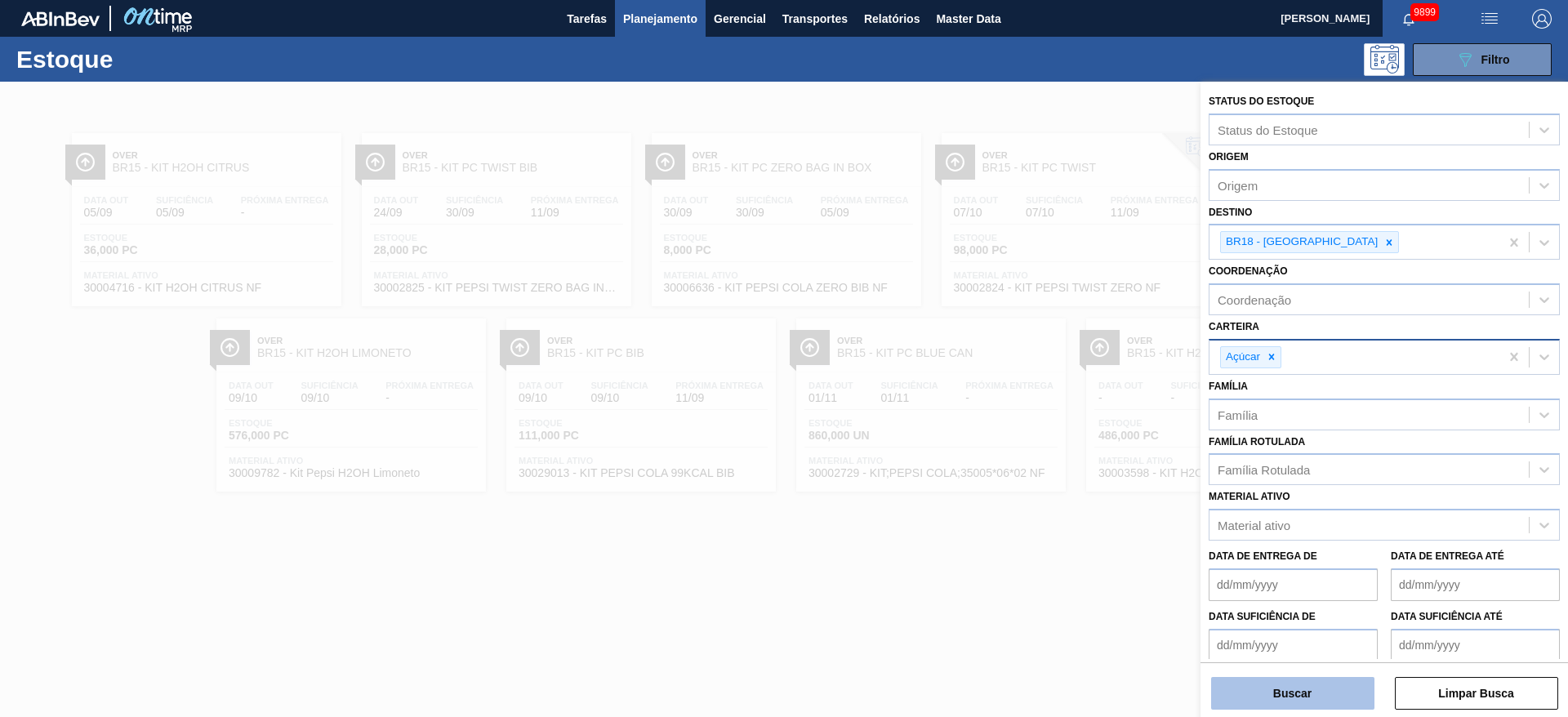
click at [1271, 702] on button "Buscar" at bounding box center [1293, 693] width 164 height 32
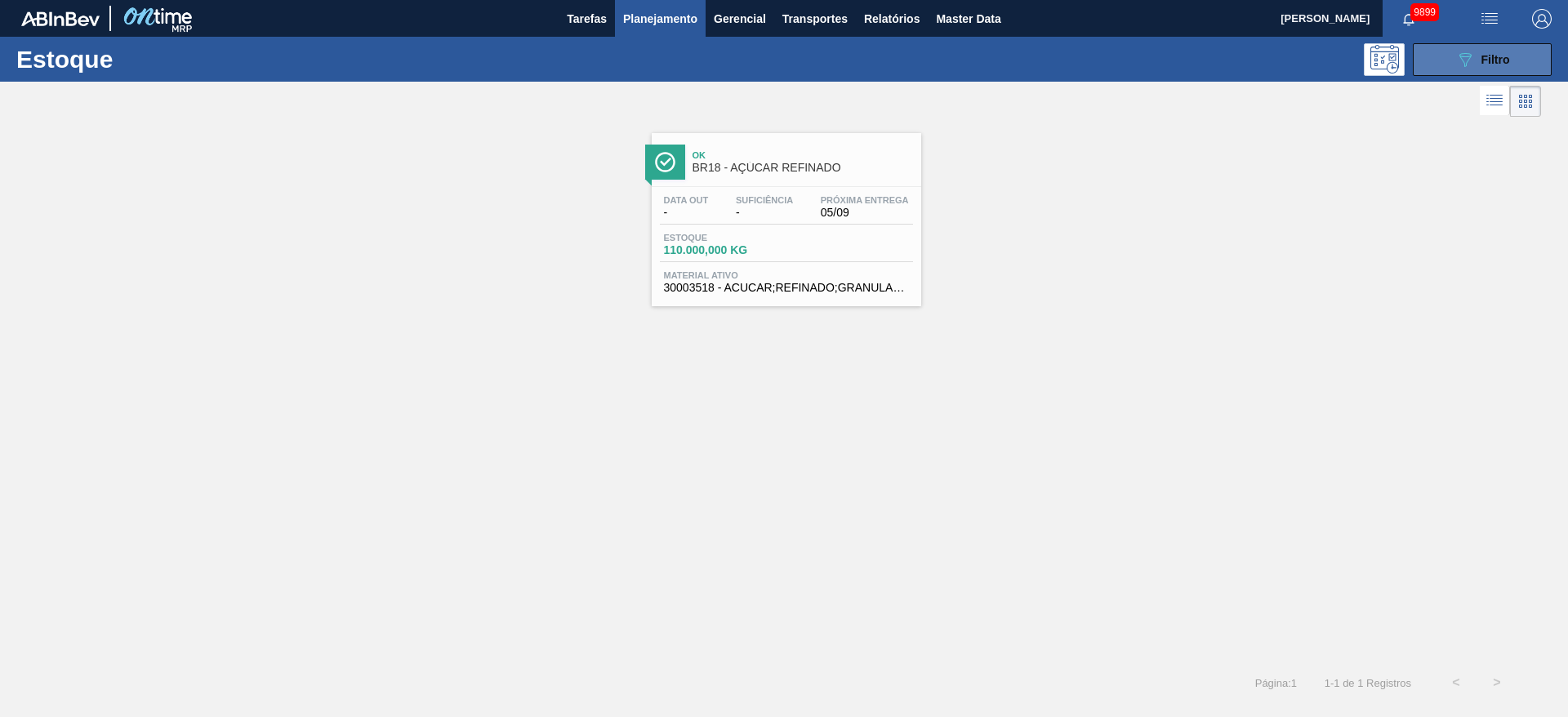
click at [1444, 72] on button "089F7B8B-B2A5-4AFE-B5C0-19BA573D28AC Filtro" at bounding box center [1482, 59] width 139 height 32
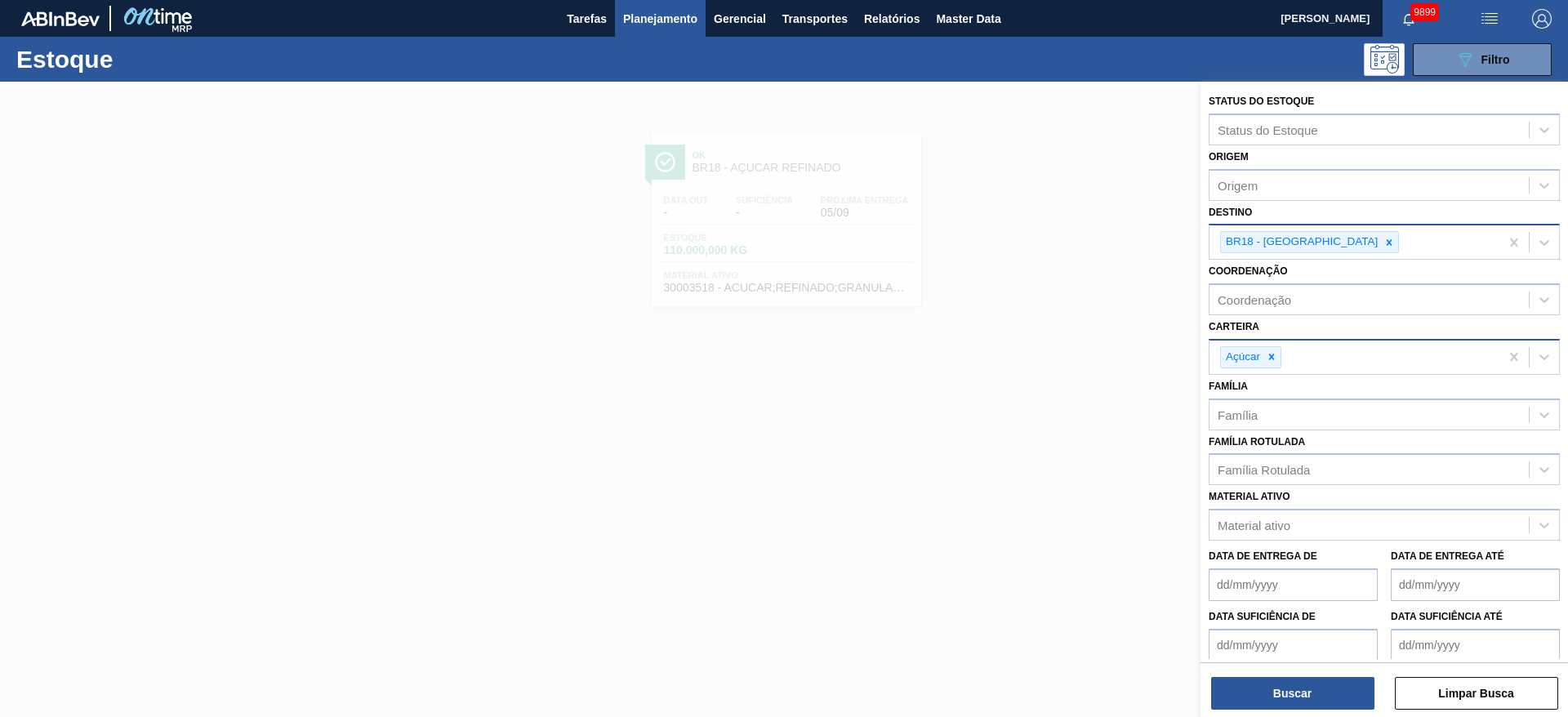
click at [1325, 254] on div "BR18 - [GEOGRAPHIC_DATA]" at bounding box center [1354, 242] width 290 height 33
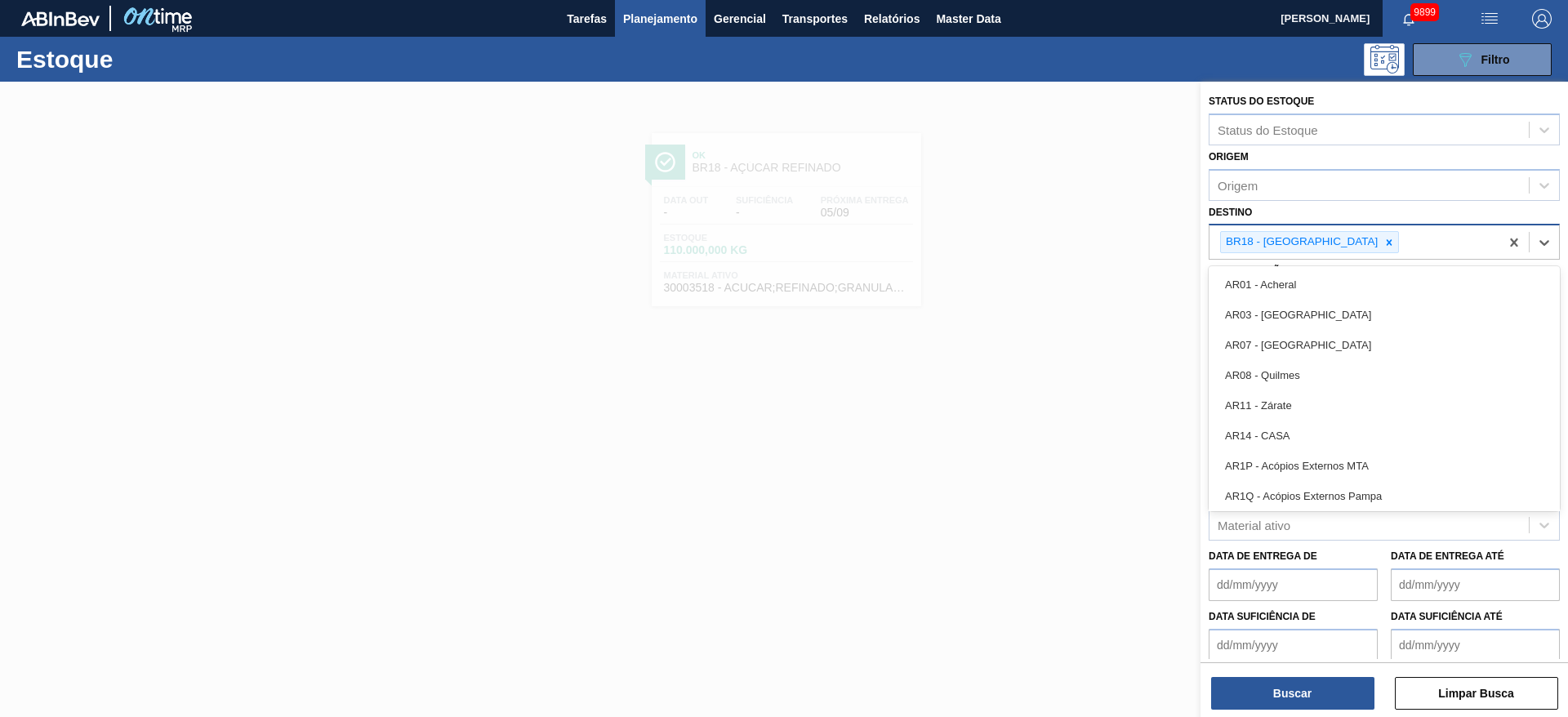
click at [1330, 253] on div "BR18 - [GEOGRAPHIC_DATA]" at bounding box center [1354, 242] width 290 height 33
click at [1380, 251] on div at bounding box center [1389, 242] width 18 height 21
type input "15"
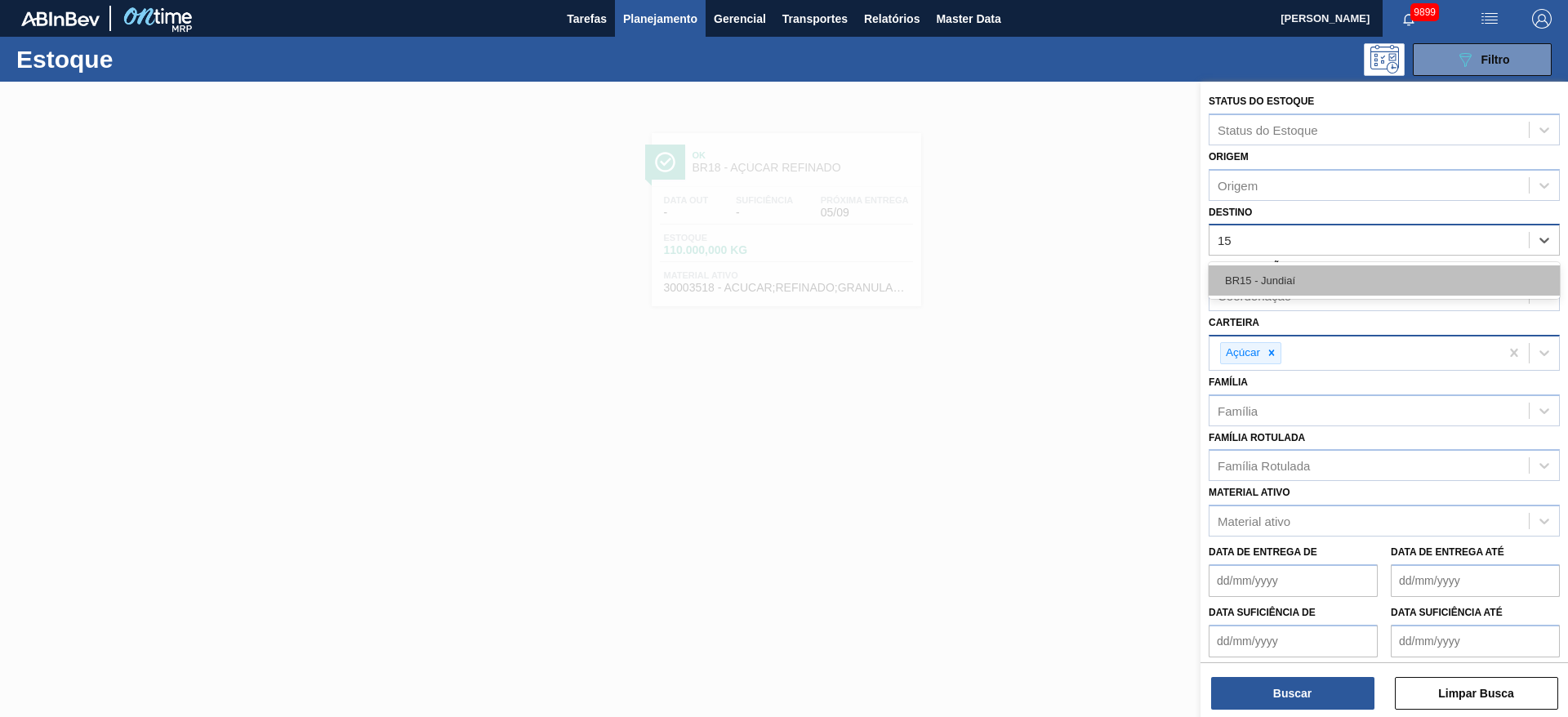
click at [1313, 294] on div "BR15 - Jundiaí" at bounding box center [1384, 280] width 351 height 30
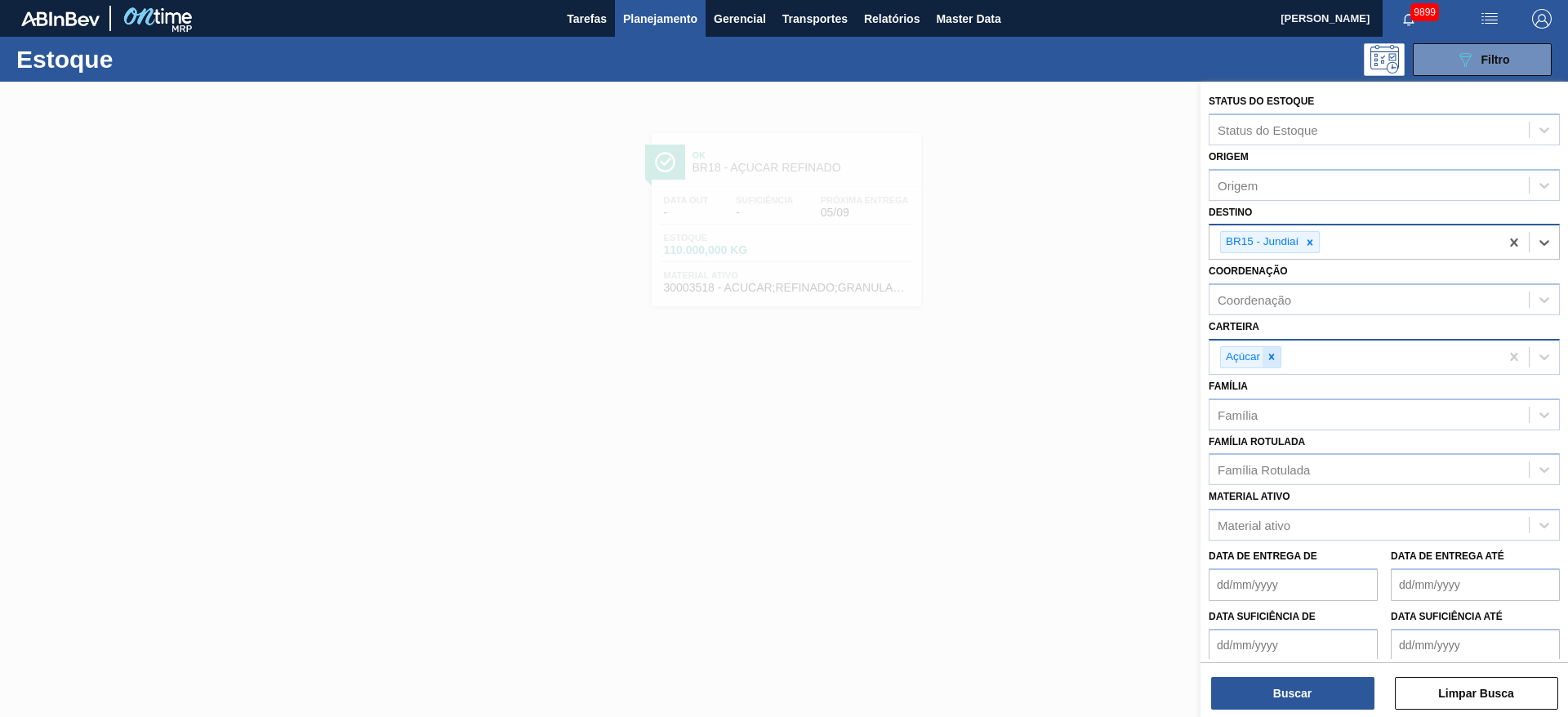
click at [1274, 348] on div at bounding box center [1272, 357] width 18 height 21
click at [1274, 348] on div "Carteira" at bounding box center [1369, 355] width 319 height 24
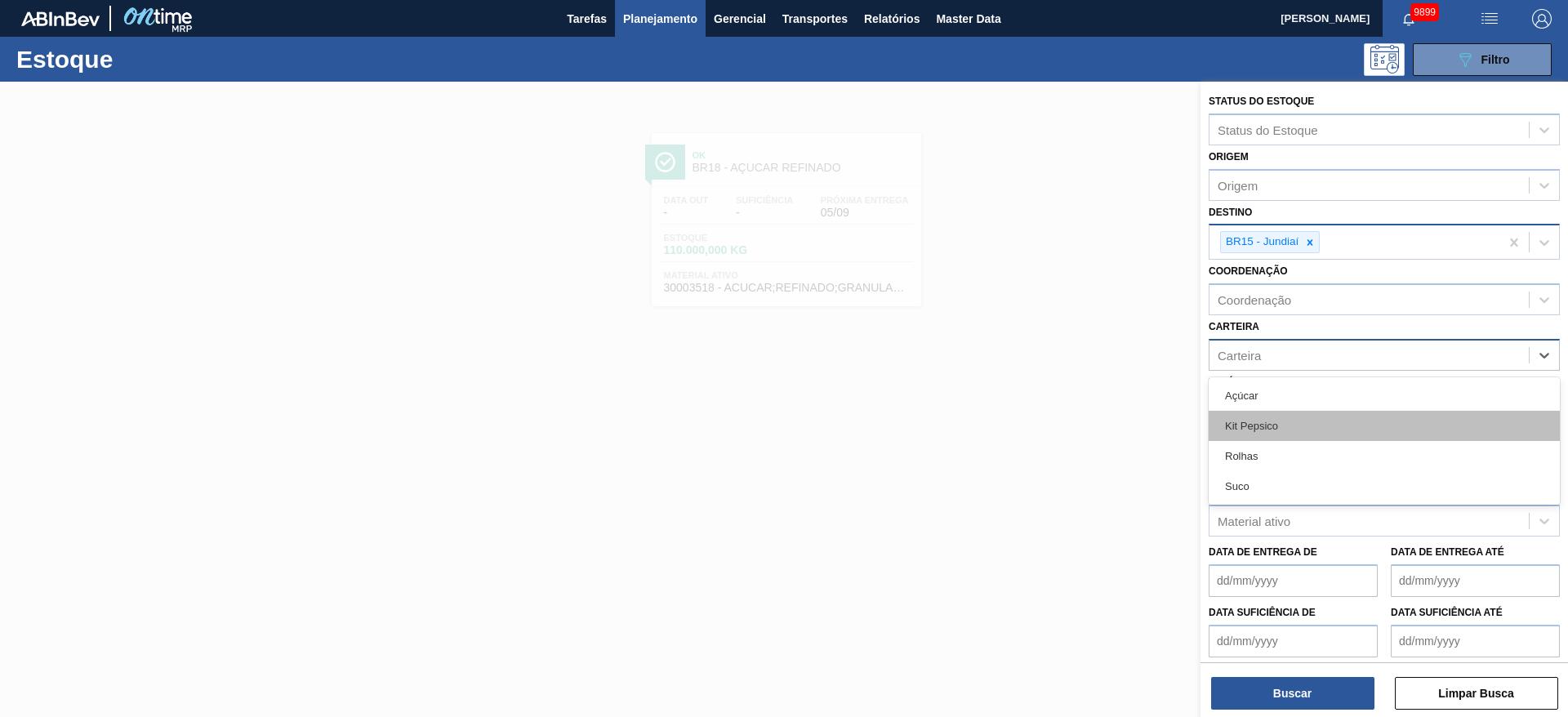
click at [1265, 435] on div "Kit Pepsico" at bounding box center [1384, 425] width 351 height 30
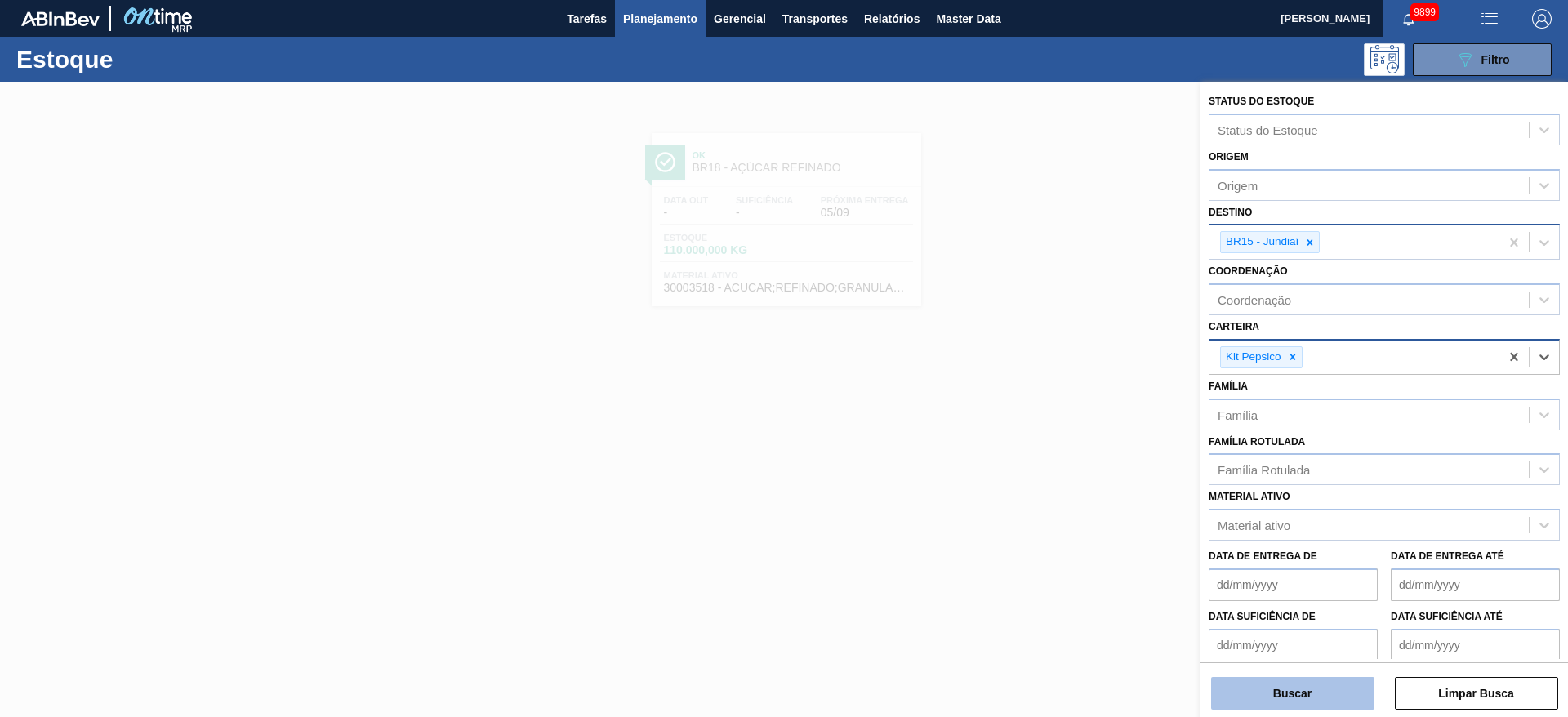
click at [1273, 685] on button "Buscar" at bounding box center [1293, 693] width 164 height 32
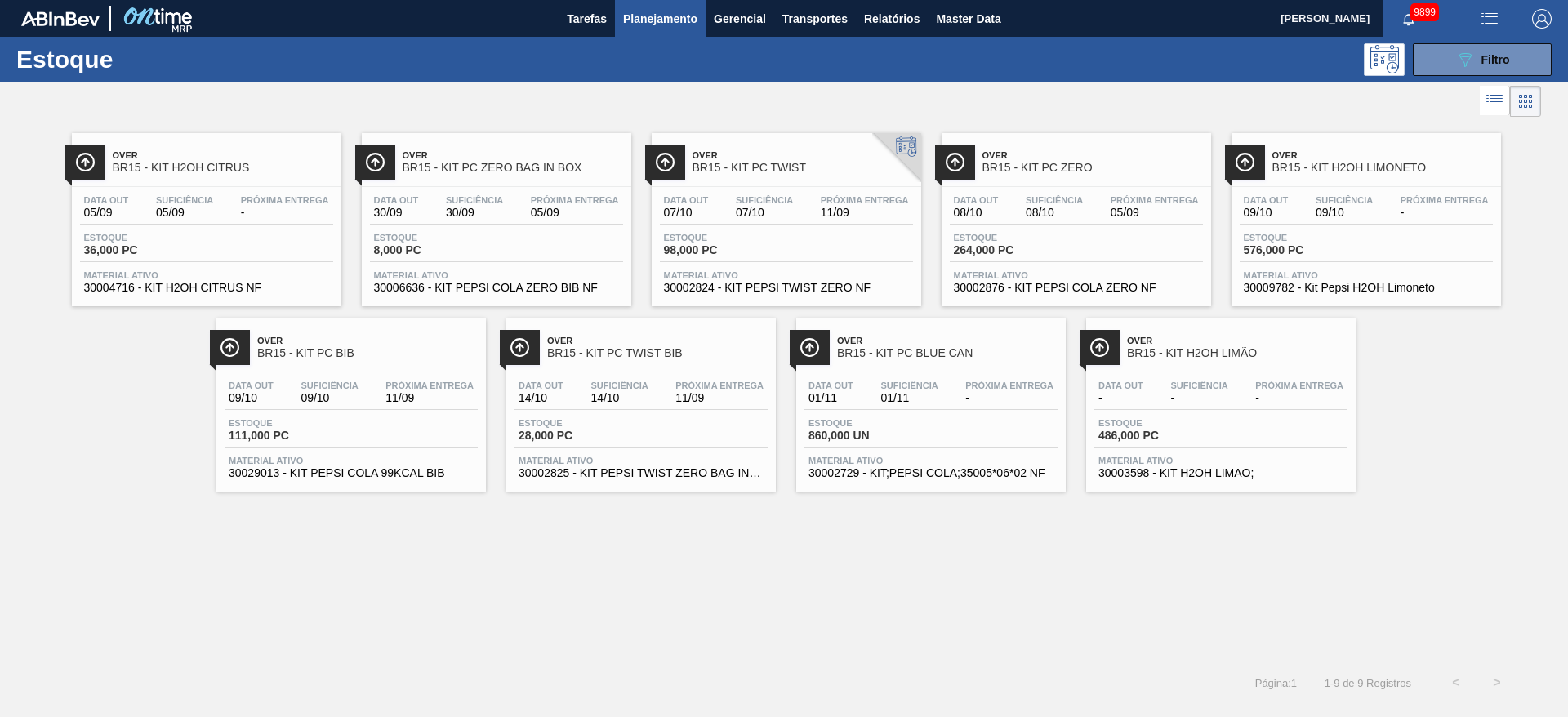
click at [1524, 459] on div "Over BR15 - KIT H2OH CITRUS Data out 05/09 Suficiência 05/09 Próxima Entrega - …" at bounding box center [784, 306] width 1568 height 371
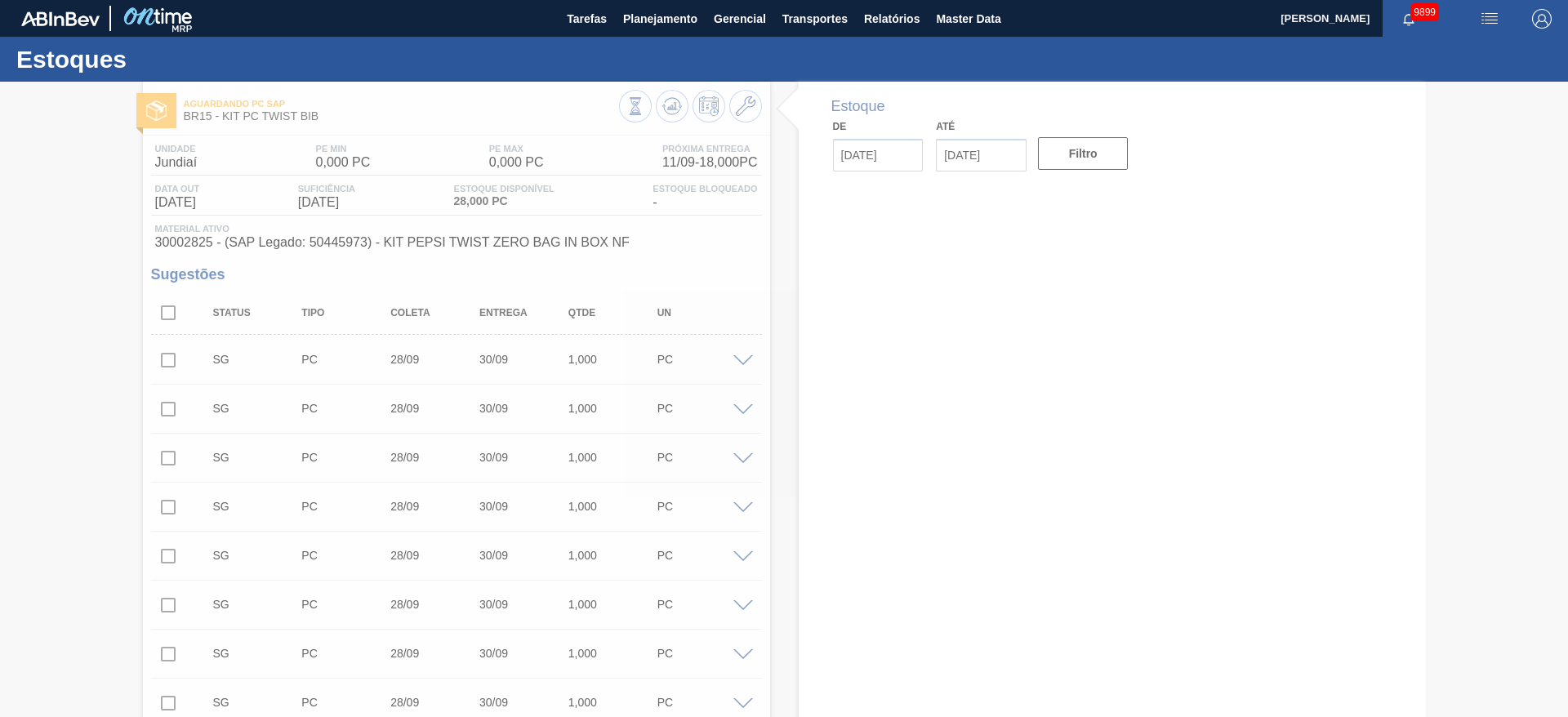
type input "[DATE]"
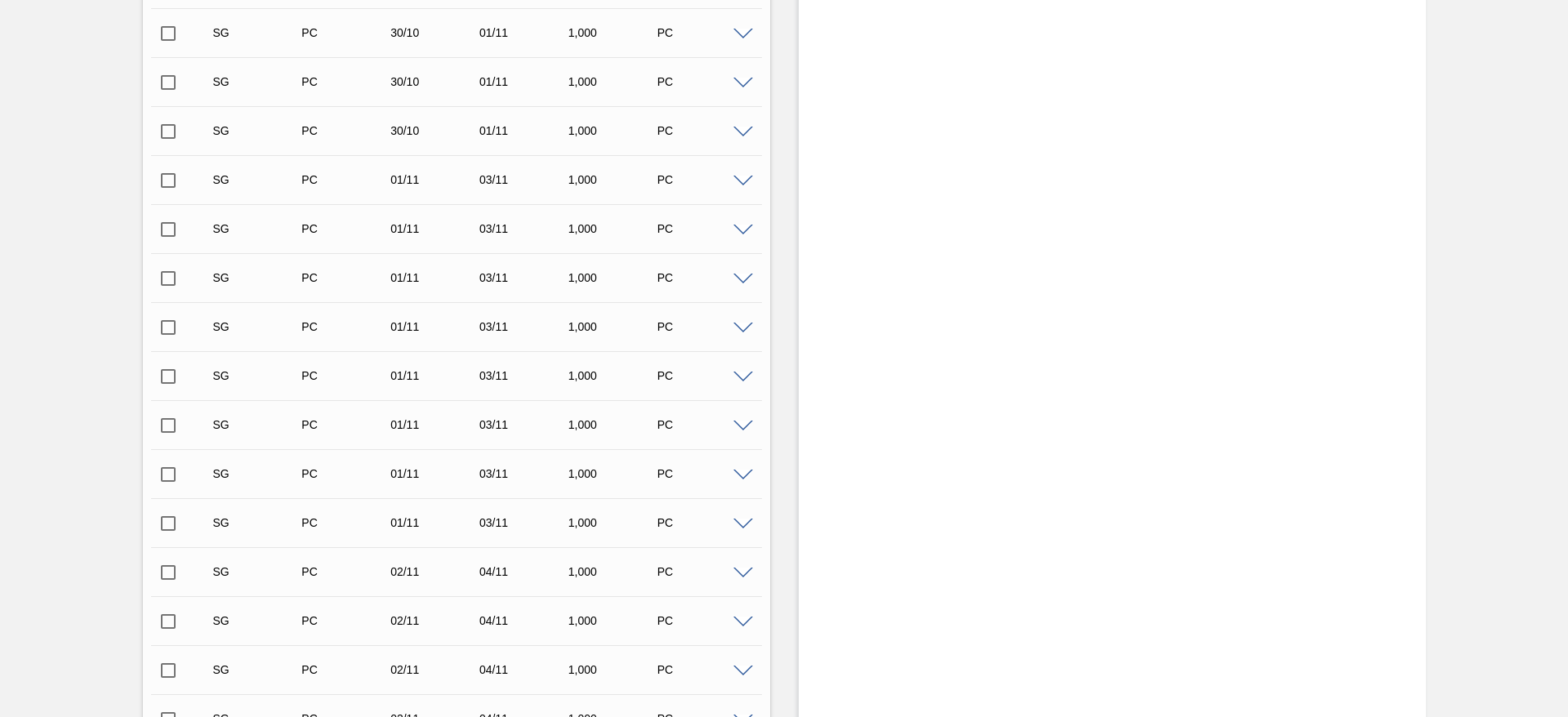
scroll to position [5828, 0]
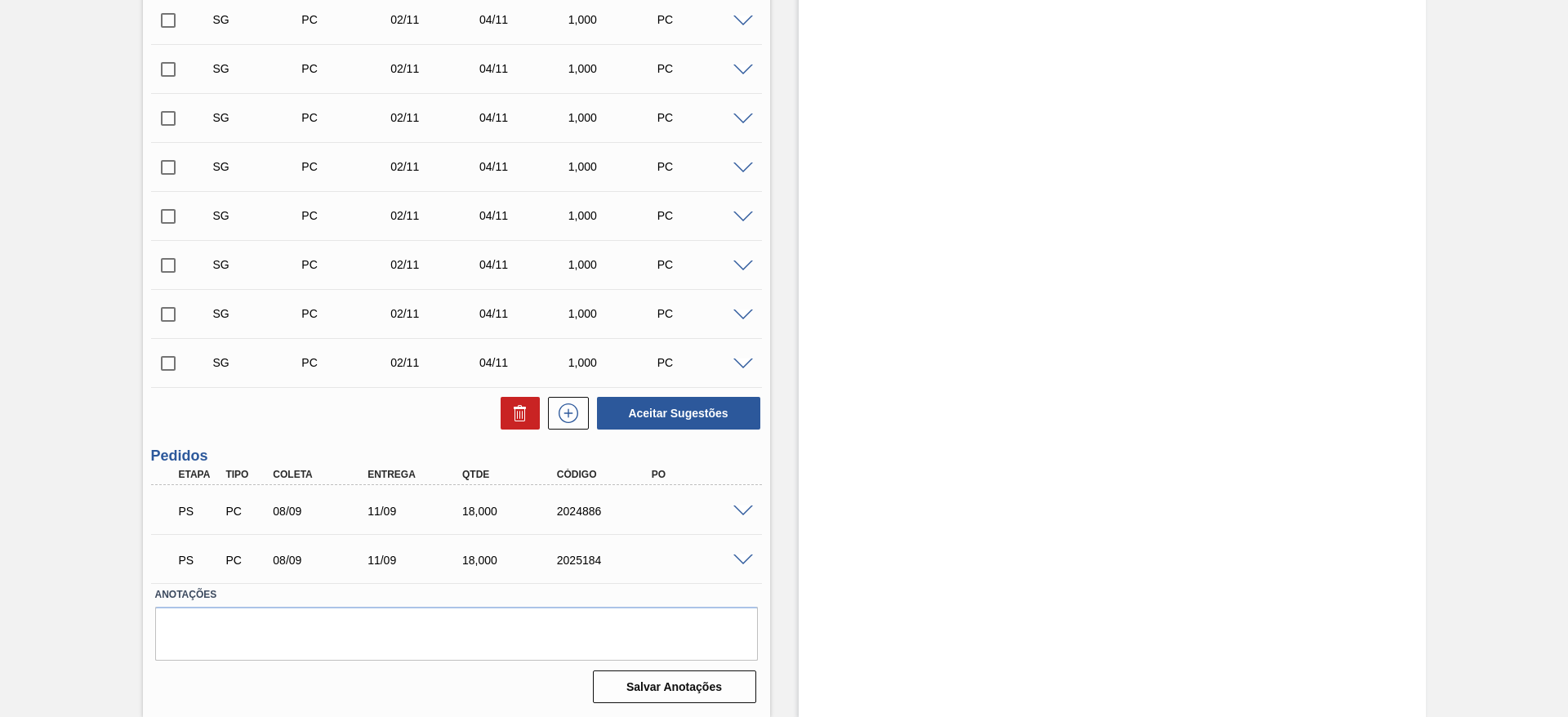
click at [748, 504] on div at bounding box center [745, 510] width 32 height 12
click at [746, 508] on span at bounding box center [744, 511] width 20 height 12
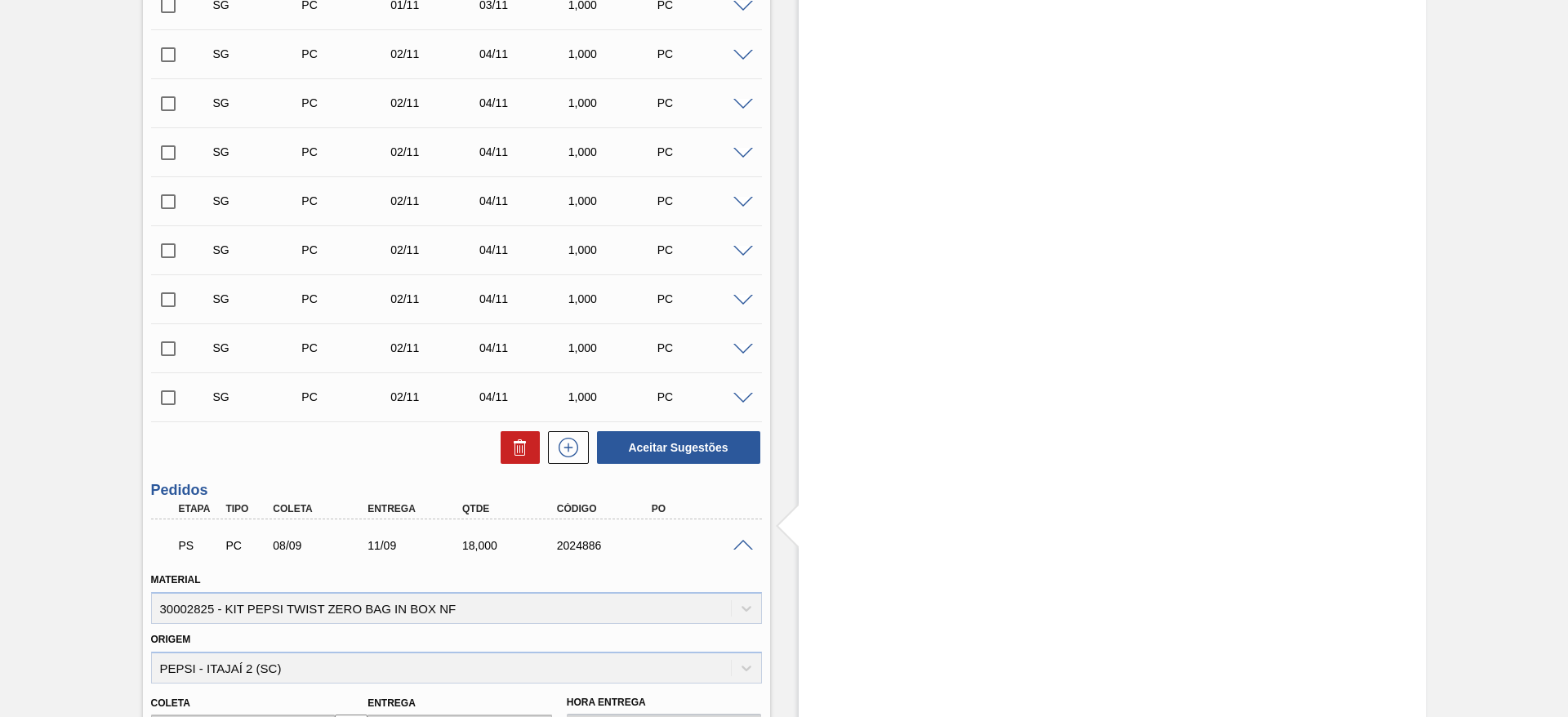
scroll to position [6224, 0]
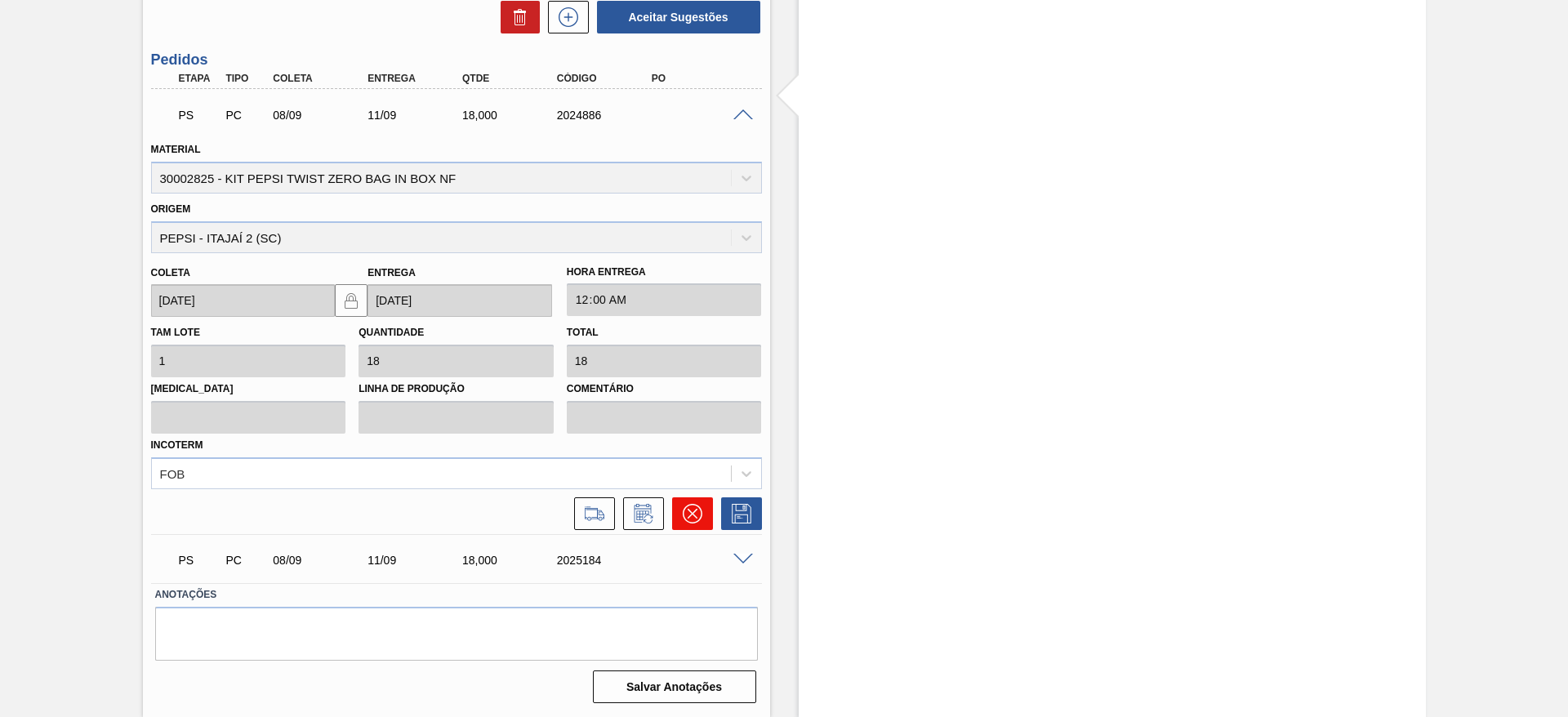
click at [700, 516] on icon at bounding box center [692, 514] width 20 height 20
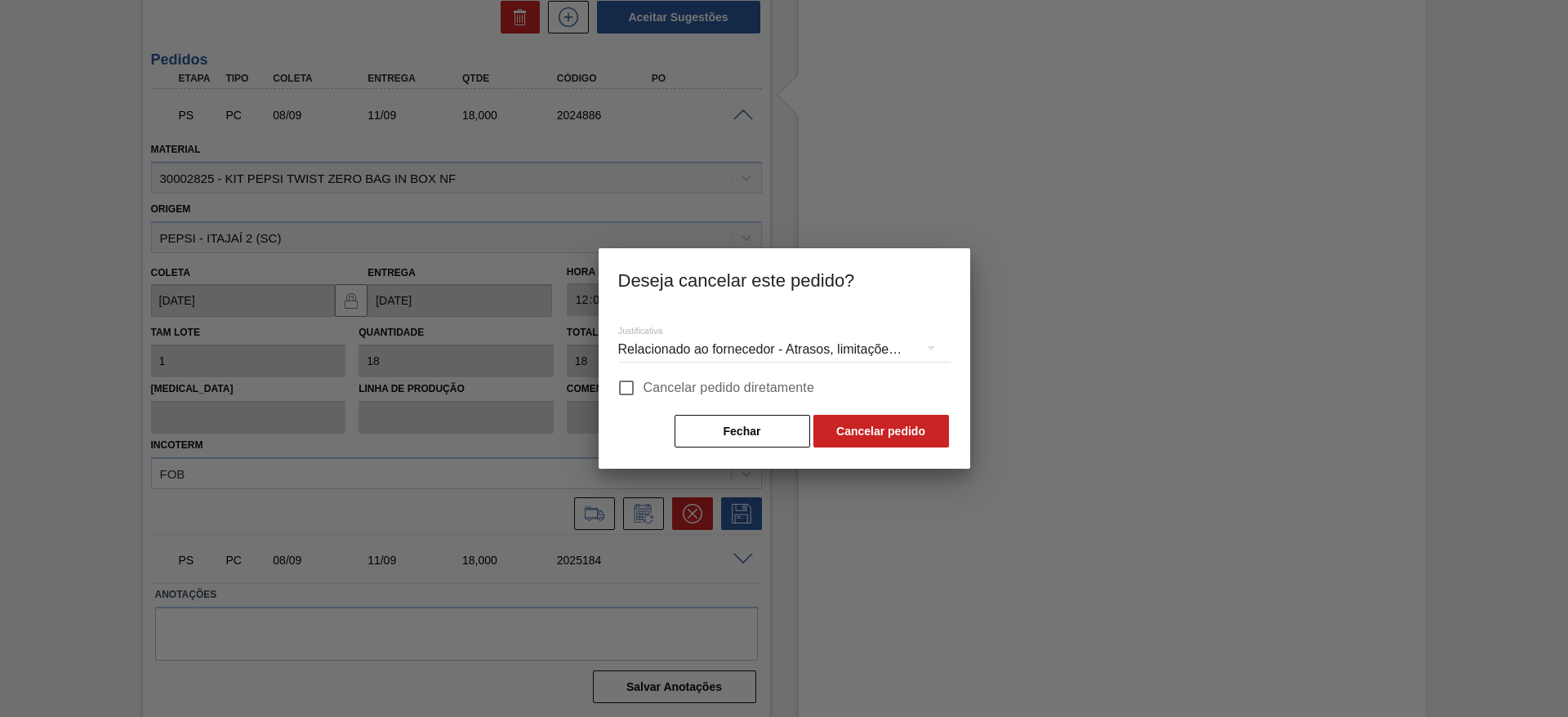
click at [799, 390] on span "Cancelar pedido diretamente" at bounding box center [730, 388] width 171 height 20
click at [644, 390] on input "Cancelar pedido diretamente" at bounding box center [626, 387] width 34 height 34
checkbox input "true"
click at [885, 437] on button "Cancelar pedido" at bounding box center [881, 430] width 135 height 32
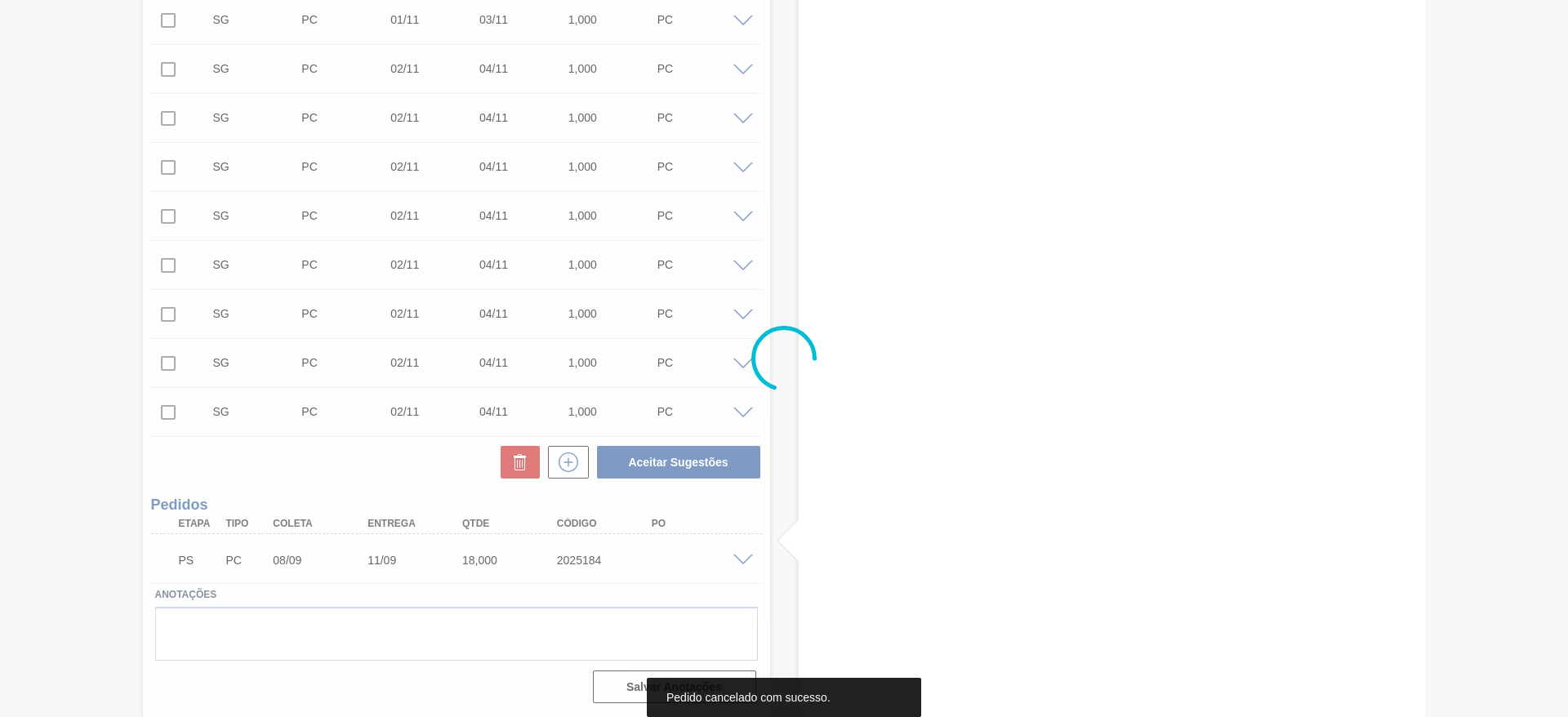
scroll to position [5779, 0]
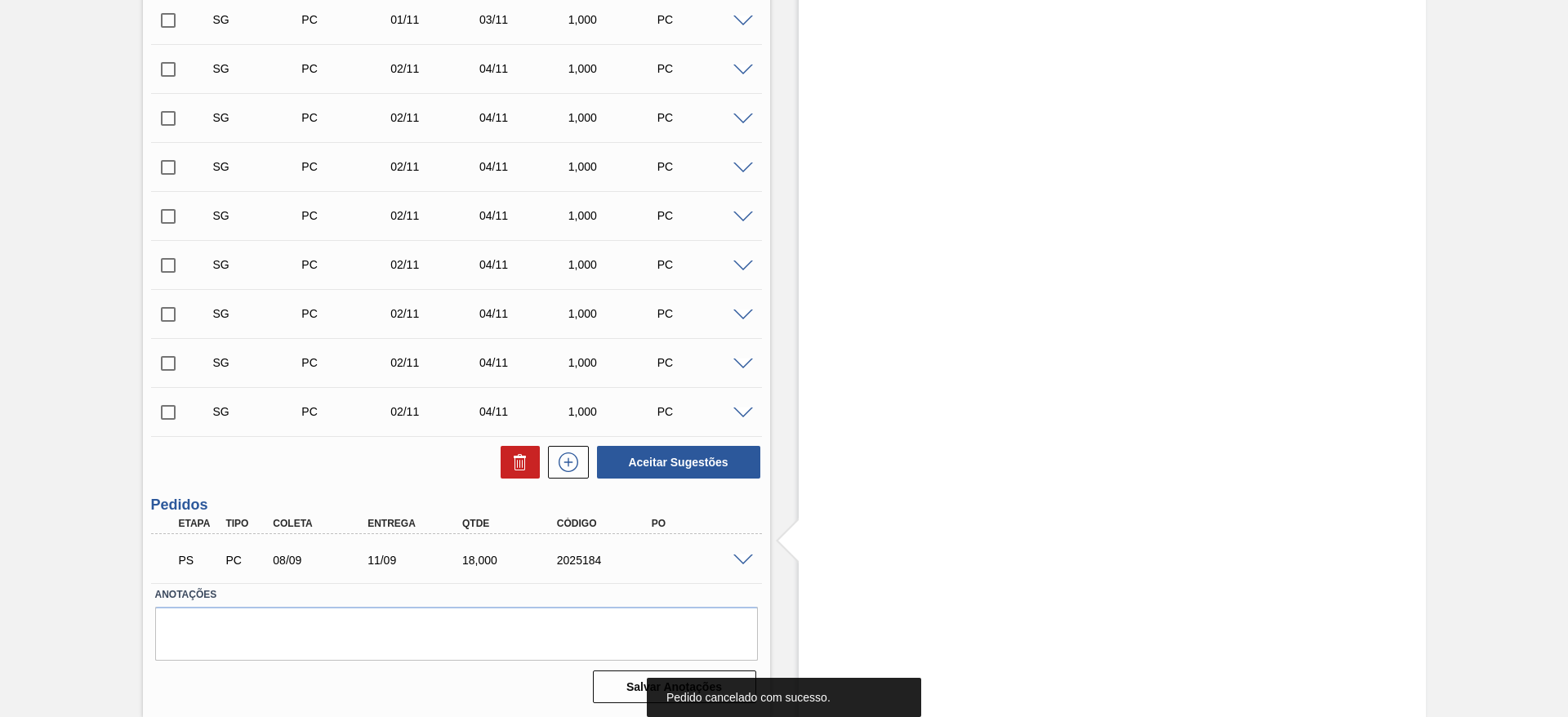
click at [745, 563] on span at bounding box center [744, 560] width 20 height 12
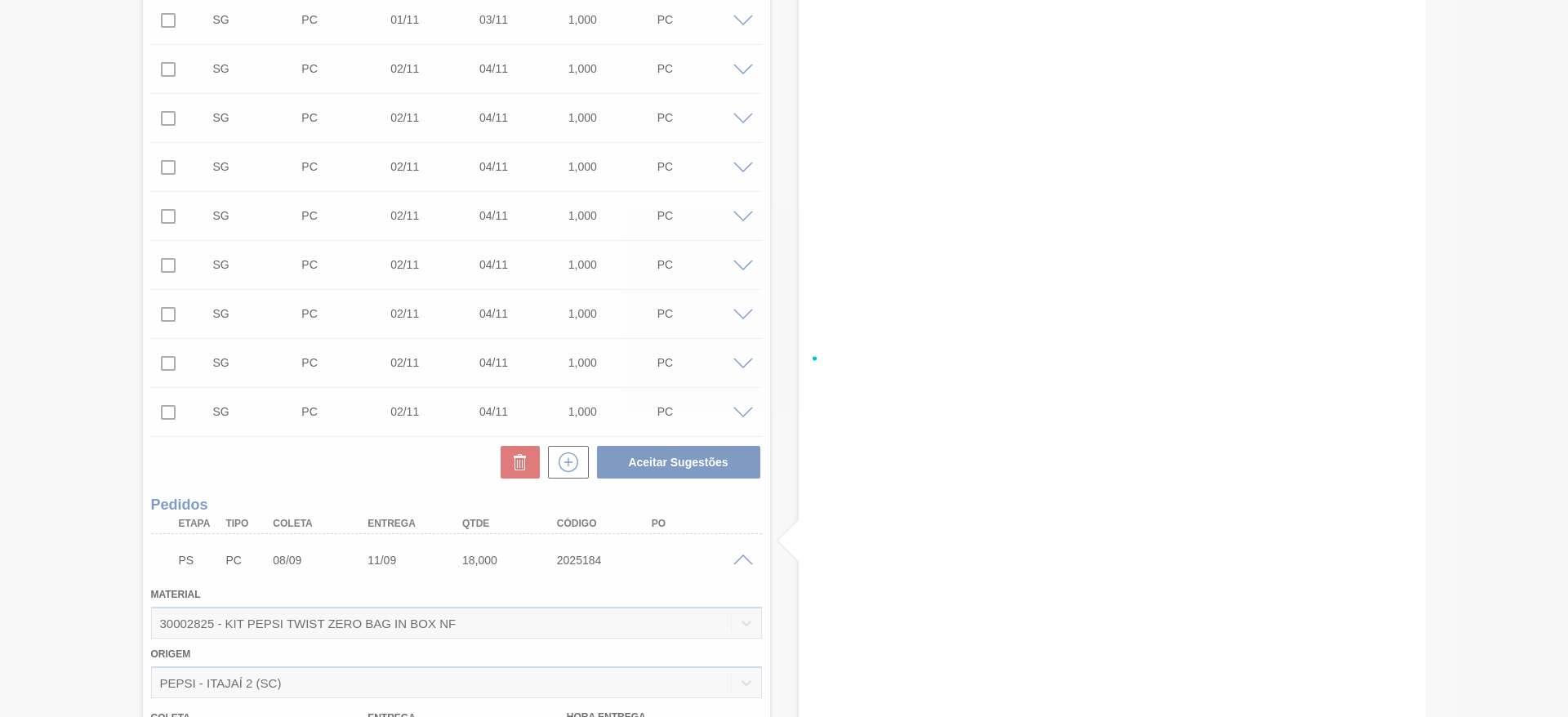
scroll to position [6175, 0]
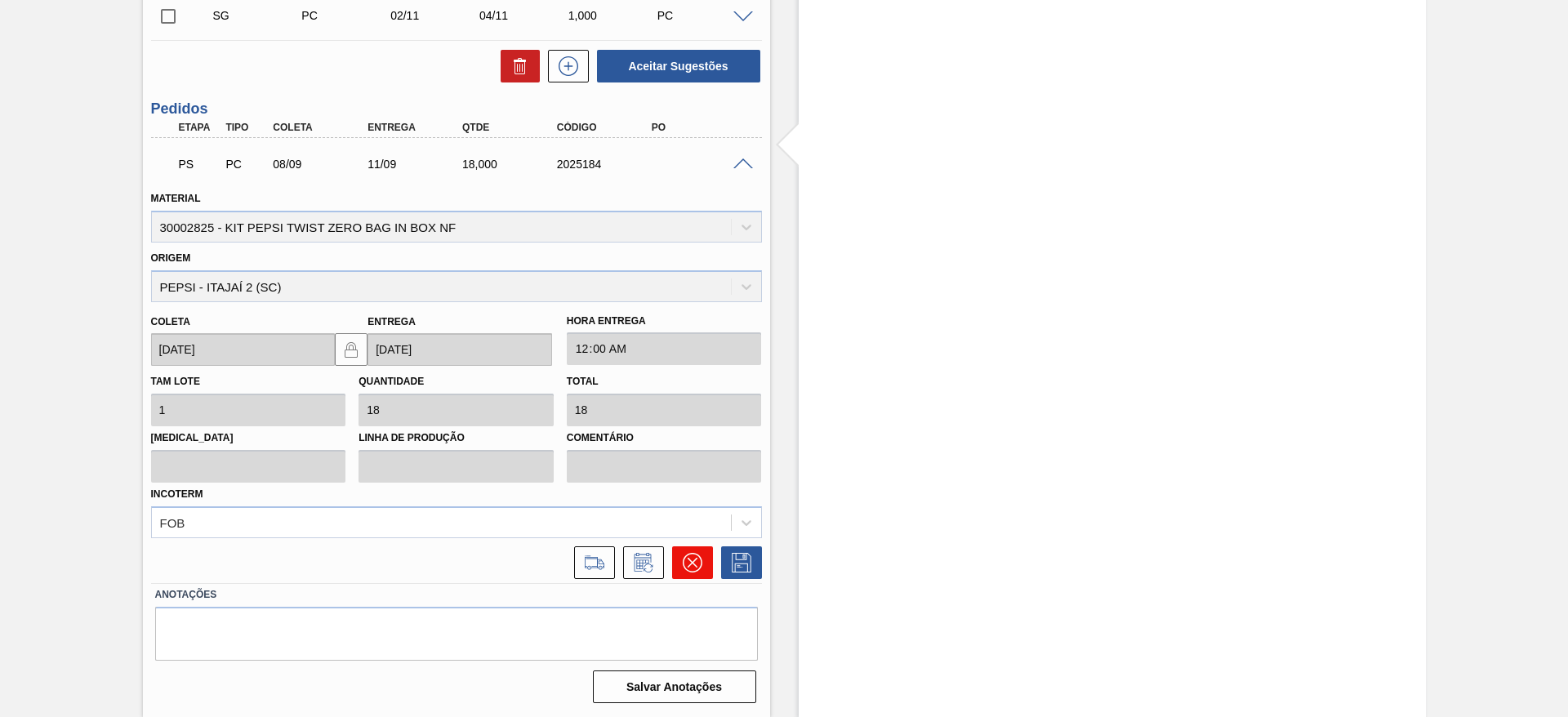
click at [710, 550] on button at bounding box center [692, 562] width 41 height 32
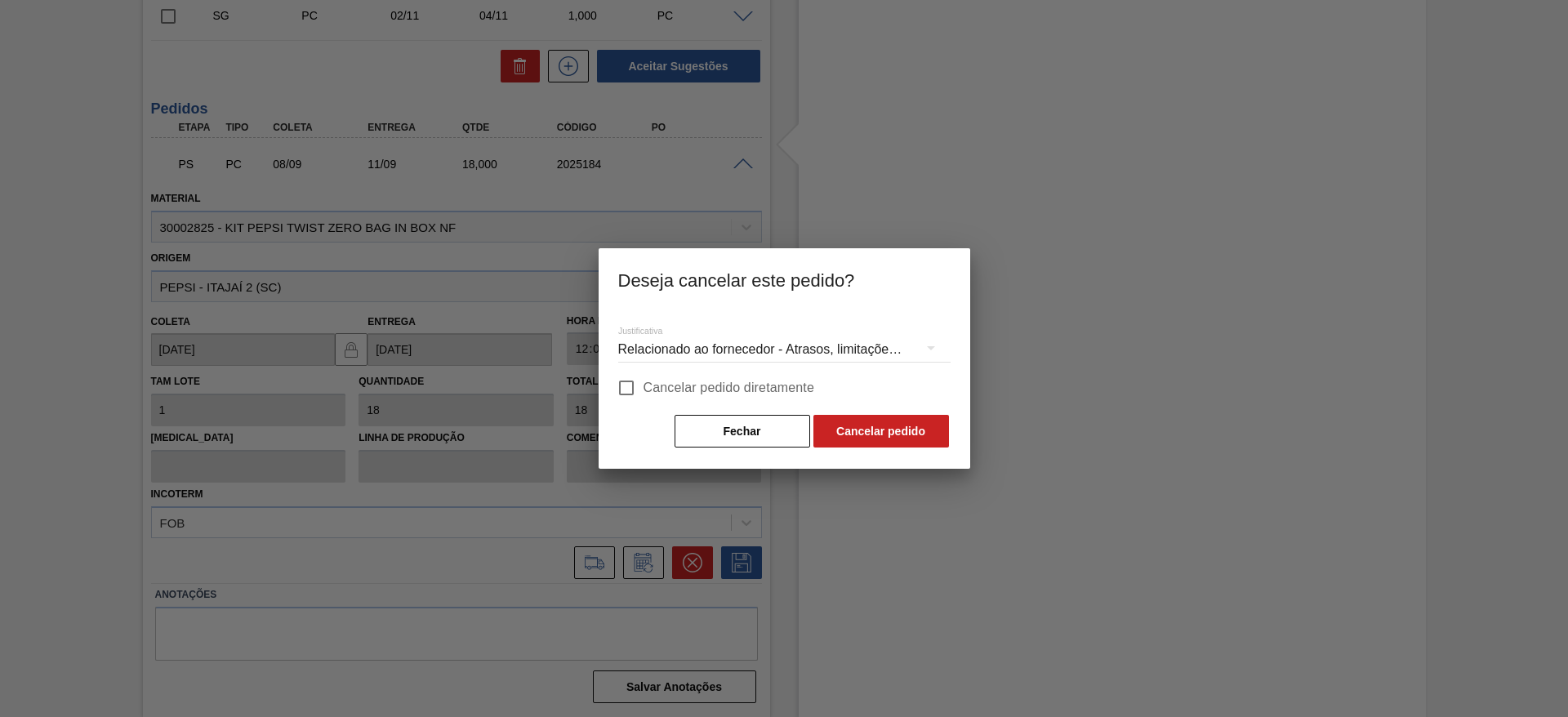
click at [685, 388] on span "Cancelar pedido diretamente" at bounding box center [730, 388] width 171 height 20
click at [644, 388] on input "Cancelar pedido diretamente" at bounding box center [626, 387] width 34 height 34
checkbox input "true"
click at [874, 448] on div "Fechar Cancelar pedido" at bounding box center [784, 430] width 332 height 36
click at [876, 444] on button "Cancelar pedido" at bounding box center [881, 430] width 135 height 32
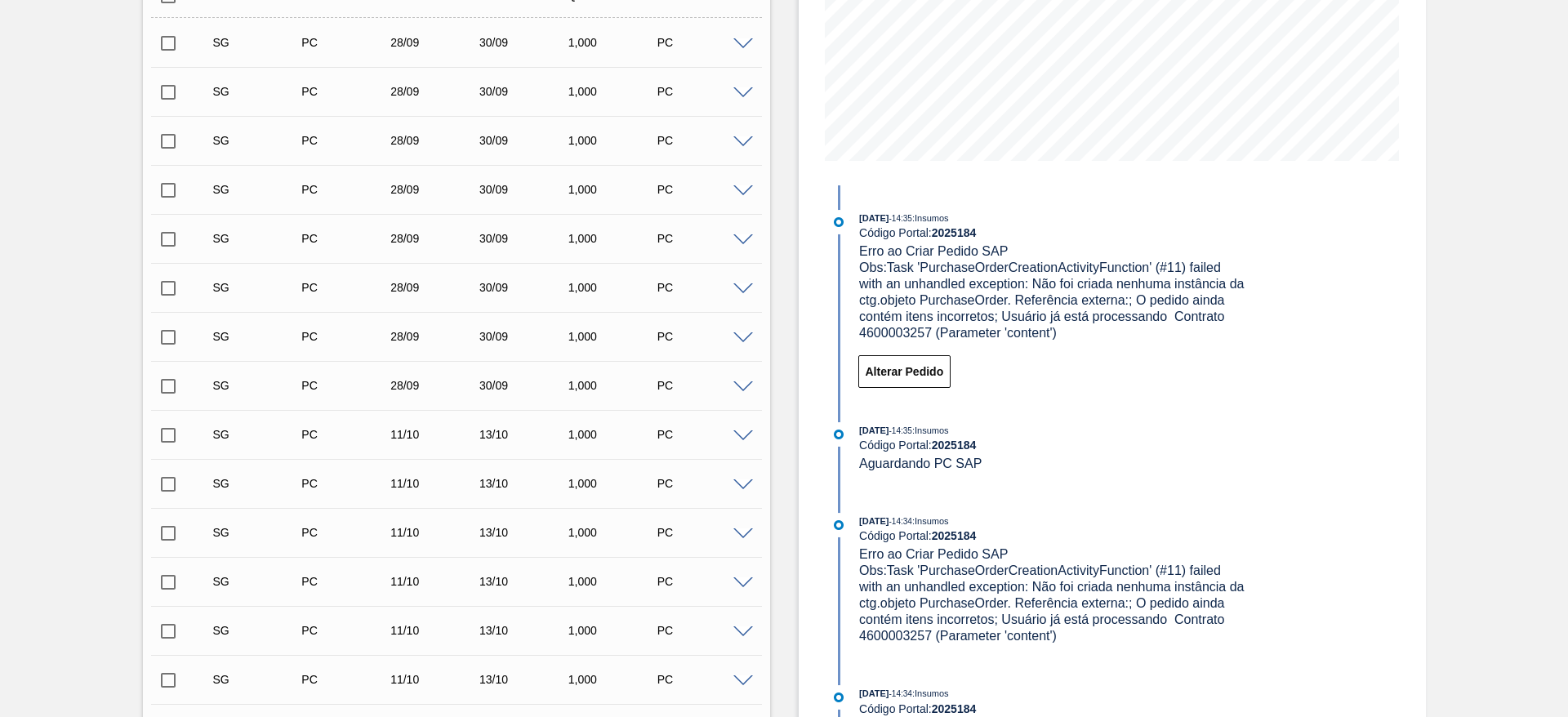
scroll to position [169, 0]
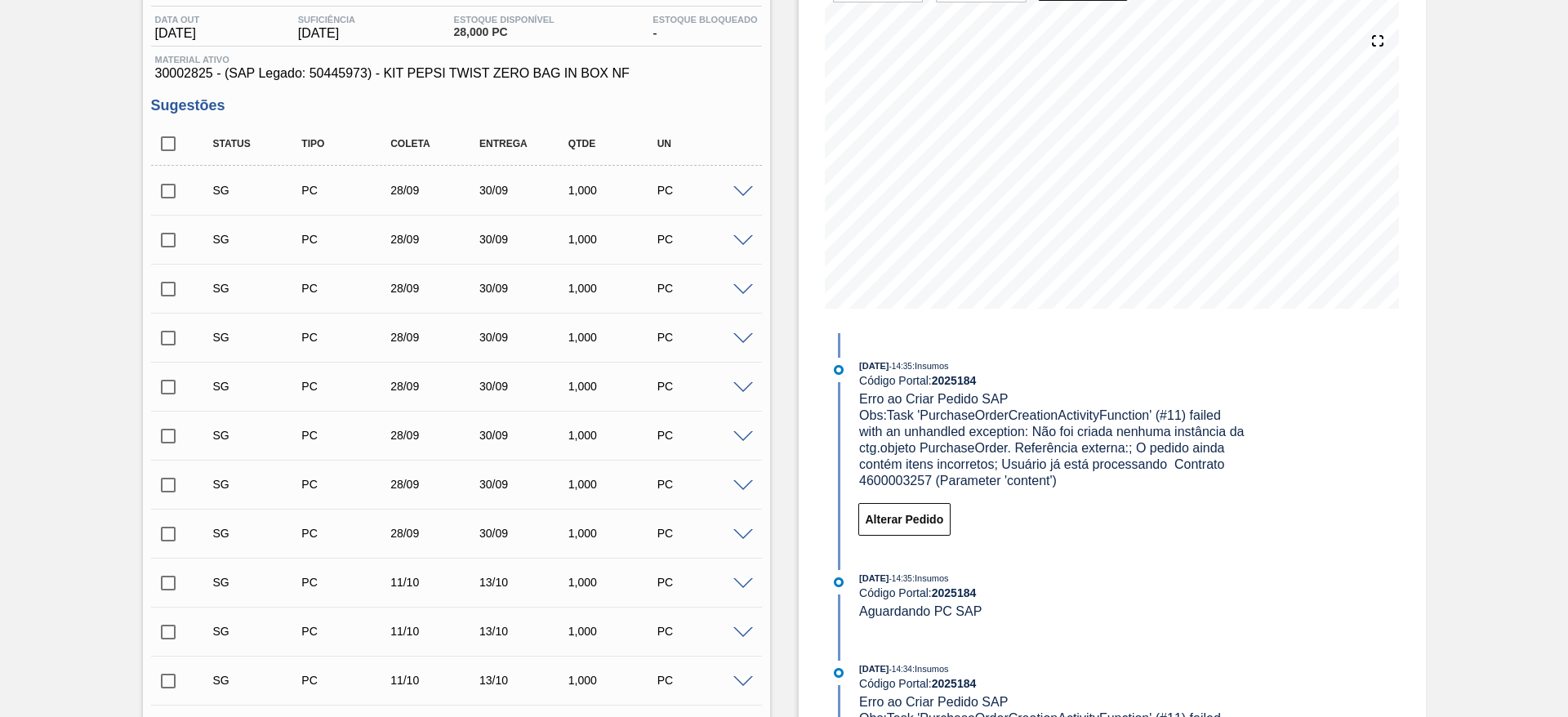
click at [721, 202] on div "SG PC 28/09 30/09 1,000 PC" at bounding box center [469, 189] width 533 height 32
click at [730, 201] on div "SG PC 28/09 30/09 1,000 PC" at bounding box center [469, 189] width 533 height 32
click at [739, 190] on span at bounding box center [744, 192] width 20 height 12
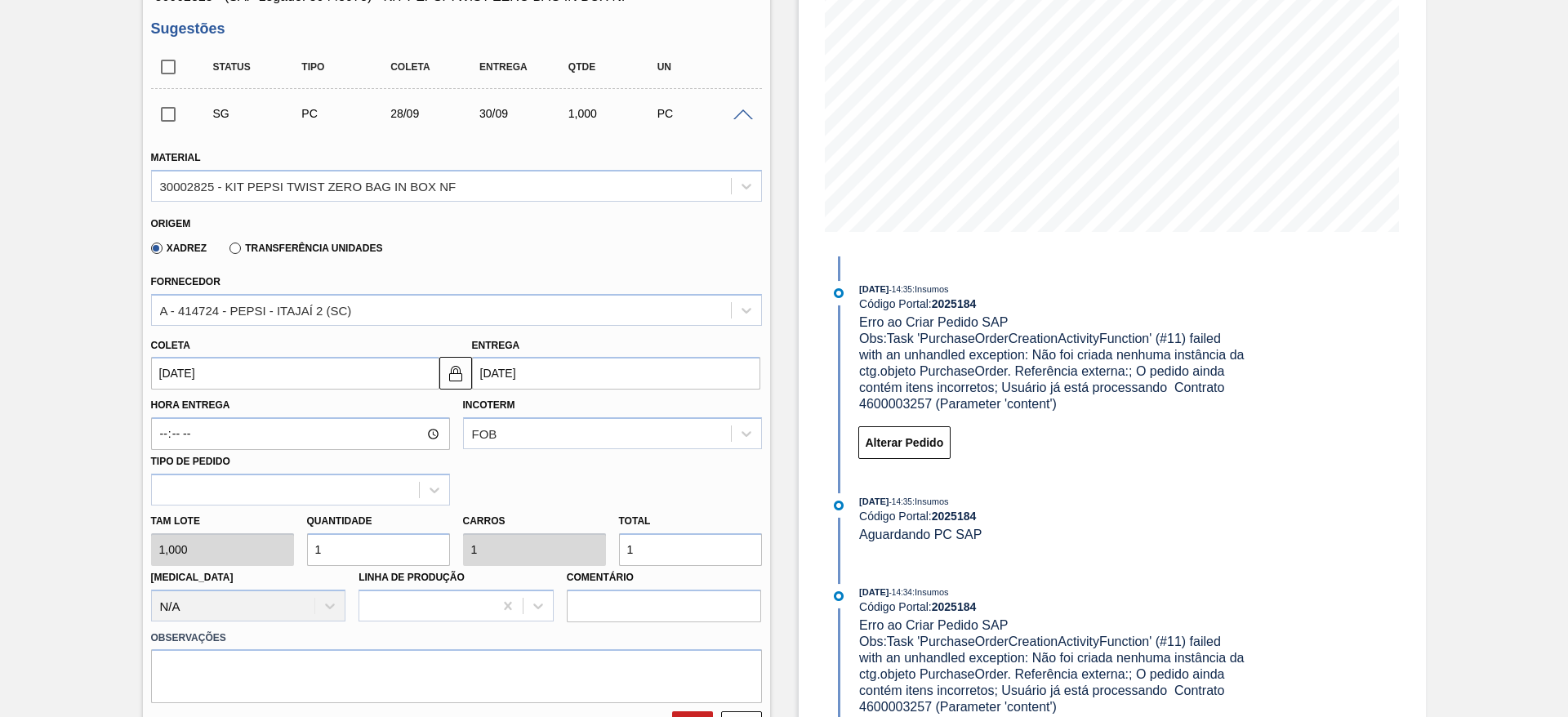
scroll to position [292, 0]
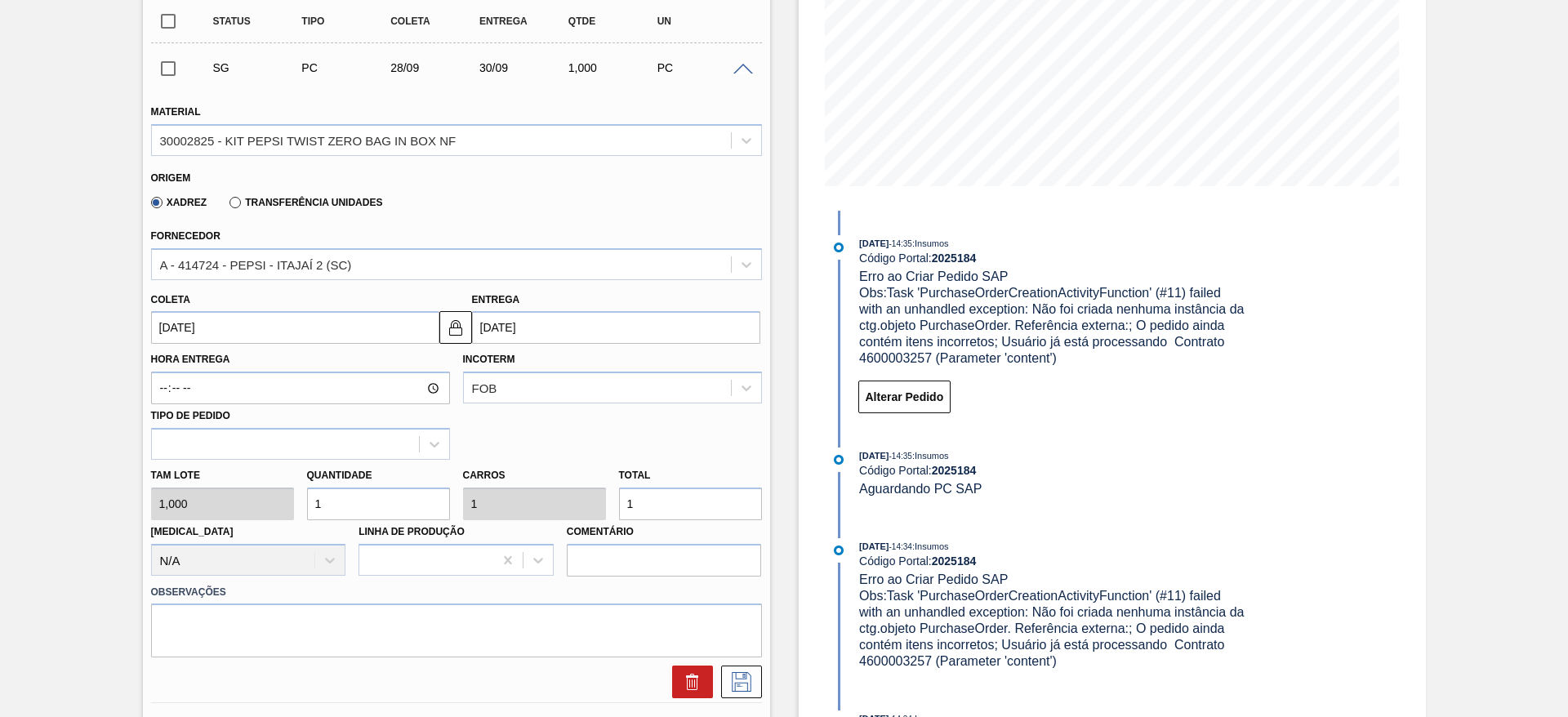
click at [318, 507] on input "1" at bounding box center [379, 503] width 143 height 32
type input "18"
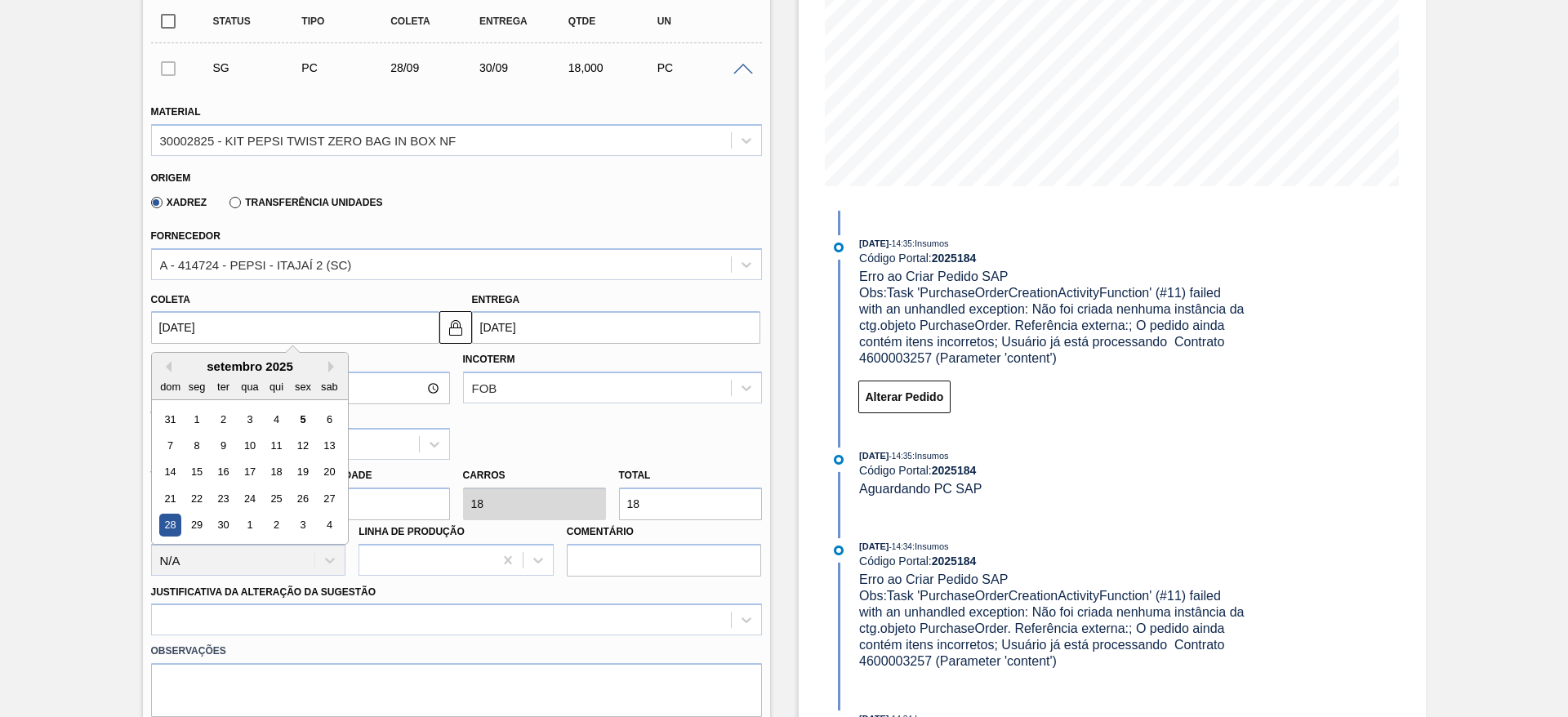
click at [165, 321] on input "28/09/2025" at bounding box center [295, 327] width 288 height 32
click at [198, 448] on div "8" at bounding box center [196, 445] width 22 height 22
type input "[DATE]"
type input "10/09/2025"
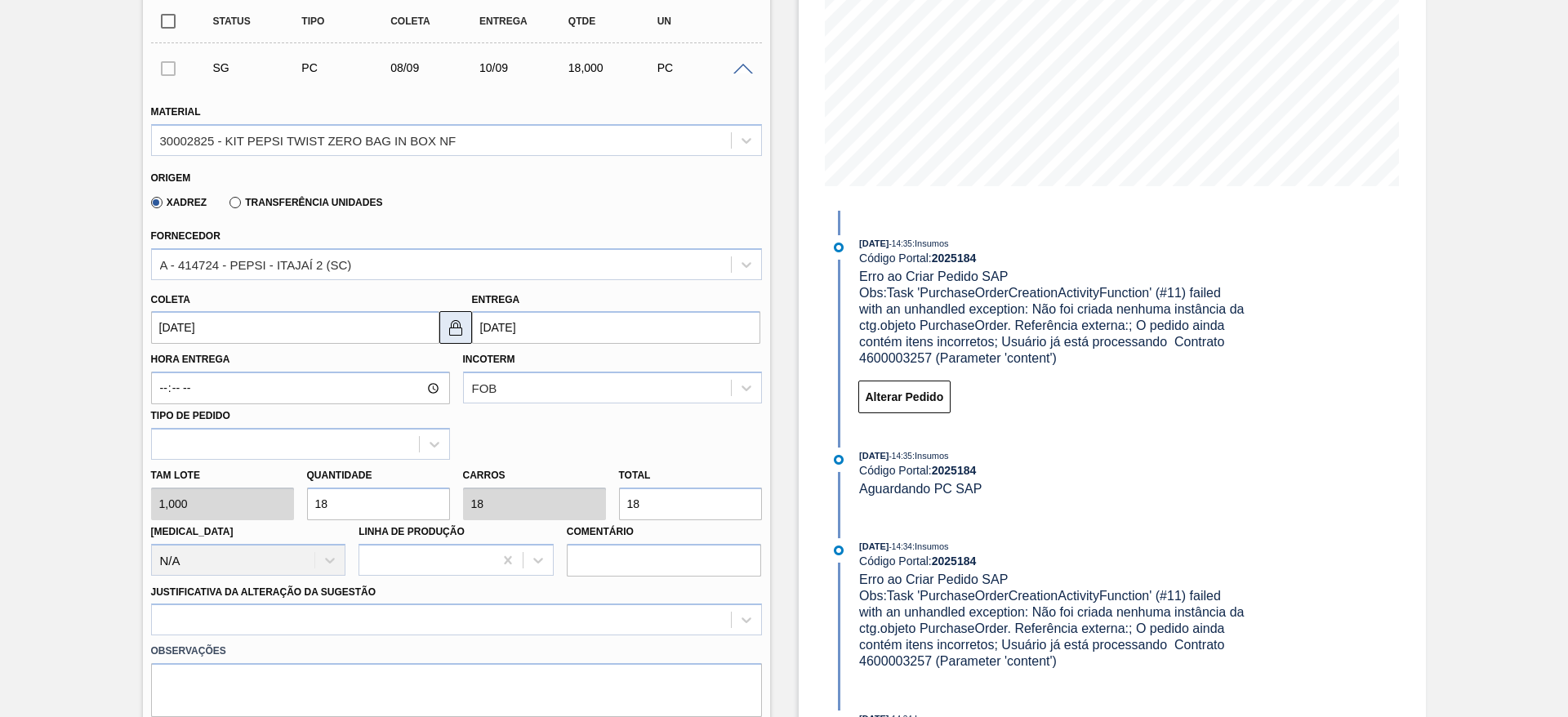
click at [438, 340] on input "[DATE]" at bounding box center [295, 327] width 288 height 32
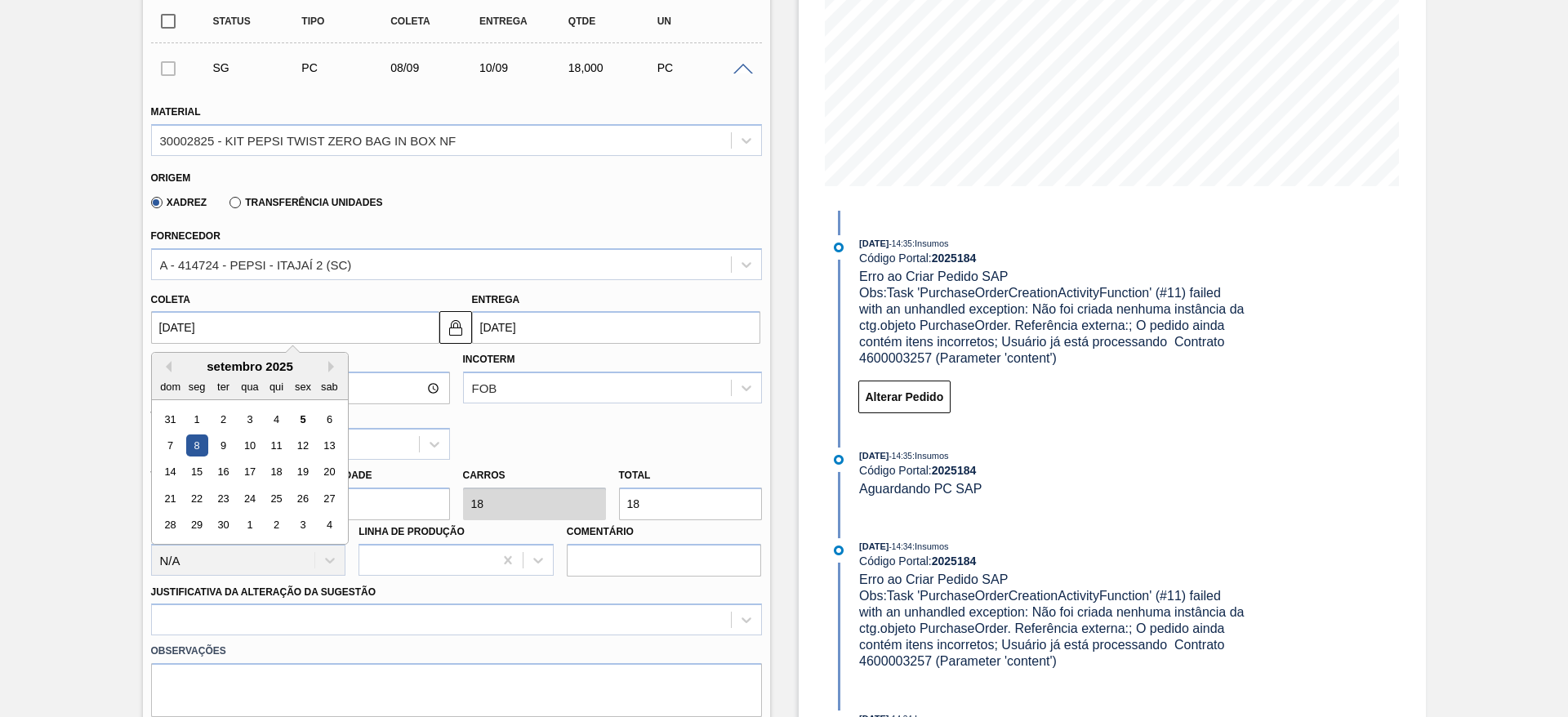
click at [434, 331] on input "[DATE]" at bounding box center [295, 327] width 288 height 32
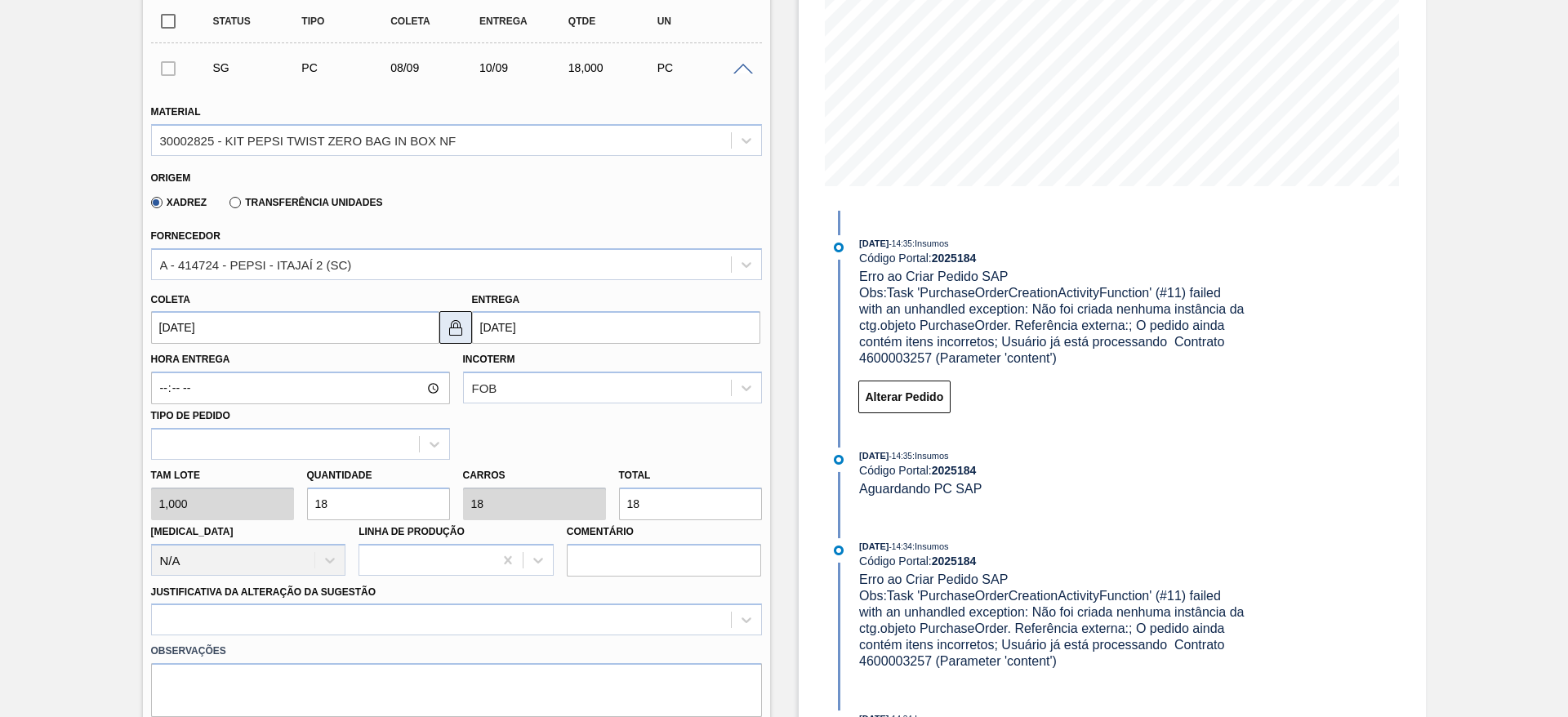
click at [450, 331] on img at bounding box center [456, 327] width 20 height 20
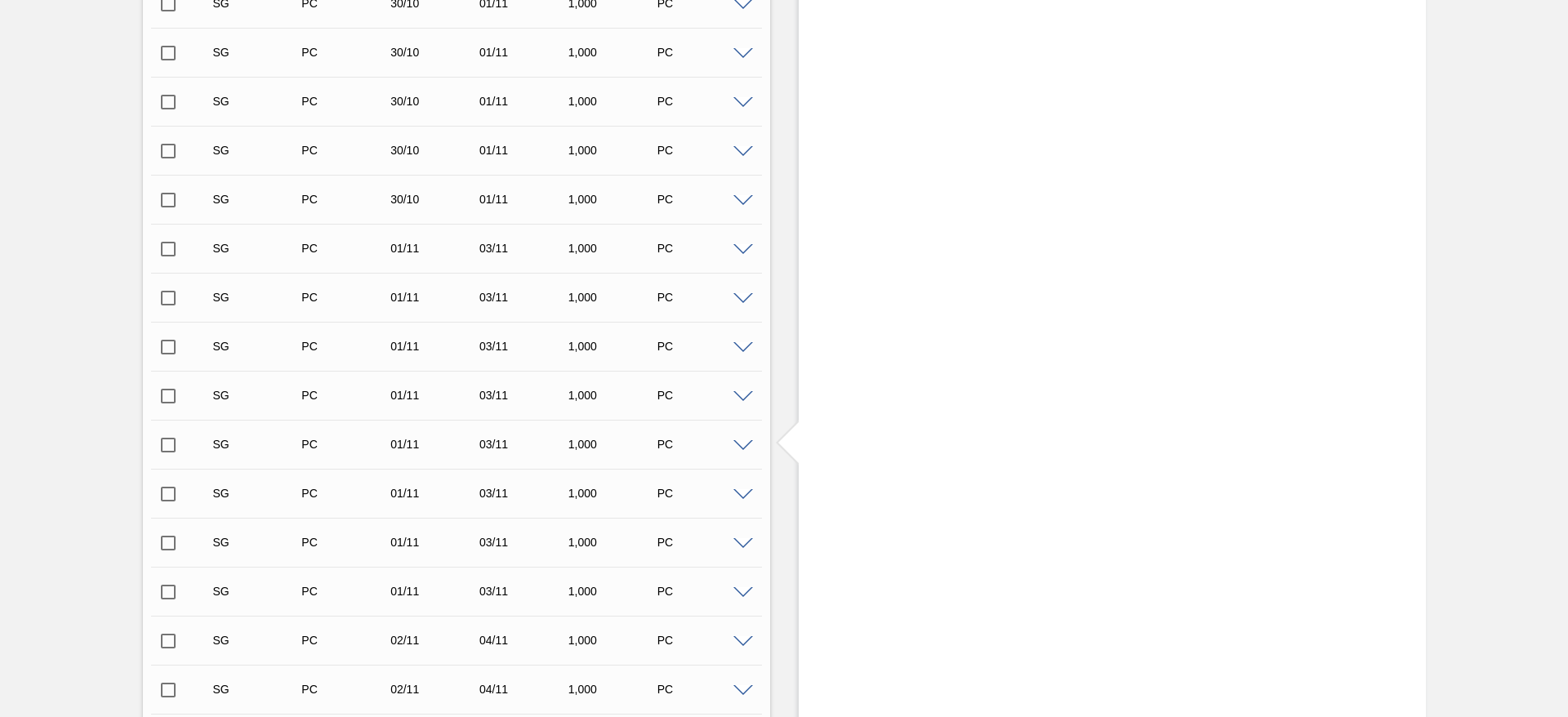
scroll to position [6420, 0]
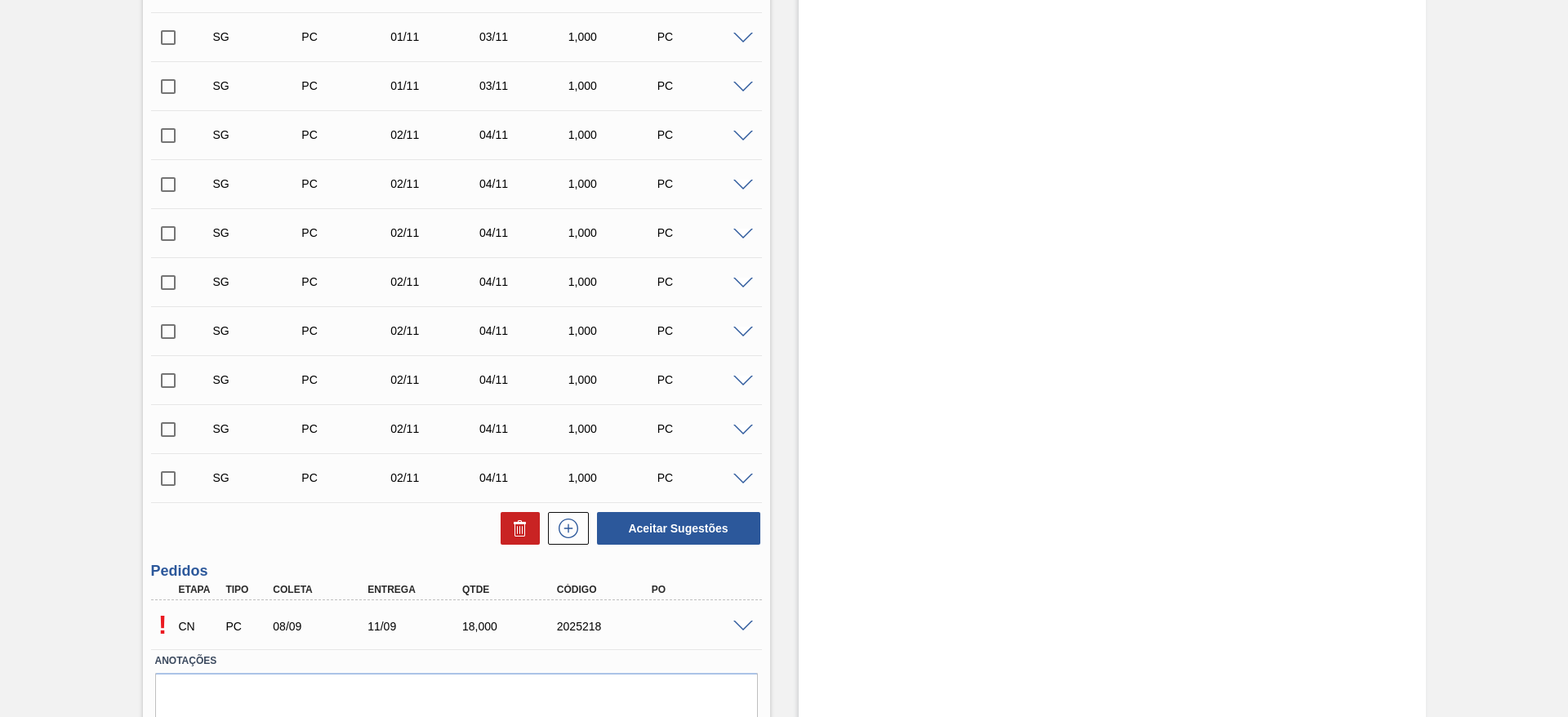
scroll to position [4897, 0]
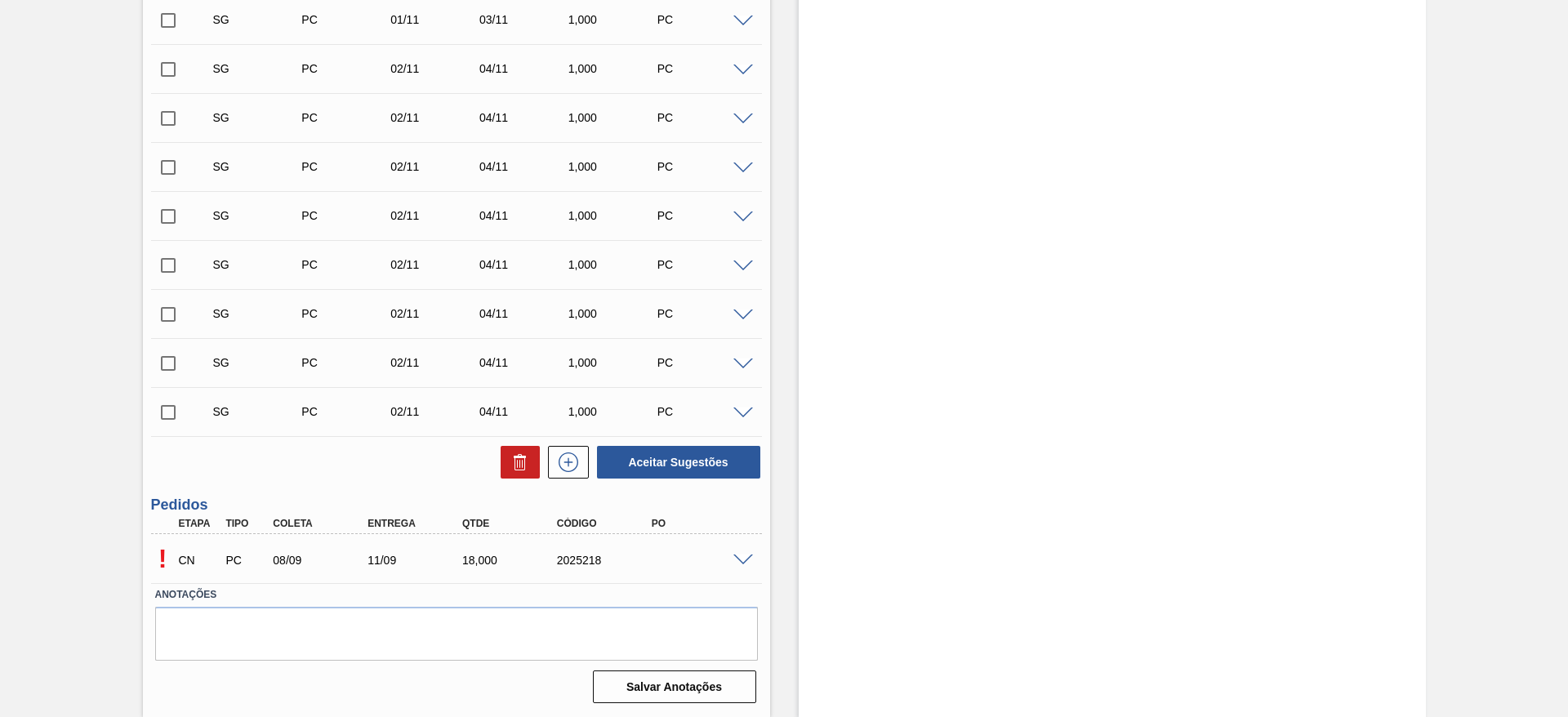
click at [735, 566] on div "! CN PC 08/09 11/09 18,000 2025218" at bounding box center [456, 558] width 611 height 41
click at [739, 561] on span at bounding box center [744, 560] width 20 height 12
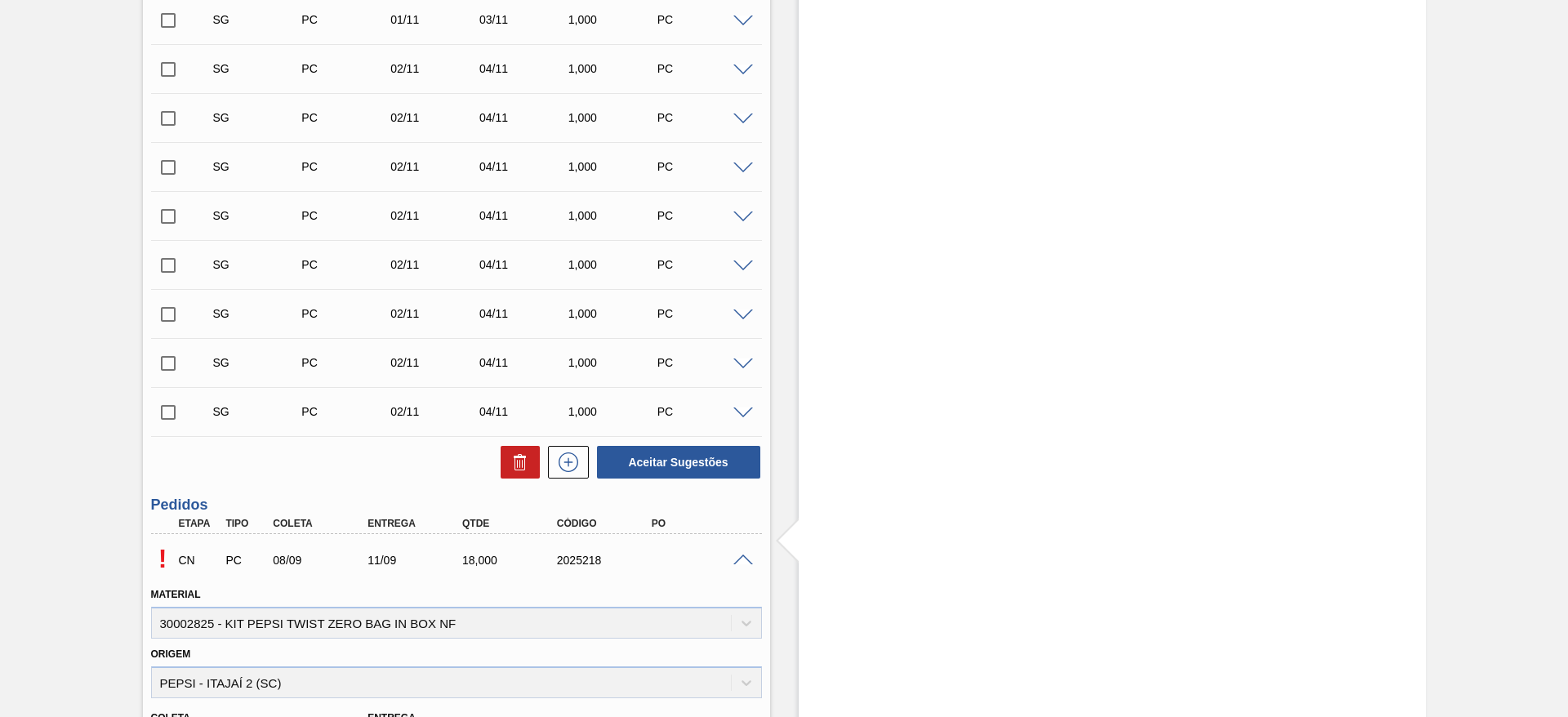
scroll to position [5293, 0]
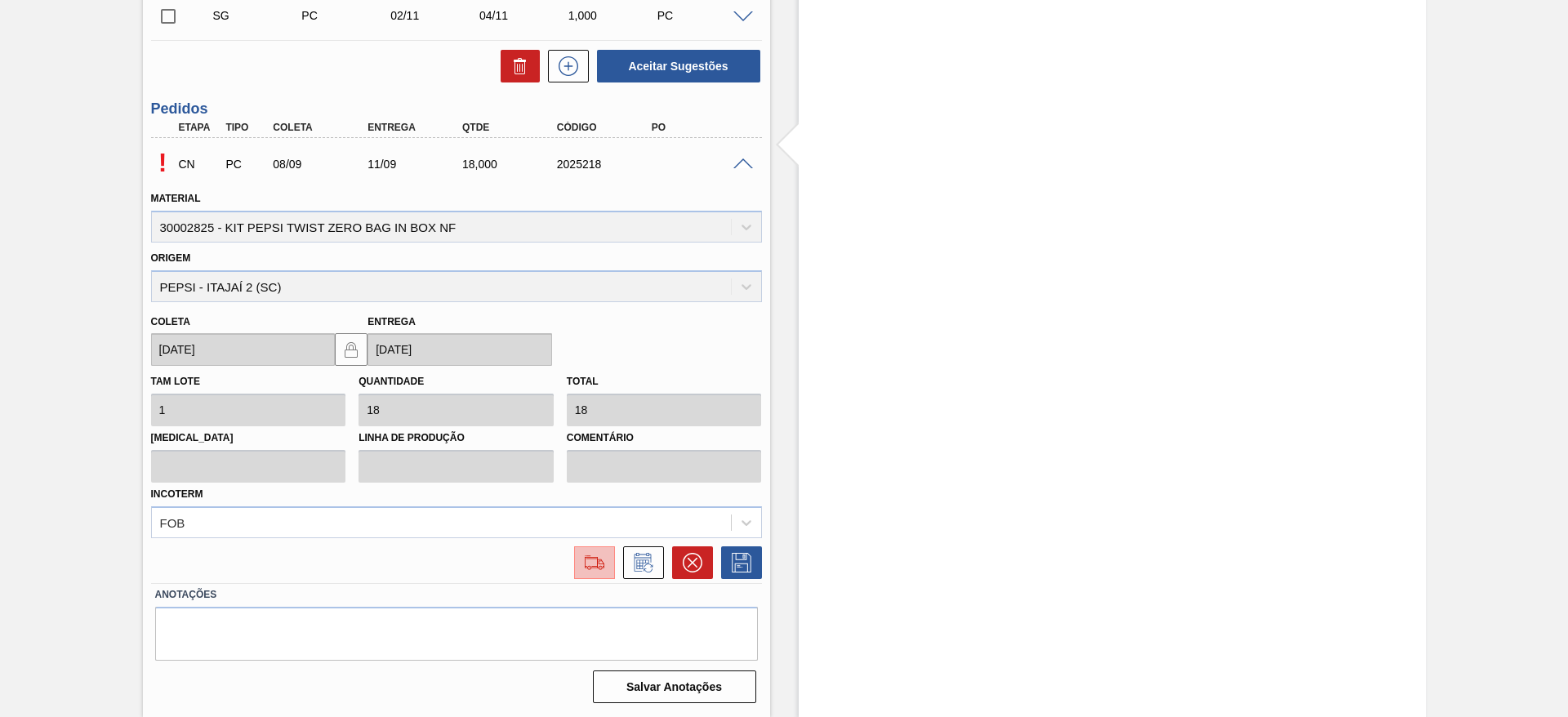
click at [606, 548] on button at bounding box center [594, 562] width 41 height 32
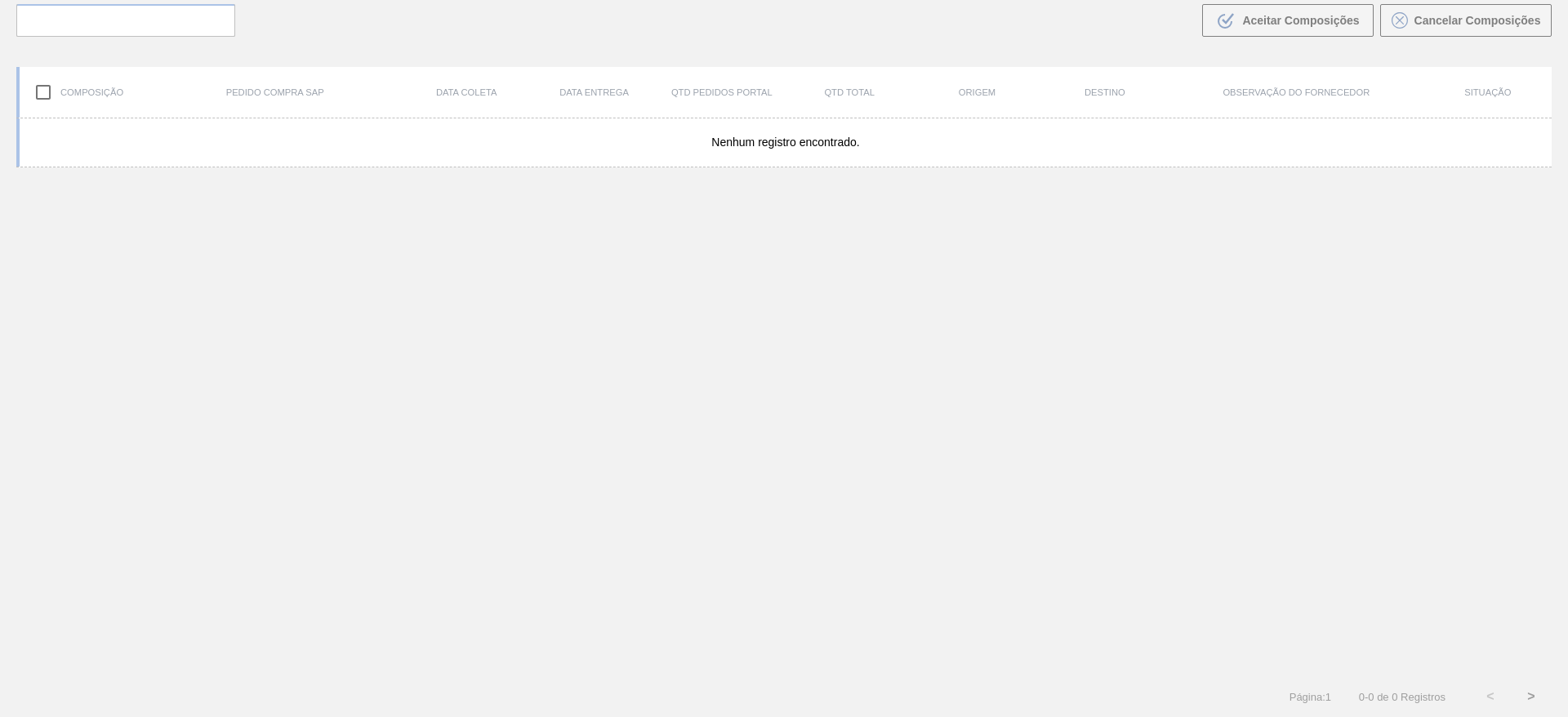
scroll to position [118, 0]
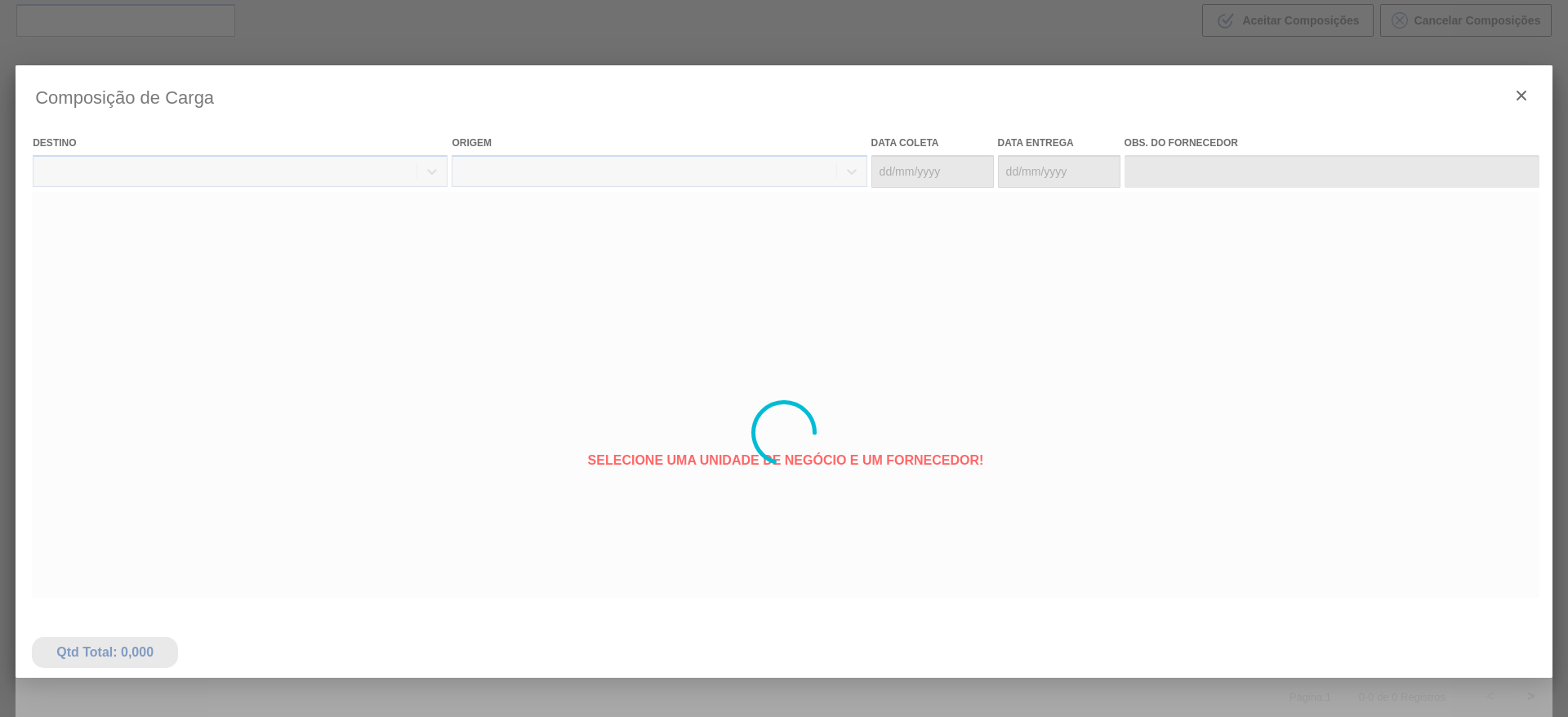
type coleta "[DATE]"
type entrega "[DATE]"
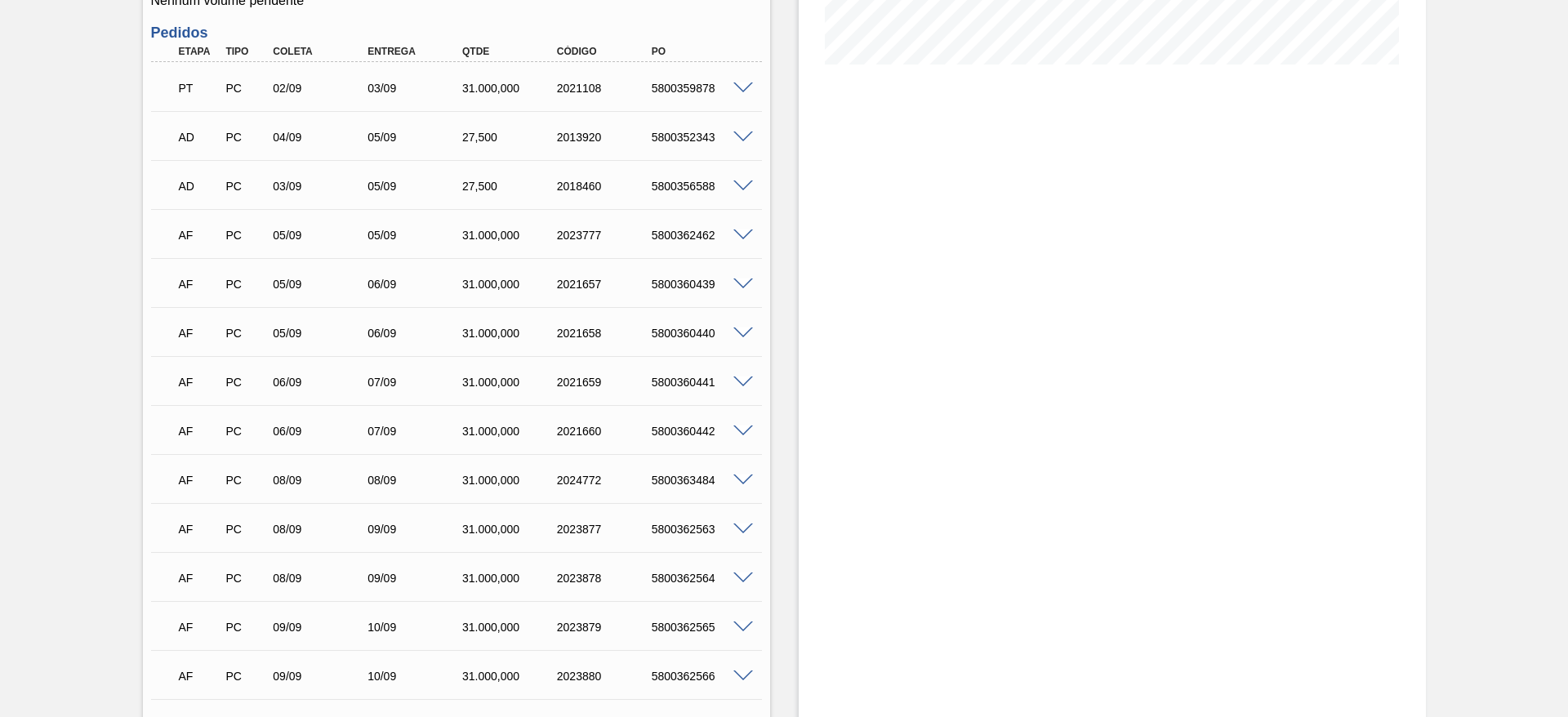
scroll to position [367, 0]
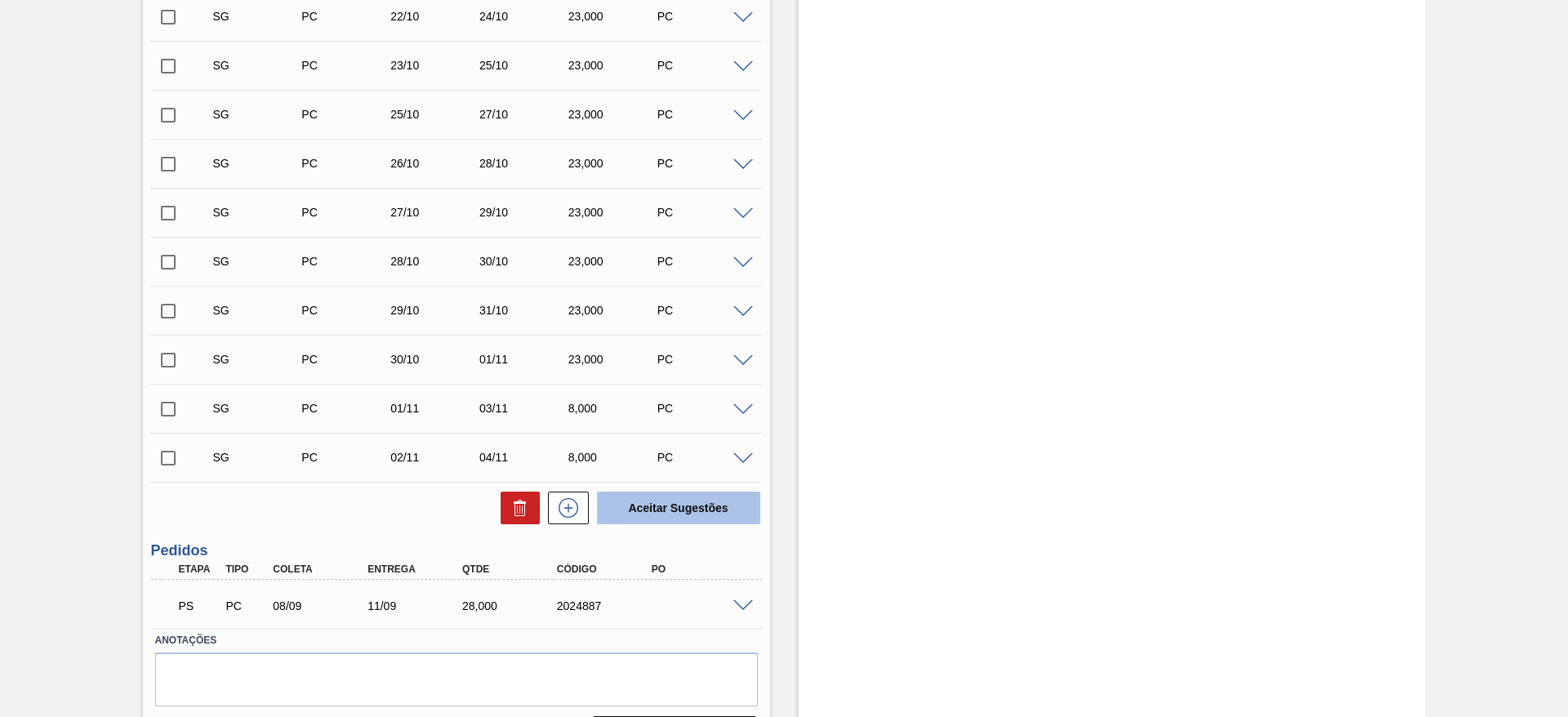
scroll to position [1026, 0]
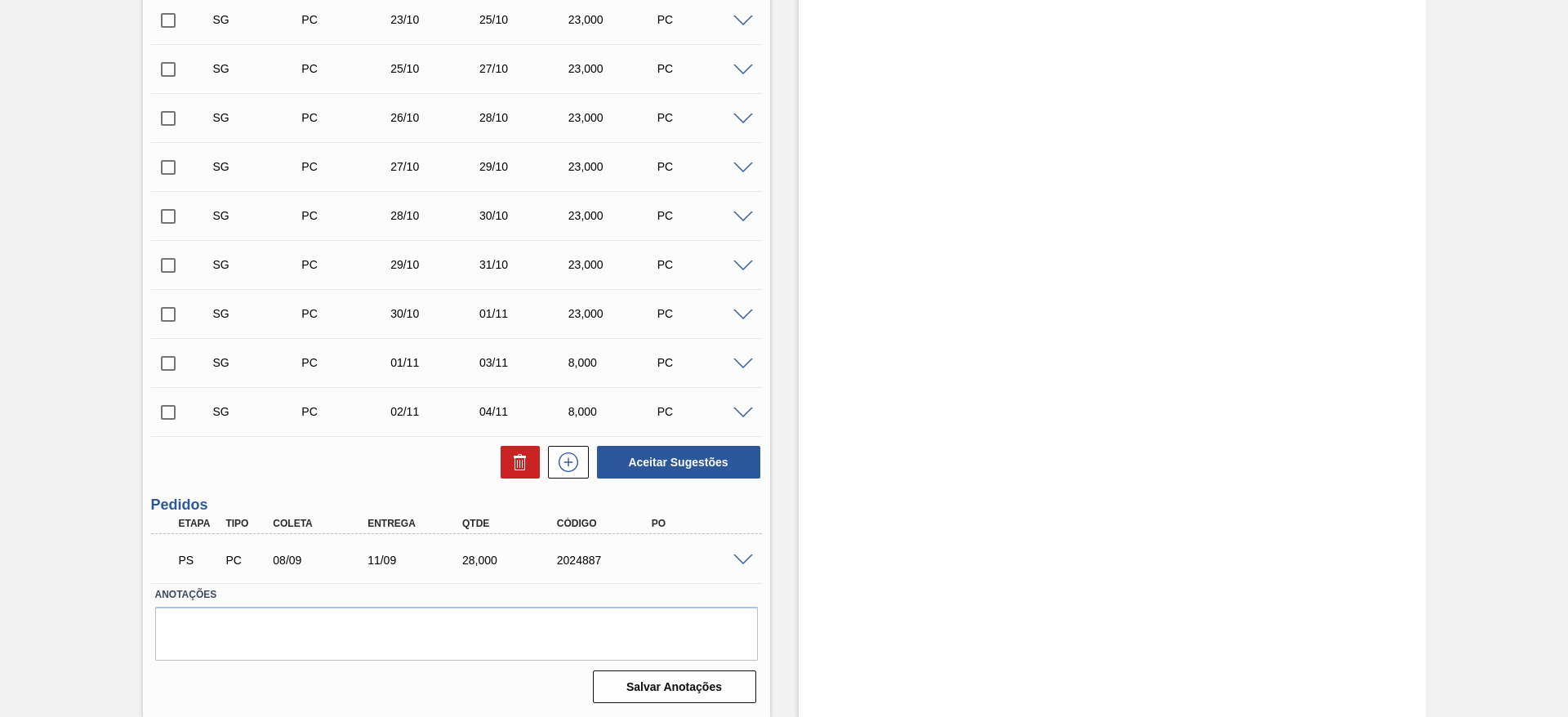
click at [743, 556] on span at bounding box center [744, 560] width 20 height 12
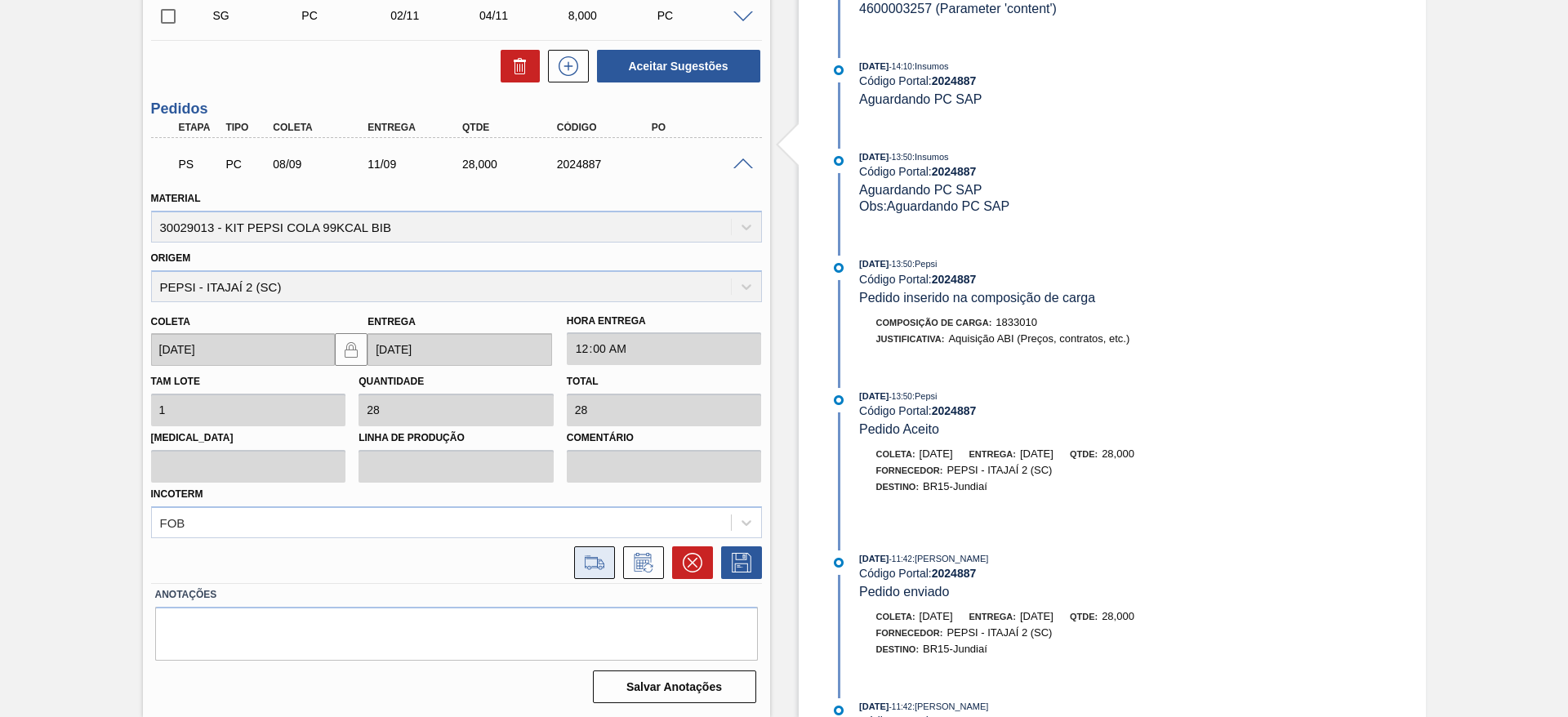
click at [599, 555] on icon at bounding box center [594, 562] width 26 height 20
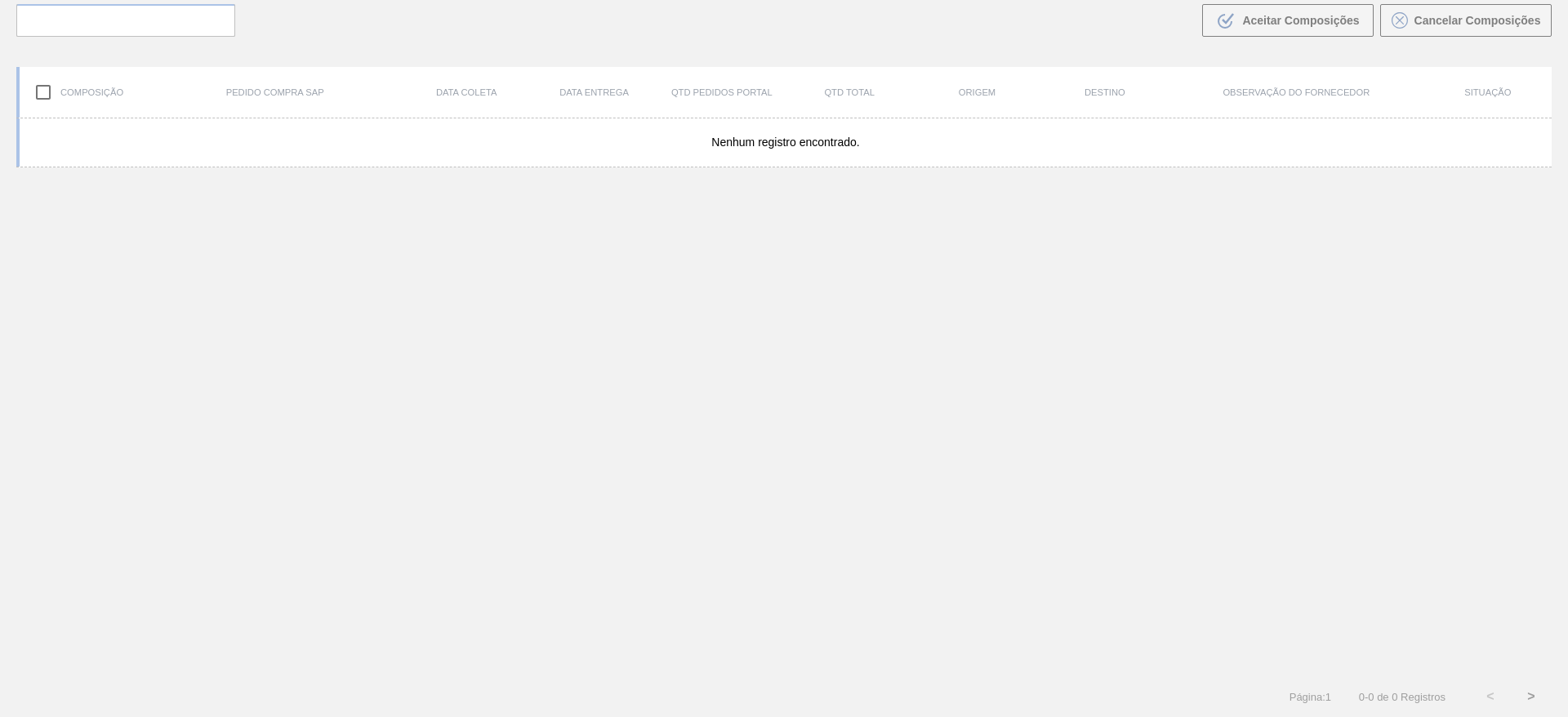
scroll to position [118, 0]
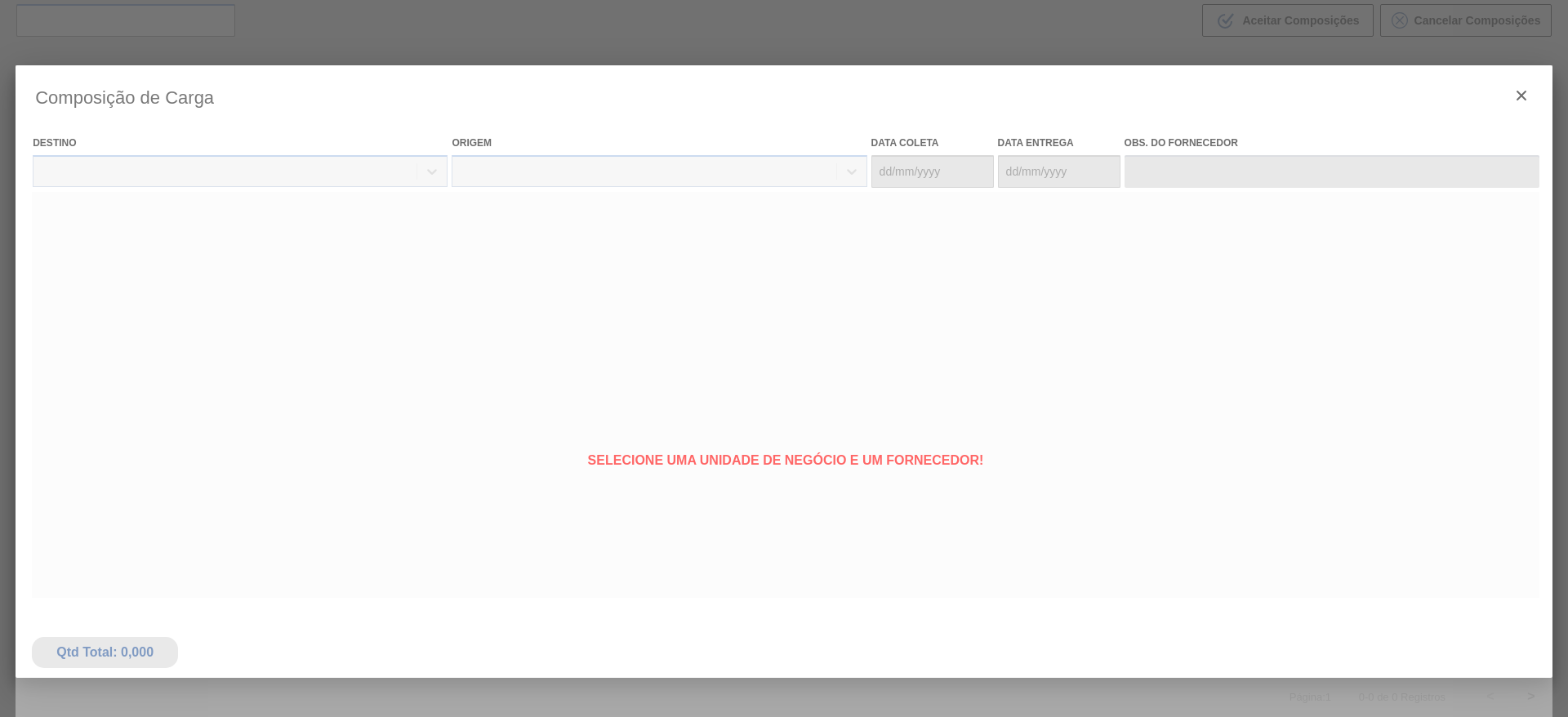
type coleta "[DATE]"
type entrega "[DATE]"
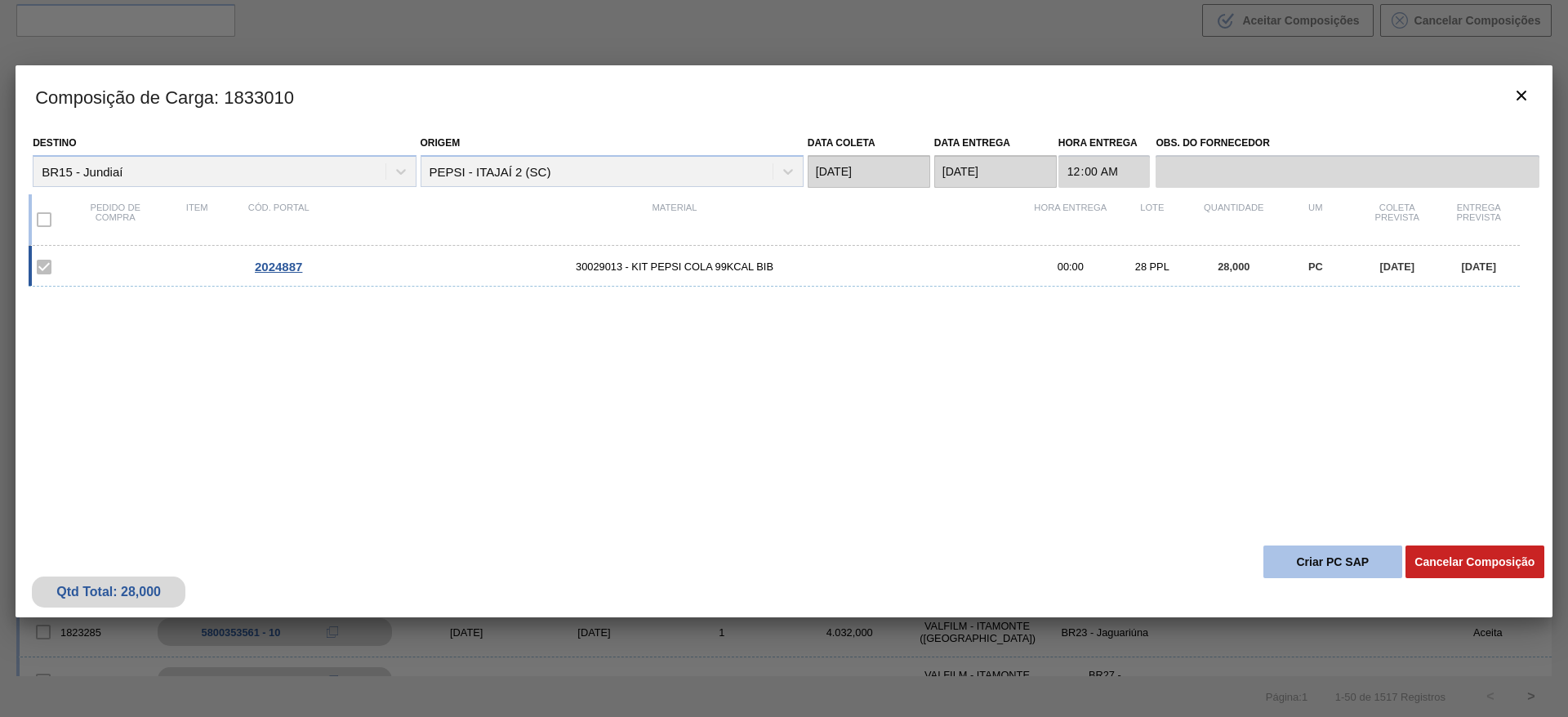
click at [1330, 555] on button "Criar PC SAP" at bounding box center [1333, 562] width 139 height 32
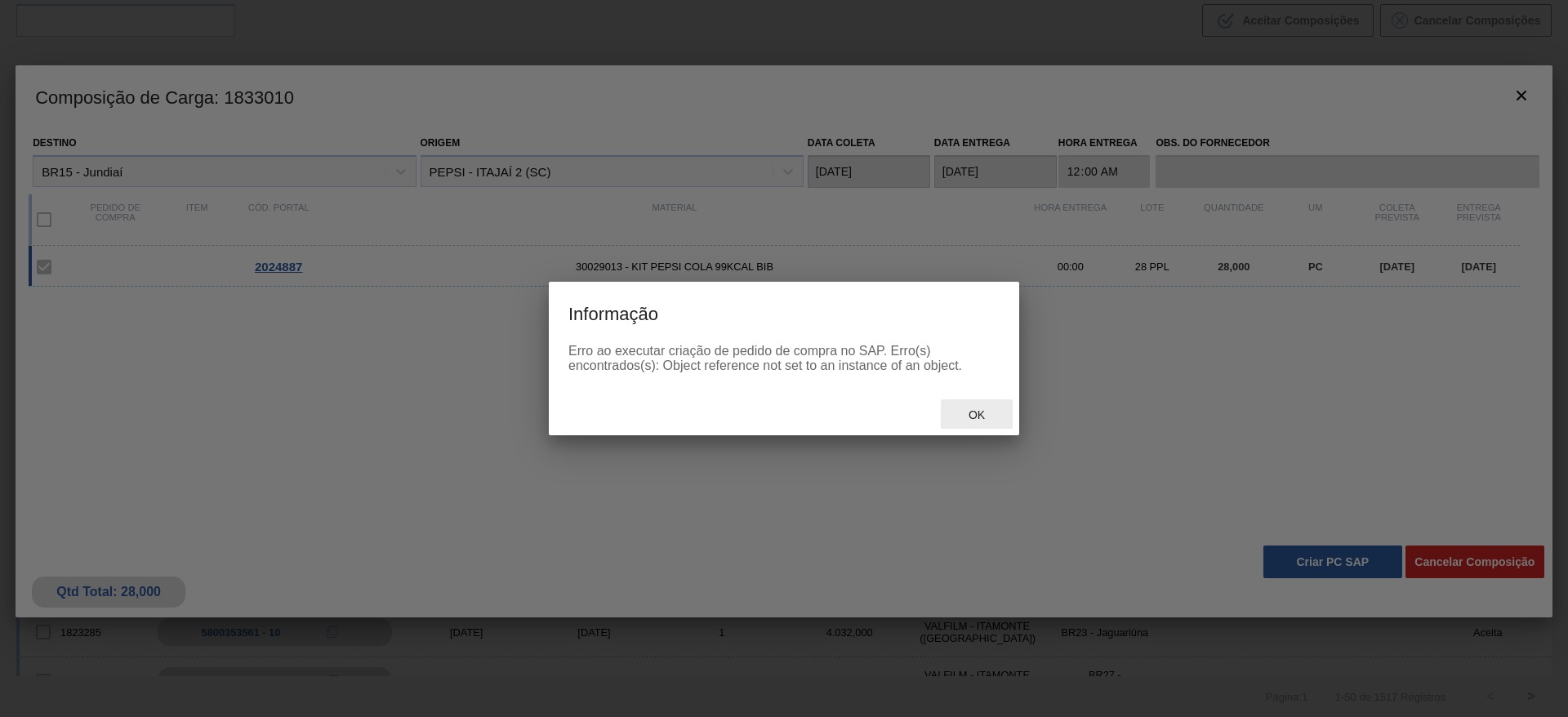
click at [982, 418] on span "Ok" at bounding box center [976, 415] width 42 height 13
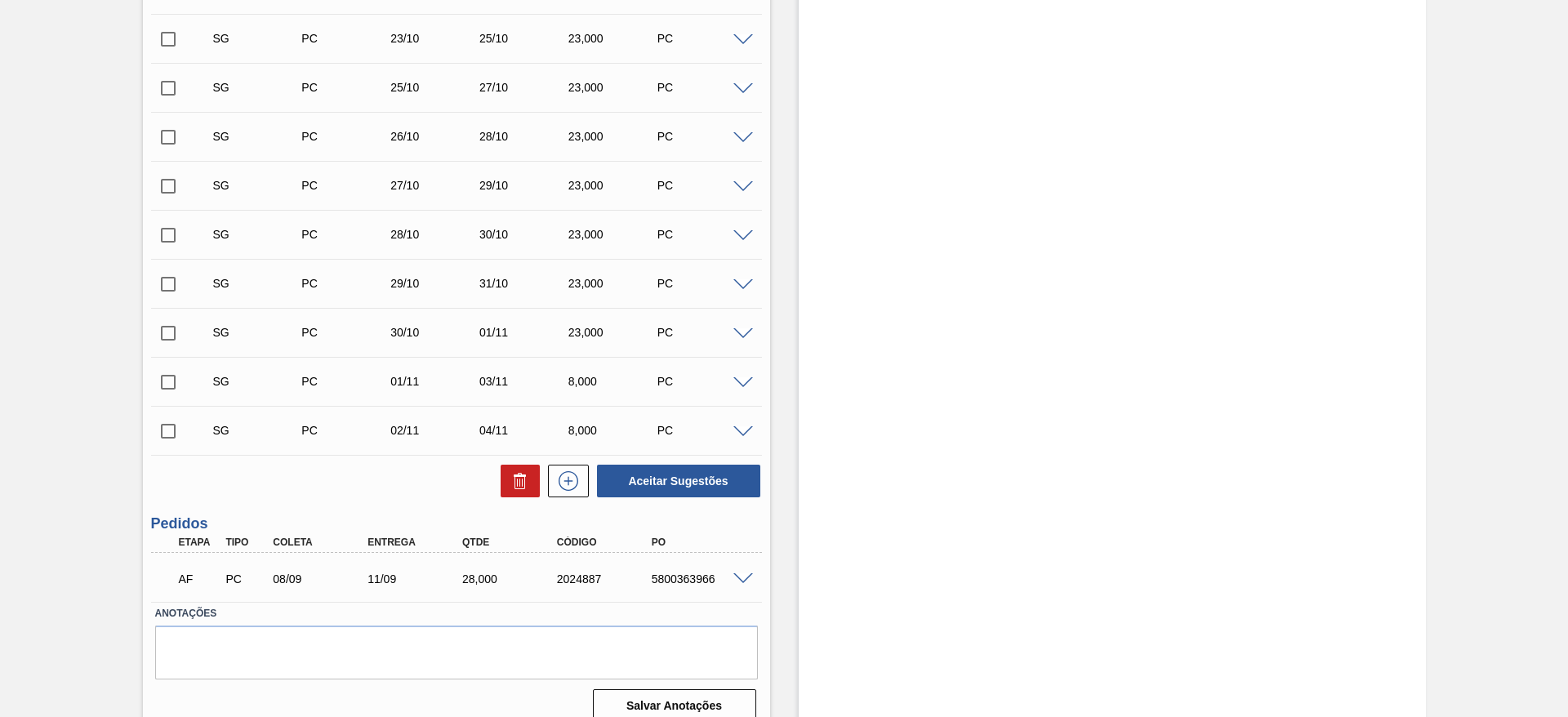
scroll to position [1026, 0]
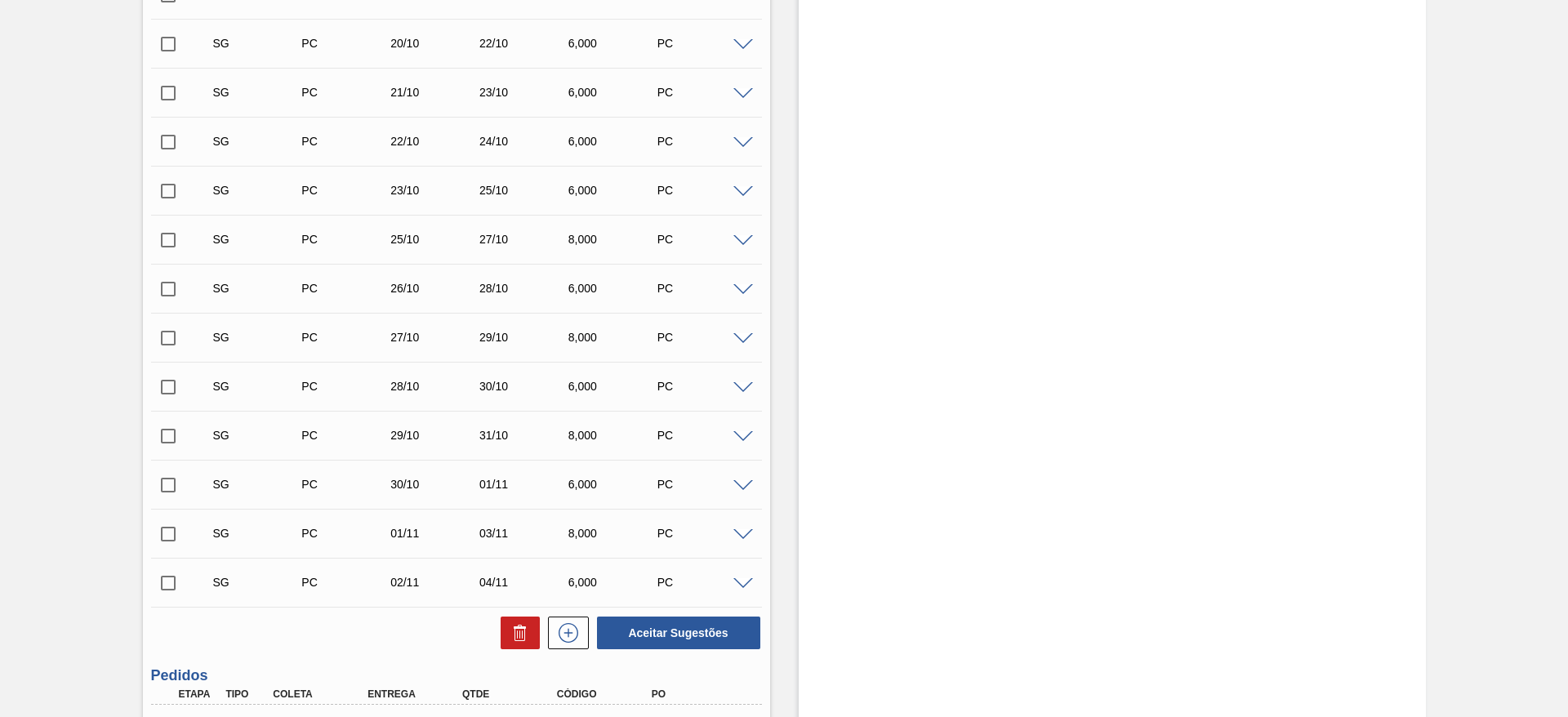
scroll to position [1124, 0]
